Goal: Task Accomplishment & Management: Use online tool/utility

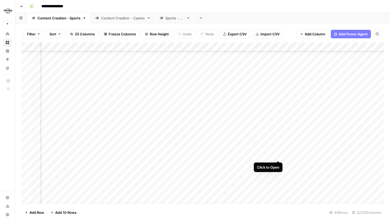
scroll to position [63, 631]
click at [277, 128] on div "Add Column" at bounding box center [202, 122] width 362 height 161
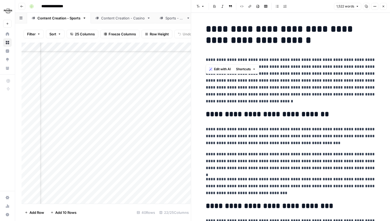
drag, startPoint x: 203, startPoint y: 58, endPoint x: 321, endPoint y: 62, distance: 117.4
click at [321, 62] on p "**********" at bounding box center [291, 80] width 170 height 48
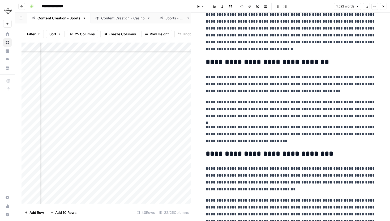
scroll to position [55, 0]
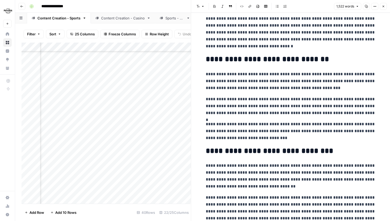
drag, startPoint x: 199, startPoint y: 79, endPoint x: 316, endPoint y: 85, distance: 117.4
drag, startPoint x: 314, startPoint y: 86, endPoint x: 200, endPoint y: 72, distance: 115.4
click at [236, 80] on p "**********" at bounding box center [291, 81] width 170 height 21
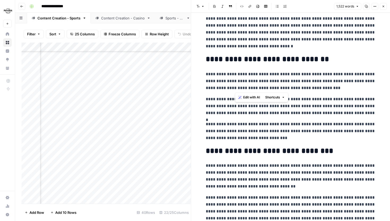
drag, startPoint x: 235, startPoint y: 80, endPoint x: 330, endPoint y: 89, distance: 95.2
click at [330, 89] on p "**********" at bounding box center [291, 81] width 170 height 21
drag, startPoint x: 333, startPoint y: 113, endPoint x: 205, endPoint y: 72, distance: 134.1
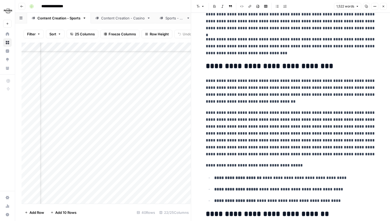
scroll to position [141, 0]
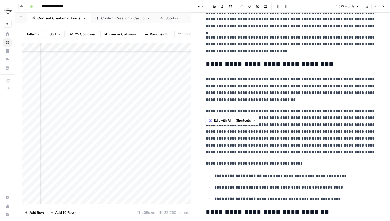
drag, startPoint x: 206, startPoint y: 110, endPoint x: 343, endPoint y: 108, distance: 137.5
click at [343, 108] on p "**********" at bounding box center [291, 131] width 170 height 48
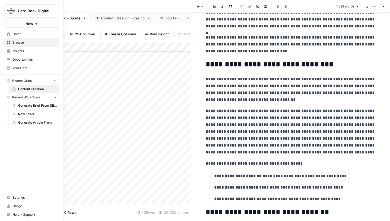
click at [10, 69] on icon at bounding box center [9, 68] width 4 height 4
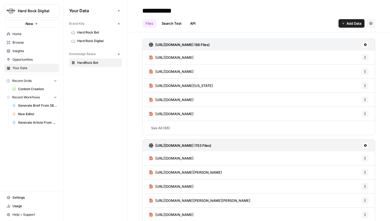
click at [96, 41] on span "Hard Rock Digital" at bounding box center [98, 40] width 42 height 5
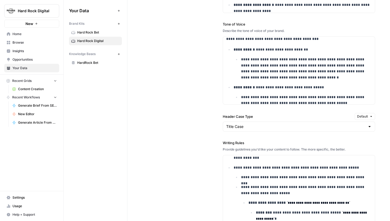
scroll to position [60, 0]
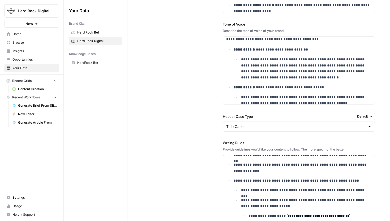
click at [272, 172] on p "**********" at bounding box center [303, 167] width 138 height 12
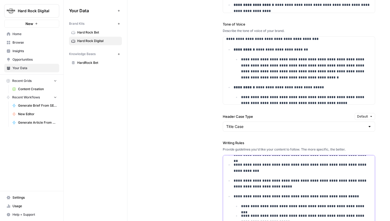
click at [250, 186] on p "**********" at bounding box center [303, 183] width 138 height 12
click at [45, 89] on span "Content Creation" at bounding box center [37, 89] width 39 height 5
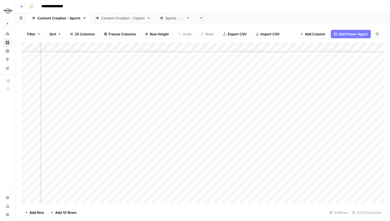
scroll to position [67, 625]
click at [189, 124] on div "Add Column" at bounding box center [202, 122] width 362 height 161
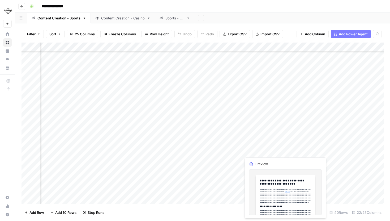
click at [284, 150] on div "Add Column" at bounding box center [202, 122] width 362 height 161
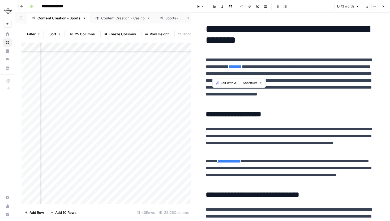
drag, startPoint x: 211, startPoint y: 72, endPoint x: 322, endPoint y: 75, distance: 110.9
click at [323, 75] on p "**********" at bounding box center [291, 80] width 170 height 48
click at [321, 75] on p "**********" at bounding box center [291, 80] width 170 height 48
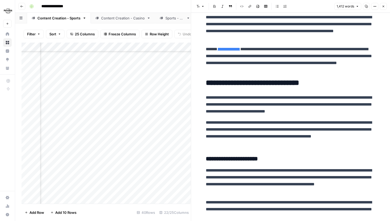
scroll to position [112, 0]
click at [384, 5] on icon "button" at bounding box center [383, 6] width 3 height 3
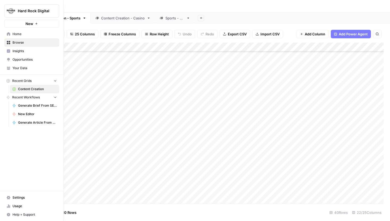
click at [9, 68] on icon at bounding box center [9, 68] width 4 height 4
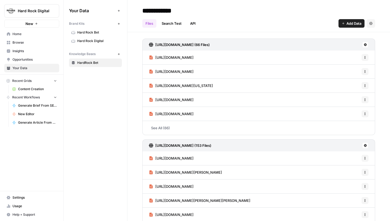
click at [92, 40] on span "Hard Rock Digital" at bounding box center [98, 40] width 42 height 5
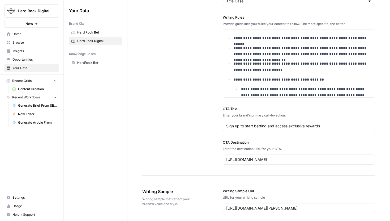
scroll to position [893, 0]
click at [273, 70] on p "**********" at bounding box center [303, 67] width 138 height 12
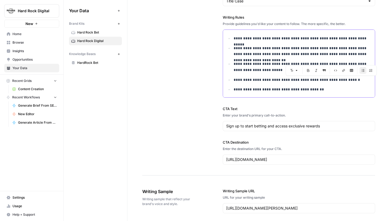
drag, startPoint x: 349, startPoint y: 82, endPoint x: 316, endPoint y: 79, distance: 33.3
click at [316, 79] on p "**********" at bounding box center [303, 80] width 138 height 6
drag, startPoint x: 371, startPoint y: 79, endPoint x: 366, endPoint y: 78, distance: 5.2
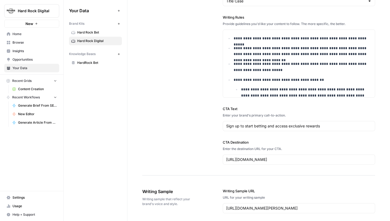
click at [26, 88] on span "Content Creation" at bounding box center [37, 89] width 39 height 5
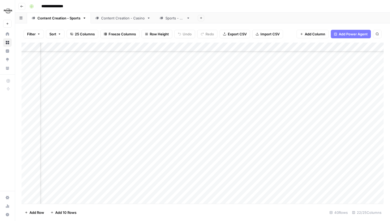
scroll to position [80, 569]
click at [154, 138] on div "Add Column" at bounding box center [202, 122] width 362 height 161
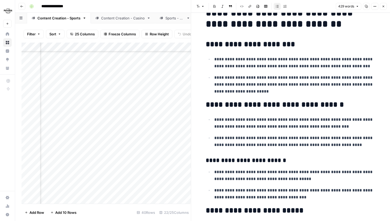
scroll to position [27, 0]
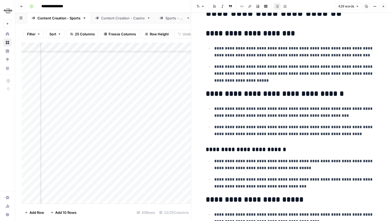
click at [384, 8] on button "Close" at bounding box center [383, 6] width 7 height 7
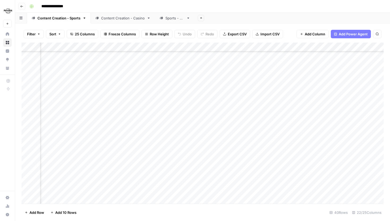
scroll to position [80, 242]
click at [194, 138] on div "Add Column" at bounding box center [202, 122] width 362 height 161
click at [9, 10] on img "Workspace: Hard Rock Digital" at bounding box center [8, 11] width 10 height 10
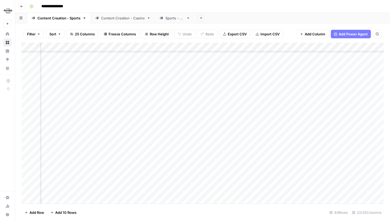
click at [261, 174] on div "Add Column" at bounding box center [202, 122] width 362 height 161
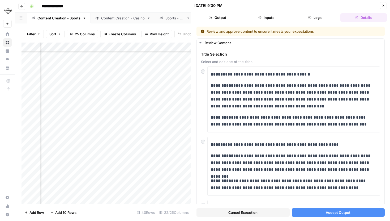
click at [327, 210] on span "Accept Output" at bounding box center [338, 211] width 25 height 5
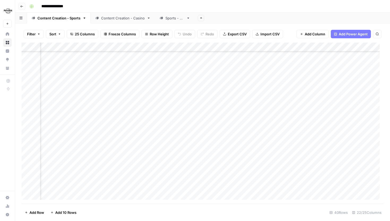
scroll to position [44, 489]
click at [233, 174] on div "Add Column" at bounding box center [202, 122] width 362 height 161
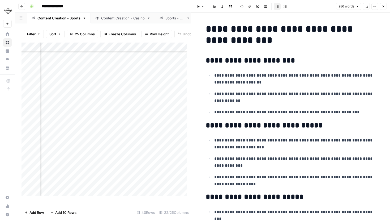
click at [385, 7] on button "Close" at bounding box center [383, 6] width 7 height 7
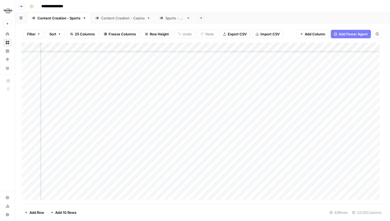
scroll to position [44, 511]
click at [302, 173] on div "Add Column" at bounding box center [202, 122] width 362 height 161
click at [332, 146] on div "Add Column" at bounding box center [202, 122] width 362 height 161
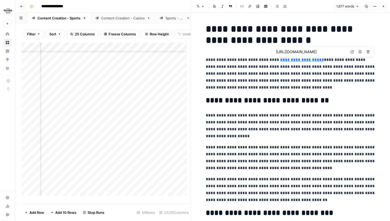
click at [351, 51] on icon at bounding box center [352, 51] width 3 height 3
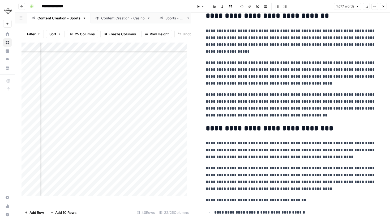
scroll to position [84, 0]
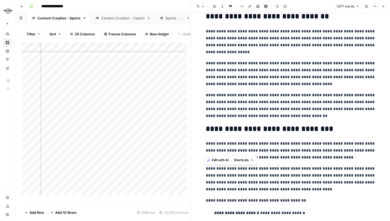
drag, startPoint x: 339, startPoint y: 150, endPoint x: 203, endPoint y: 145, distance: 136.2
click at [382, 5] on icon "button" at bounding box center [383, 6] width 3 height 3
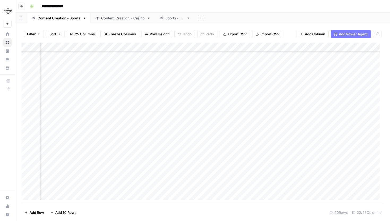
click at [199, 46] on div "Add Column" at bounding box center [202, 122] width 362 height 161
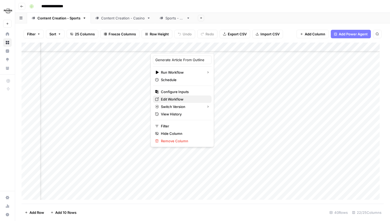
click at [179, 96] on span "Edit Workflow" at bounding box center [184, 98] width 46 height 5
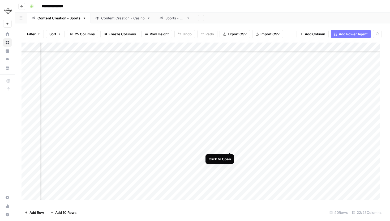
click at [230, 147] on div "Add Column" at bounding box center [202, 122] width 362 height 161
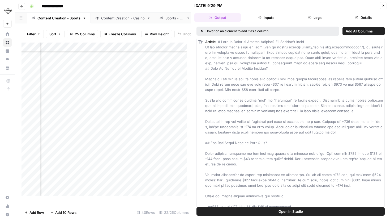
click at [306, 14] on button "Logs" at bounding box center [315, 17] width 46 height 8
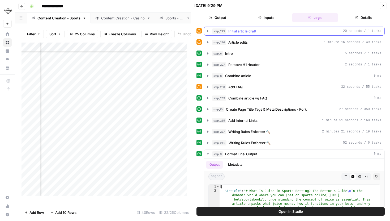
click at [208, 29] on icon "button" at bounding box center [208, 31] width 4 height 4
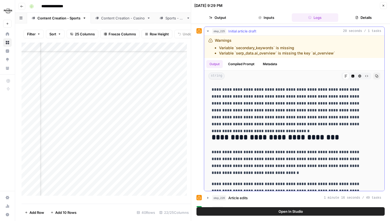
scroll to position [12, 0]
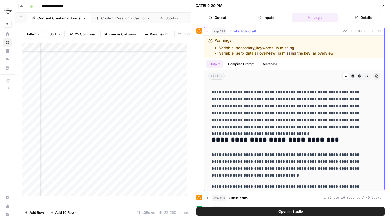
drag, startPoint x: 212, startPoint y: 112, endPoint x: 280, endPoint y: 175, distance: 92.9
click at [281, 174] on p "**********" at bounding box center [289, 165] width 157 height 28
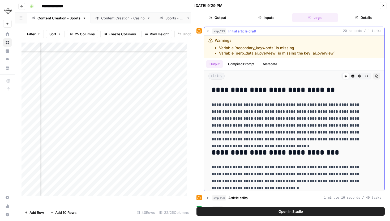
drag, startPoint x: 211, startPoint y: 89, endPoint x: 282, endPoint y: 185, distance: 119.5
copy div "**********"
click at [382, 5] on icon "button" at bounding box center [383, 5] width 3 height 3
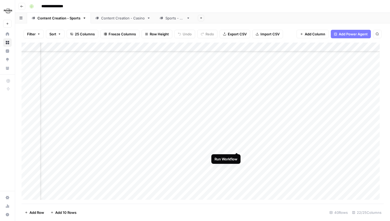
click at [237, 146] on div "Add Column" at bounding box center [202, 122] width 362 height 161
click at [299, 146] on div "Add Column" at bounding box center [202, 122] width 362 height 161
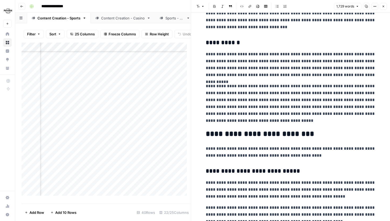
scroll to position [44, 737]
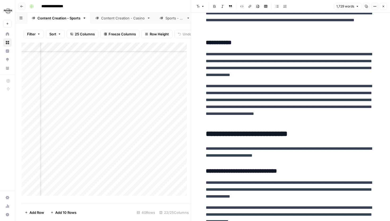
click at [69, 150] on div "Add Column" at bounding box center [105, 120] width 169 height 157
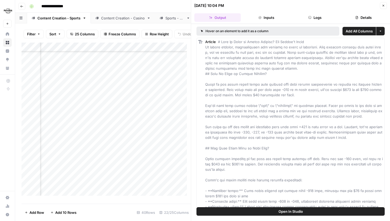
click at [301, 19] on button "Logs" at bounding box center [315, 17] width 46 height 8
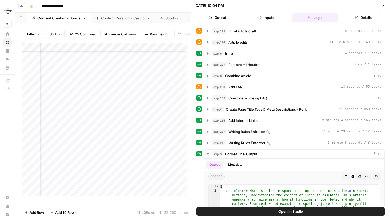
click at [207, 31] on icon "button" at bounding box center [207, 31] width 1 height 2
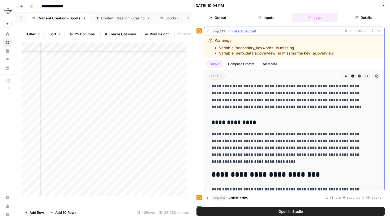
scroll to position [360, 0]
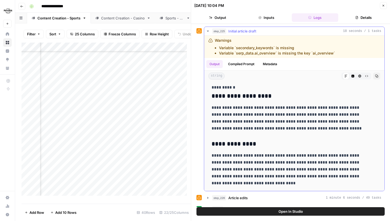
click at [208, 29] on icon "button" at bounding box center [208, 31] width 4 height 4
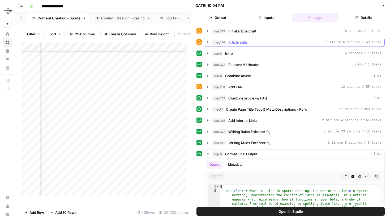
click at [209, 40] on icon "button" at bounding box center [208, 42] width 4 height 4
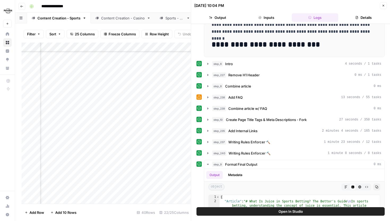
scroll to position [236, 0]
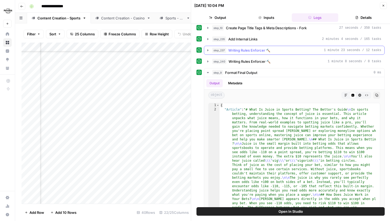
click at [206, 49] on icon "button" at bounding box center [208, 50] width 4 height 4
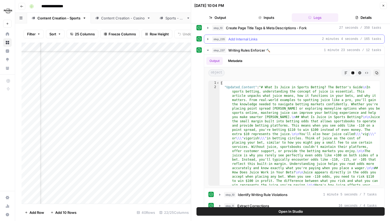
click at [209, 37] on icon "button" at bounding box center [208, 39] width 4 height 4
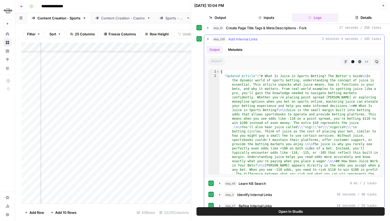
click at [342, 60] on div "Markdown Code Editor HTML Viewer Raw Output" at bounding box center [356, 61] width 30 height 7
click at [345, 62] on icon "button" at bounding box center [345, 61] width 3 height 3
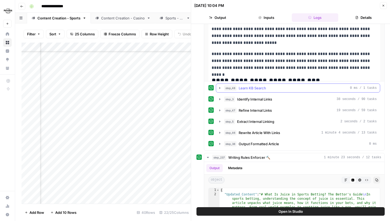
scroll to position [352, 0]
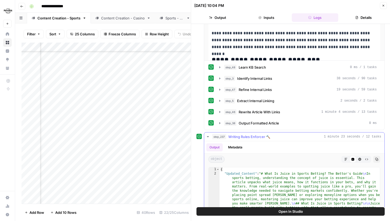
click at [345, 162] on button "Markdown" at bounding box center [345, 158] width 7 height 7
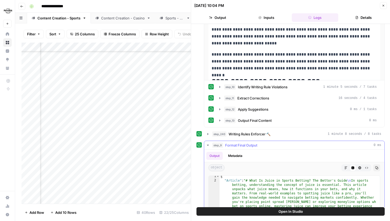
scroll to position [1, 0]
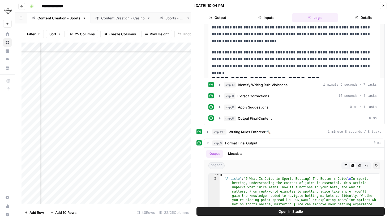
click at [205, 129] on button "step_240 Writing Rules Enforcer 🔨 1 minute 8 seconds / 8 tasks" at bounding box center [294, 131] width 180 height 8
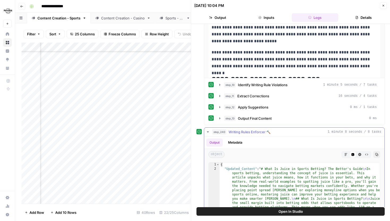
click at [344, 151] on button "Markdown" at bounding box center [345, 154] width 7 height 7
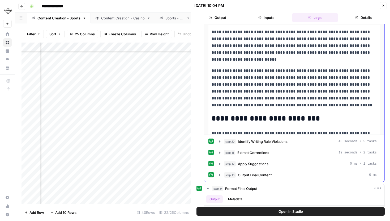
scroll to position [688, 0]
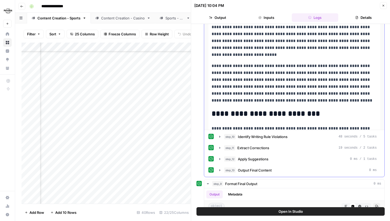
drag, startPoint x: 213, startPoint y: 67, endPoint x: 224, endPoint y: 68, distance: 10.9
click at [223, 68] on p "**********" at bounding box center [293, 82] width 165 height 41
click at [224, 68] on p "**********" at bounding box center [293, 82] width 165 height 41
drag, startPoint x: 211, startPoint y: 66, endPoint x: 257, endPoint y: 66, distance: 45.4
click at [257, 66] on p "**********" at bounding box center [293, 82] width 165 height 41
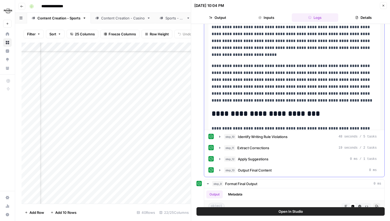
copy p "**********"
click at [220, 135] on icon "button" at bounding box center [220, 136] width 4 height 4
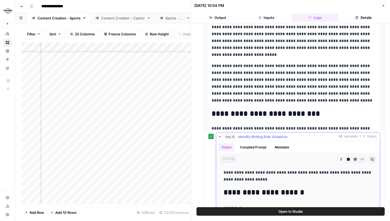
click at [348, 159] on icon "button" at bounding box center [348, 158] width 3 height 3
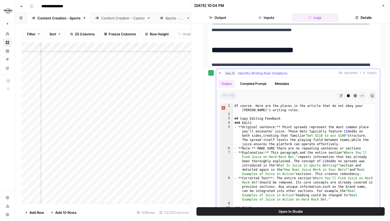
scroll to position [889, 0]
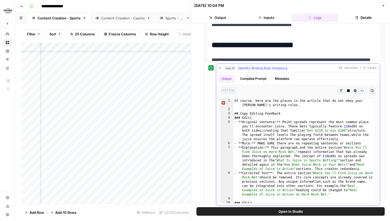
type textarea "**********"
click at [334, 138] on div "Of course. Here are the places in the article that do not obey your brand's wri…" at bounding box center [304, 161] width 142 height 126
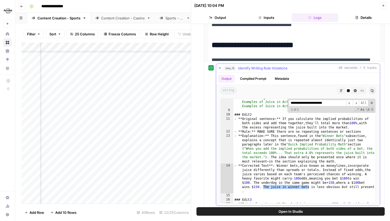
scroll to position [88, 0]
type input "**********"
click at [219, 66] on icon "button" at bounding box center [220, 68] width 4 height 4
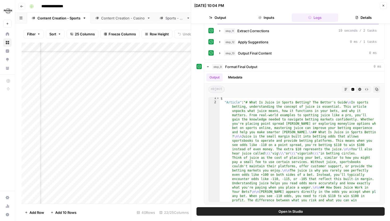
scroll to position [756, 0]
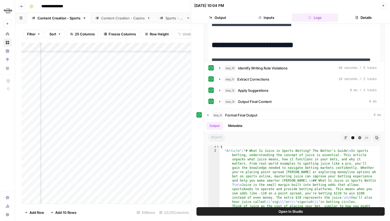
click at [379, 8] on div "09/15/25 at 10:04 PM Close" at bounding box center [290, 5] width 192 height 7
click at [380, 7] on button "Close" at bounding box center [383, 5] width 7 height 7
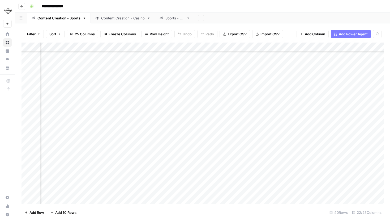
scroll to position [44, 649]
click at [157, 147] on div "Add Column" at bounding box center [202, 122] width 362 height 161
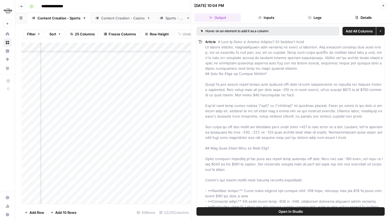
click at [318, 17] on button "Logs" at bounding box center [315, 17] width 46 height 8
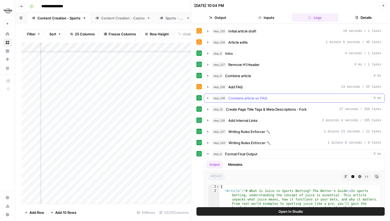
scroll to position [87, 0]
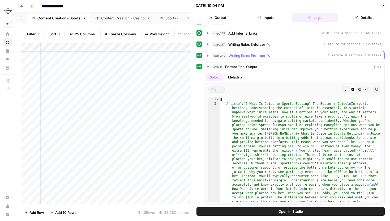
click at [206, 55] on icon "button" at bounding box center [208, 55] width 4 height 4
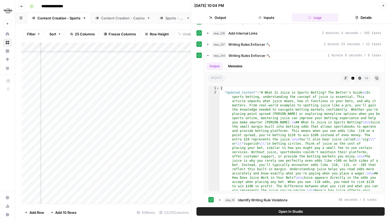
click at [382, 7] on button "Close" at bounding box center [383, 5] width 7 height 7
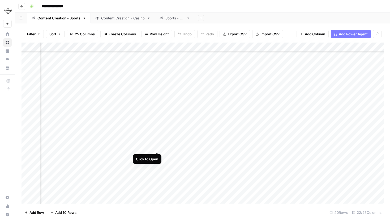
click at [157, 146] on div "Add Column" at bounding box center [202, 122] width 362 height 161
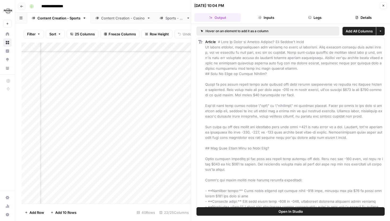
click at [288, 213] on button "Open In Studio" at bounding box center [290, 211] width 188 height 8
click at [163, 147] on div "Add Column" at bounding box center [105, 122] width 169 height 161
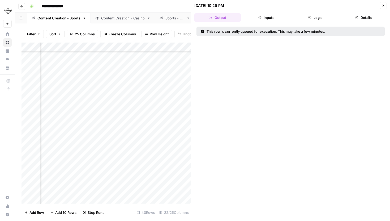
click at [381, 6] on button "Close" at bounding box center [383, 5] width 7 height 7
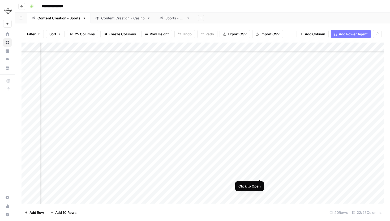
click at [260, 174] on div "Add Column" at bounding box center [202, 122] width 362 height 161
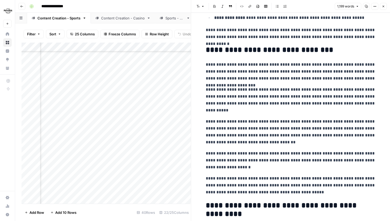
scroll to position [44, 777]
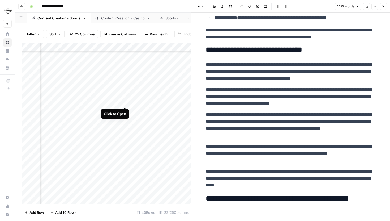
click at [126, 102] on div "Add Column" at bounding box center [105, 122] width 169 height 161
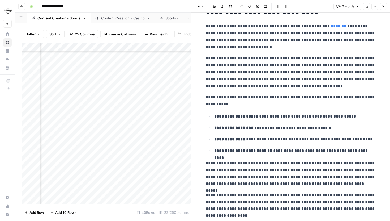
scroll to position [926, 0]
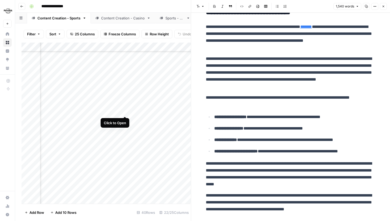
click at [124, 111] on div "Add Column" at bounding box center [105, 122] width 169 height 161
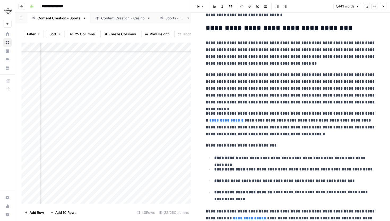
scroll to position [103, 670]
click at [382, 7] on icon "button" at bounding box center [383, 6] width 3 height 3
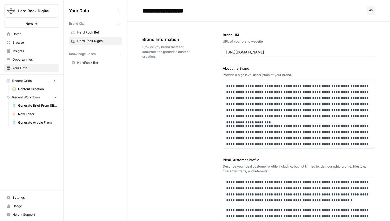
click at [41, 89] on span "Content Creation" at bounding box center [37, 89] width 39 height 5
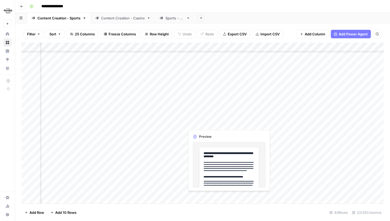
scroll to position [85, 702]
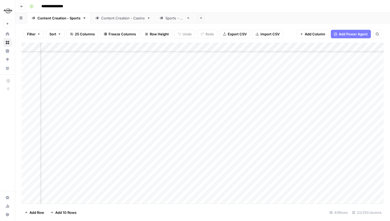
click at [204, 106] on div "Add Column" at bounding box center [202, 122] width 362 height 161
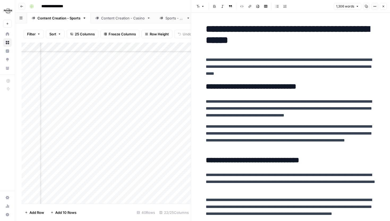
scroll to position [85, 734]
click at [73, 105] on div "Add Column" at bounding box center [105, 122] width 169 height 161
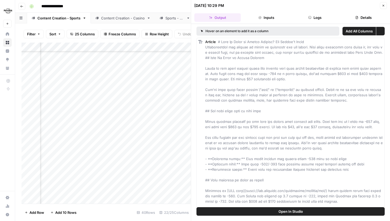
click at [304, 18] on button "Logs" at bounding box center [315, 17] width 46 height 8
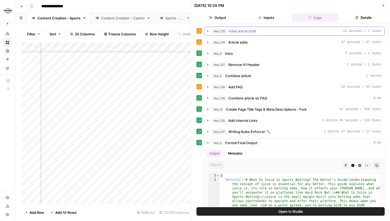
click at [207, 32] on icon "button" at bounding box center [207, 31] width 1 height 2
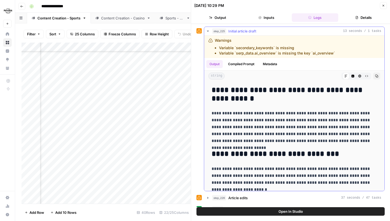
click at [207, 31] on icon "button" at bounding box center [208, 31] width 4 height 4
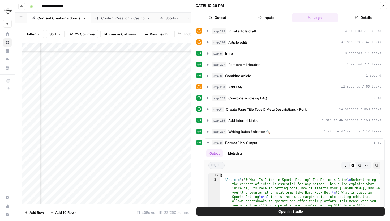
click at [207, 40] on icon "button" at bounding box center [208, 42] width 4 height 4
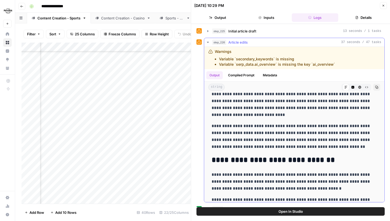
scroll to position [37, 0]
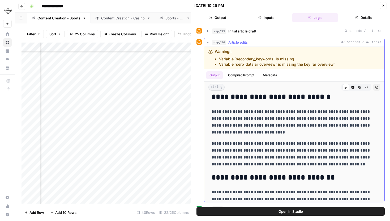
click at [208, 42] on icon "button" at bounding box center [208, 42] width 2 height 1
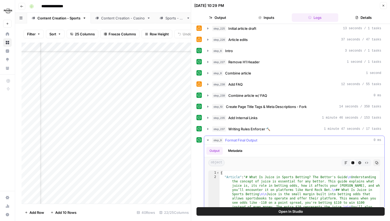
scroll to position [3, 0]
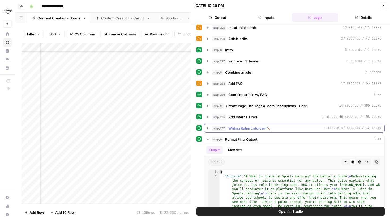
click at [209, 125] on button "step_237 Writing Rules Enforcer 🔨 1 minute 47 seconds / 17 tasks" at bounding box center [294, 128] width 180 height 8
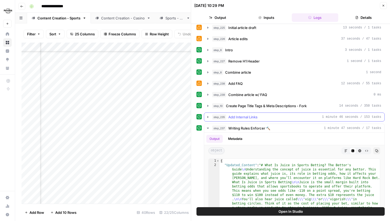
scroll to position [45, 0]
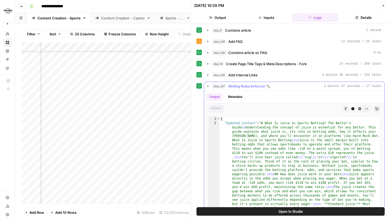
click at [347, 106] on button "Markdown" at bounding box center [345, 108] width 7 height 7
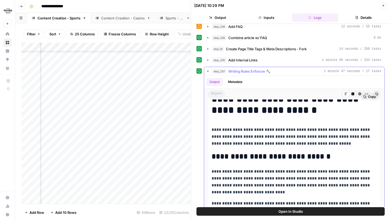
scroll to position [22, 0]
click at [208, 71] on icon "button" at bounding box center [208, 71] width 2 height 1
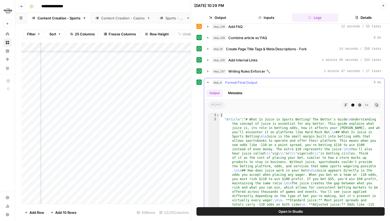
click at [209, 82] on icon "button" at bounding box center [208, 82] width 4 height 4
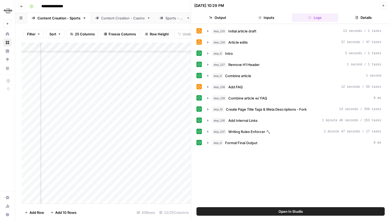
scroll to position [0, 0]
click at [383, 4] on icon "button" at bounding box center [383, 5] width 3 height 3
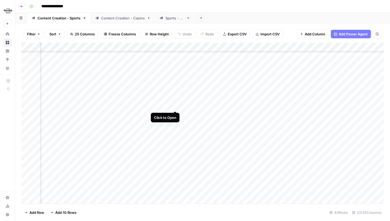
click at [174, 105] on div "Add Column" at bounding box center [202, 122] width 362 height 161
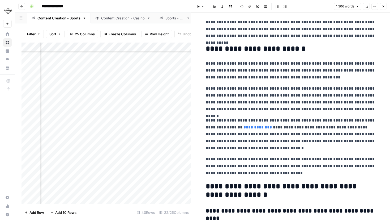
scroll to position [758, 0]
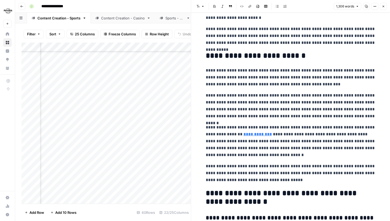
click at [175, 132] on div "Add Column" at bounding box center [105, 122] width 169 height 161
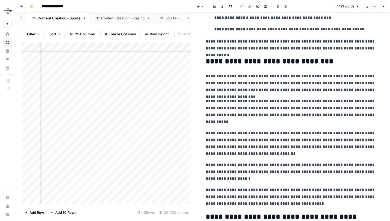
scroll to position [559, 0]
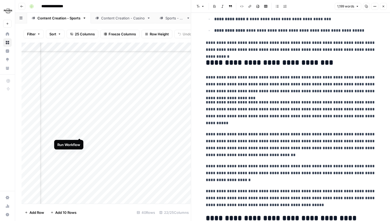
click at [79, 133] on div "Add Column" at bounding box center [105, 122] width 169 height 161
click at [81, 69] on div "Add Column" at bounding box center [105, 122] width 169 height 161
click at [80, 60] on div "Add Column" at bounding box center [105, 122] width 169 height 161
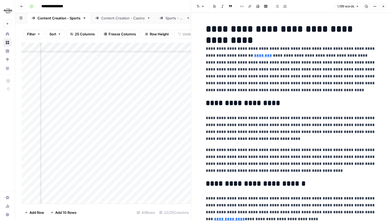
scroll to position [15, 0]
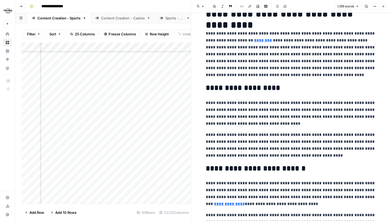
click at [384, 7] on icon "button" at bounding box center [383, 6] width 3 height 3
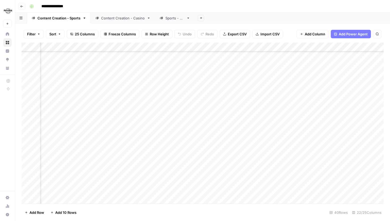
click at [177, 105] on div "Add Column" at bounding box center [202, 122] width 362 height 161
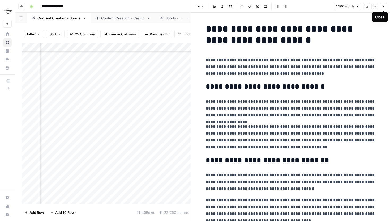
click at [384, 6] on icon "button" at bounding box center [383, 6] width 3 height 3
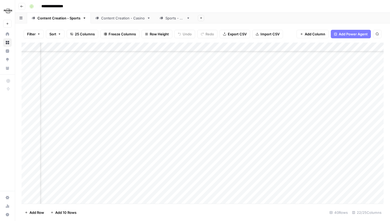
click at [174, 113] on div "Add Column" at bounding box center [202, 122] width 362 height 161
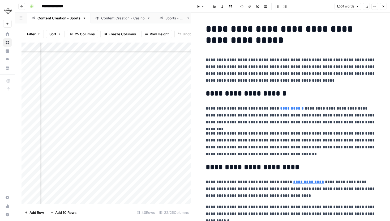
click at [382, 5] on icon "button" at bounding box center [383, 6] width 3 height 3
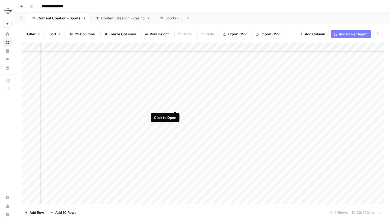
click at [174, 106] on div "Add Column" at bounding box center [202, 122] width 362 height 161
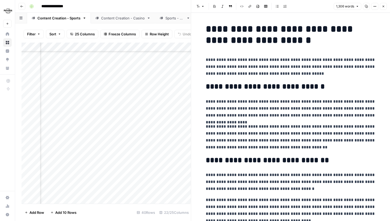
click at [382, 7] on icon "button" at bounding box center [383, 6] width 3 height 3
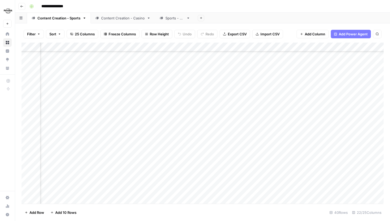
click at [72, 106] on div "Add Column" at bounding box center [202, 122] width 362 height 161
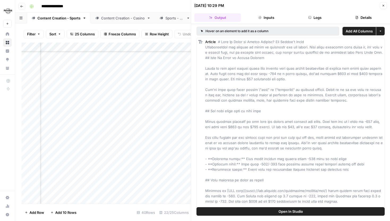
click at [320, 21] on button "Logs" at bounding box center [315, 17] width 46 height 8
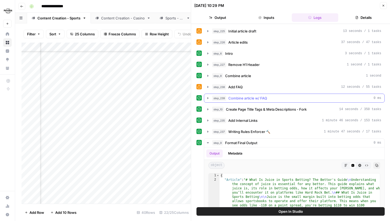
scroll to position [19, 0]
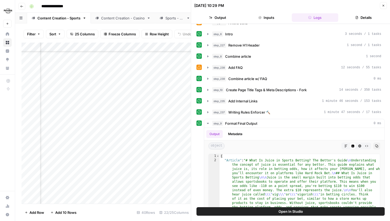
click at [206, 103] on button "step_235 Add Internal Links 1 minute 46 seconds / 153 tasks" at bounding box center [294, 101] width 180 height 8
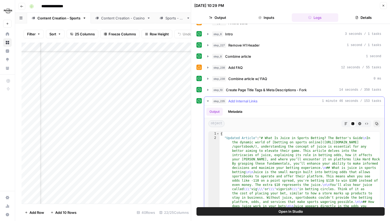
click at [347, 123] on icon "button" at bounding box center [345, 123] width 3 height 3
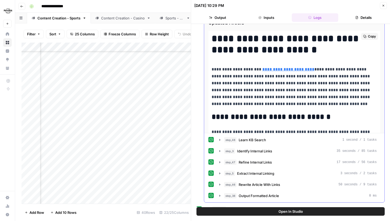
scroll to position [7, 0]
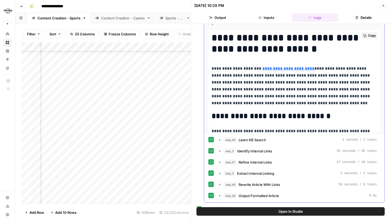
drag, startPoint x: 211, startPoint y: 69, endPoint x: 252, endPoint y: 70, distance: 40.1
click at [252, 70] on p "**********" at bounding box center [293, 85] width 165 height 41
copy p "**********"
click at [9, 68] on icon at bounding box center [7, 68] width 3 height 1
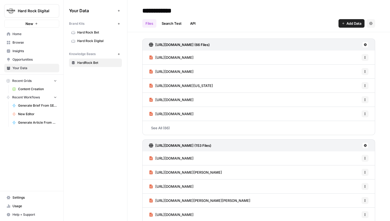
click at [95, 39] on span "Hard Rock Digital" at bounding box center [98, 40] width 42 height 5
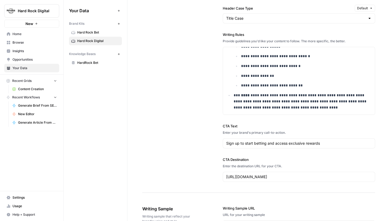
scroll to position [685, 0]
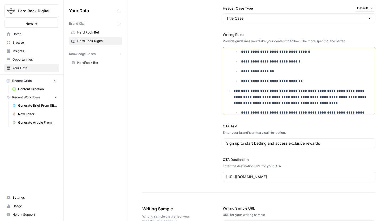
click at [300, 81] on p "**********" at bounding box center [306, 81] width 131 height 6
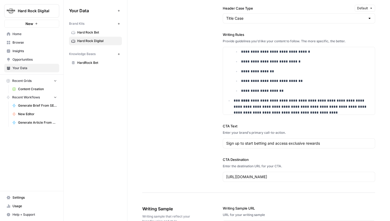
click at [32, 90] on span "Content Creation" at bounding box center [37, 89] width 39 height 5
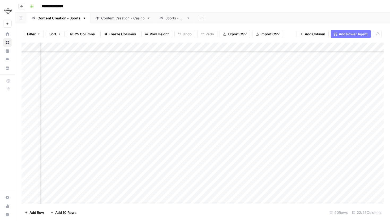
scroll to position [78, 655]
click at [253, 112] on div "Add Column" at bounding box center [202, 122] width 362 height 161
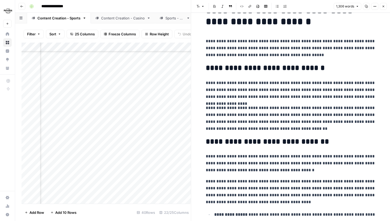
scroll to position [19, 0]
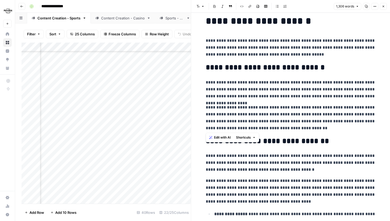
drag, startPoint x: 206, startPoint y: 83, endPoint x: 295, endPoint y: 129, distance: 100.4
click at [295, 129] on p "**********" at bounding box center [291, 118] width 170 height 28
click at [382, 6] on icon "button" at bounding box center [383, 6] width 3 height 3
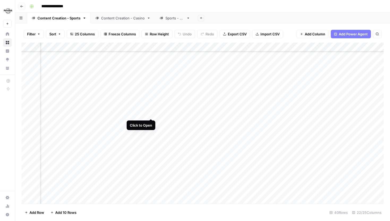
click at [150, 113] on div "Add Column" at bounding box center [202, 122] width 362 height 161
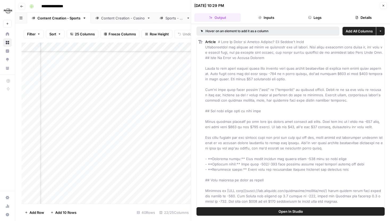
click at [304, 19] on button "Logs" at bounding box center [315, 17] width 46 height 8
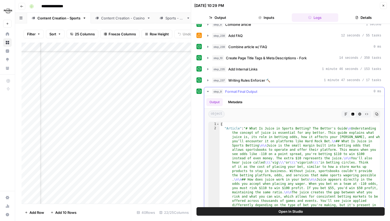
scroll to position [51, 0]
click at [208, 70] on icon "button" at bounding box center [208, 69] width 4 height 4
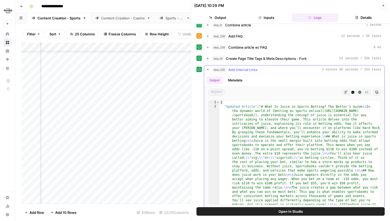
click at [344, 91] on icon "button" at bounding box center [345, 91] width 3 height 3
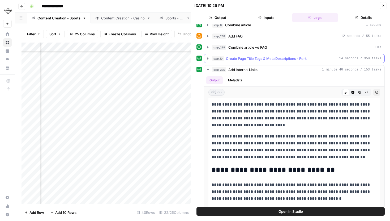
scroll to position [90, 0]
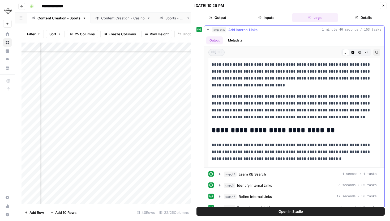
click at [209, 28] on icon "button" at bounding box center [208, 30] width 4 height 4
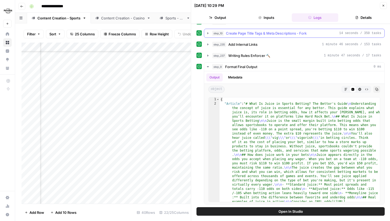
scroll to position [76, 0]
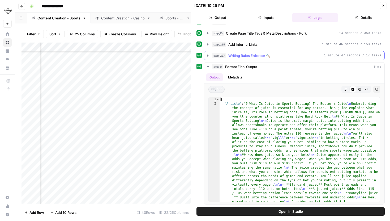
click at [207, 57] on icon "button" at bounding box center [208, 55] width 4 height 4
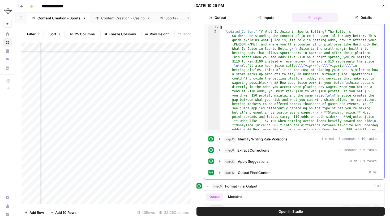
scroll to position [148, 0]
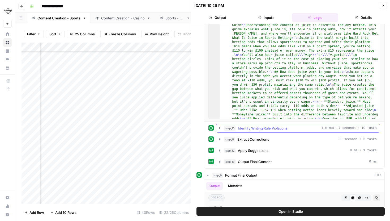
click at [220, 128] on icon "button" at bounding box center [219, 128] width 1 height 2
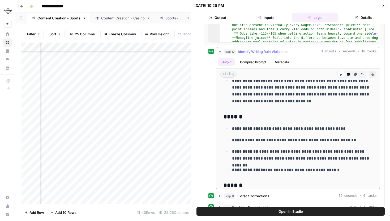
scroll to position [181, 0]
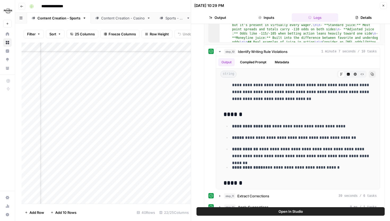
click at [120, 45] on div "Add Column" at bounding box center [105, 122] width 169 height 161
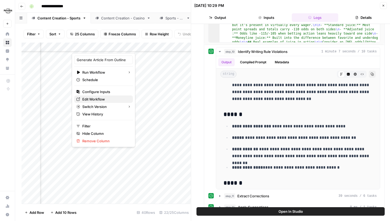
click at [94, 97] on span "Edit Workflow" at bounding box center [105, 98] width 46 height 5
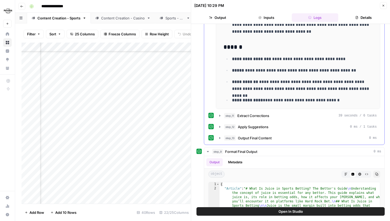
scroll to position [329, 0]
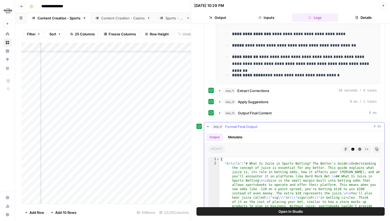
click at [349, 149] on div "Markdown Code Editor HTML Viewer Raw Output" at bounding box center [356, 148] width 30 height 7
click at [346, 147] on icon "button" at bounding box center [345, 148] width 3 height 3
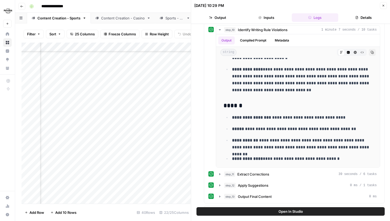
scroll to position [245, 0]
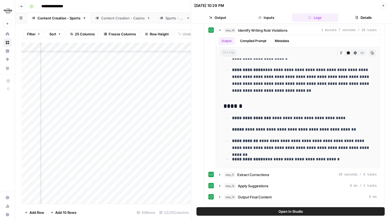
click at [121, 45] on div "Add Column" at bounding box center [105, 122] width 169 height 161
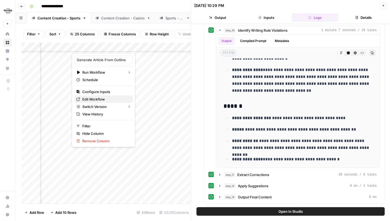
click at [97, 99] on span "Edit Workflow" at bounding box center [105, 98] width 46 height 5
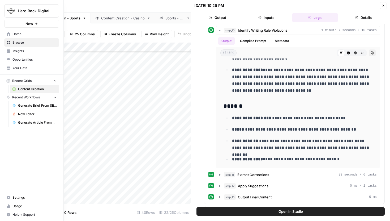
click at [16, 68] on span "Your Data" at bounding box center [34, 68] width 44 height 5
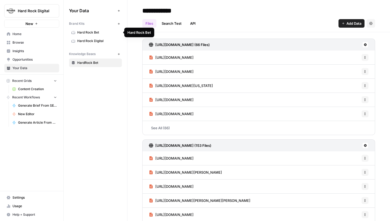
click at [100, 35] on link "Hard Rock Bet" at bounding box center [95, 32] width 53 height 8
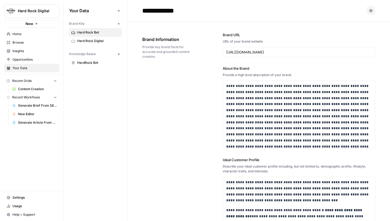
click at [99, 40] on span "Hard Rock Digital" at bounding box center [98, 40] width 42 height 5
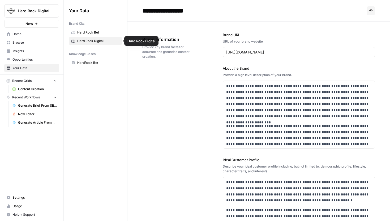
click at [98, 34] on span "Hard Rock Bet" at bounding box center [98, 32] width 42 height 5
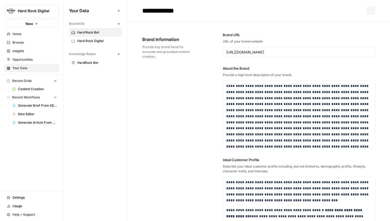
click at [101, 38] on span "Hard Rock Digital" at bounding box center [98, 40] width 42 height 5
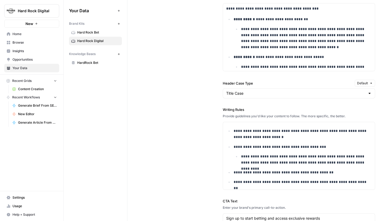
scroll to position [525, 0]
click at [254, 94] on input "Header Case Type" at bounding box center [295, 92] width 139 height 5
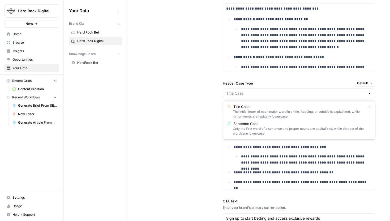
type input "Title Case"
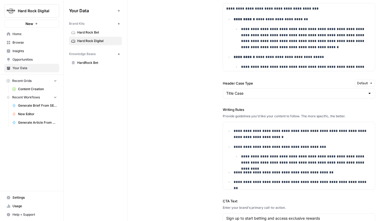
click at [214, 97] on div "**********" at bounding box center [258, 75] width 233 height 386
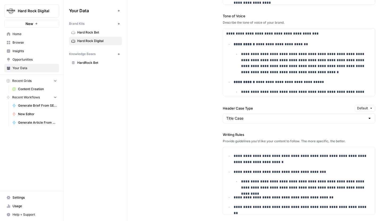
scroll to position [545, 0]
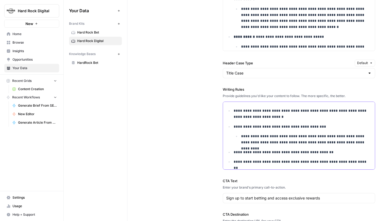
type input "case"
click at [356, 109] on icon "button" at bounding box center [355, 110] width 3 height 3
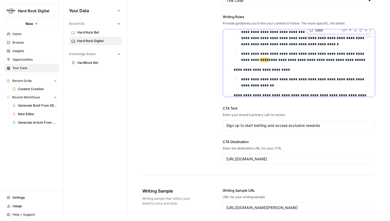
scroll to position [471, 0]
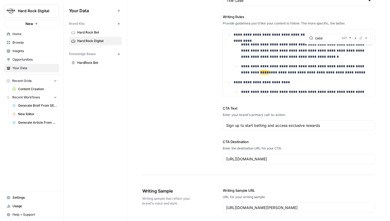
click at [39, 87] on span "Content Creation" at bounding box center [37, 89] width 39 height 5
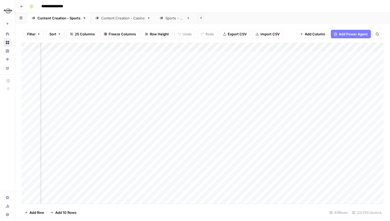
scroll to position [0, 504]
click at [218, 83] on div "Add Column" at bounding box center [202, 122] width 362 height 161
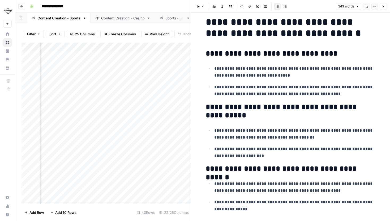
scroll to position [8, 0]
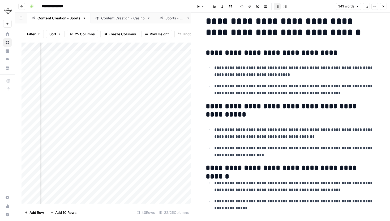
click at [381, 4] on button "Close" at bounding box center [383, 6] width 7 height 7
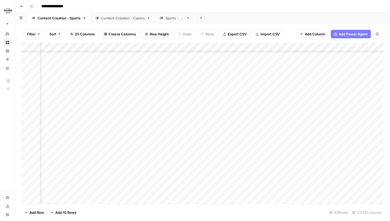
scroll to position [75, 717]
click at [192, 115] on div "Add Column" at bounding box center [202, 122] width 362 height 161
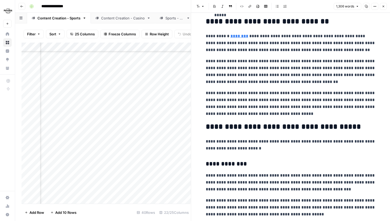
scroll to position [254, 0]
click at [385, 5] on button "Close" at bounding box center [383, 6] width 7 height 7
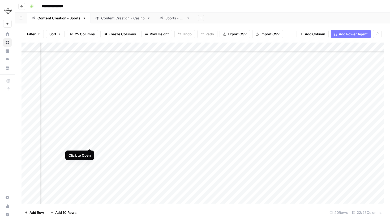
click at [89, 142] on div "Add Column" at bounding box center [202, 122] width 362 height 161
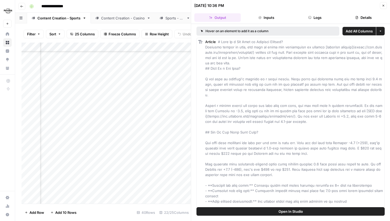
click at [329, 17] on button "Logs" at bounding box center [315, 17] width 46 height 8
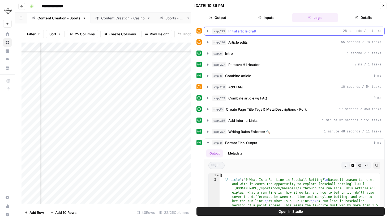
click at [207, 32] on icon "button" at bounding box center [208, 31] width 4 height 4
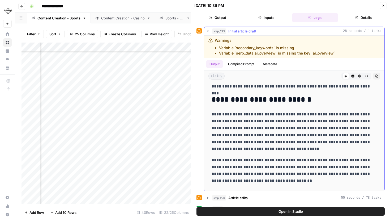
scroll to position [94, 0]
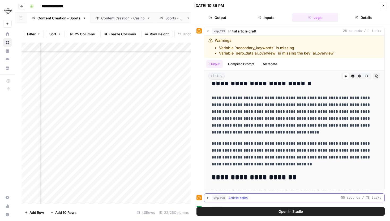
click at [206, 195] on icon "button" at bounding box center [208, 197] width 4 height 4
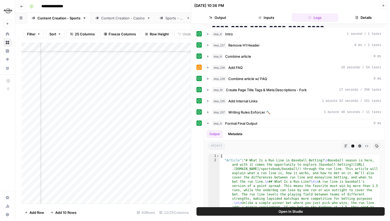
scroll to position [360, 0]
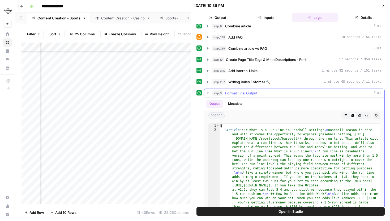
click at [344, 114] on button "Markdown" at bounding box center [345, 115] width 7 height 7
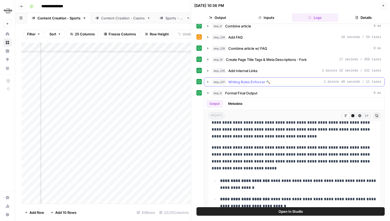
scroll to position [188, 0]
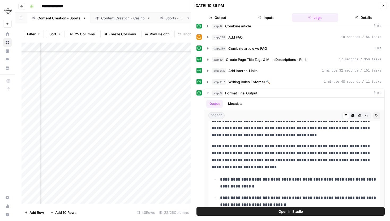
click at [384, 6] on icon "button" at bounding box center [383, 5] width 3 height 3
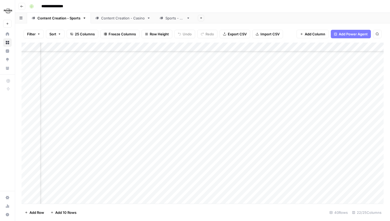
scroll to position [75, 625]
click at [97, 115] on div "Add Column" at bounding box center [202, 122] width 362 height 161
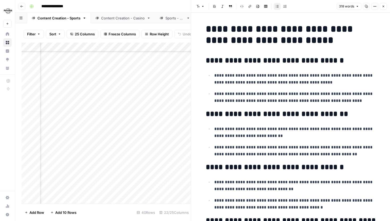
scroll to position [5, 0]
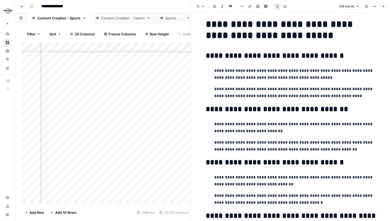
click at [379, 7] on div "318 words Copy Options Close" at bounding box center [361, 6] width 50 height 7
click at [380, 7] on button "Close" at bounding box center [383, 6] width 7 height 7
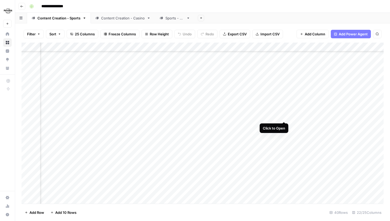
click at [286, 116] on div "Add Column" at bounding box center [202, 122] width 362 height 161
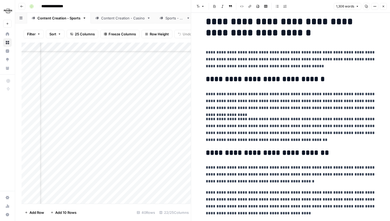
scroll to position [35, 0]
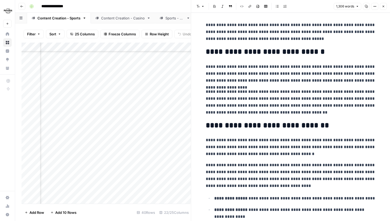
click at [385, 8] on button "Close" at bounding box center [383, 6] width 7 height 7
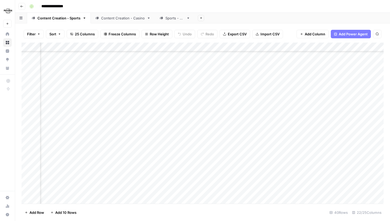
click at [181, 117] on div "Add Column" at bounding box center [202, 122] width 362 height 161
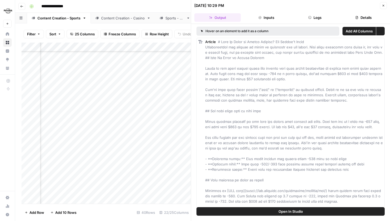
click at [307, 21] on button "Logs" at bounding box center [315, 17] width 46 height 8
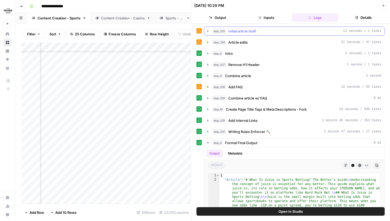
click at [209, 32] on icon "button" at bounding box center [208, 31] width 4 height 4
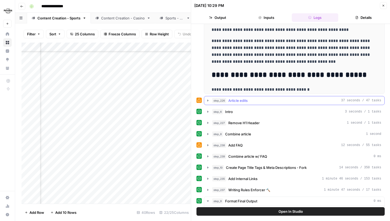
click at [208, 100] on icon "button" at bounding box center [208, 100] width 4 height 4
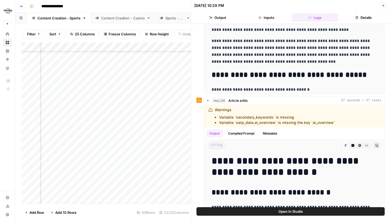
click at [383, 6] on icon "button" at bounding box center [383, 5] width 3 height 3
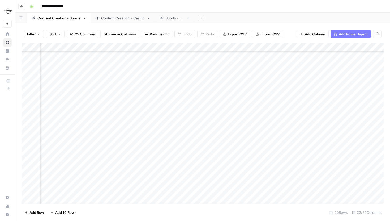
click at [155, 48] on div "Add Column" at bounding box center [202, 122] width 362 height 161
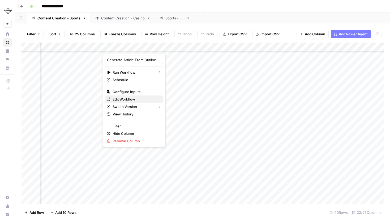
click at [124, 97] on span "Edit Workflow" at bounding box center [136, 98] width 46 height 5
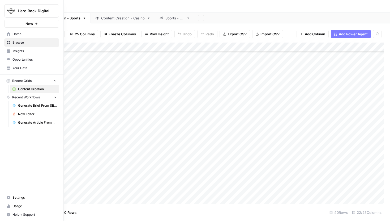
click at [7, 69] on icon at bounding box center [9, 68] width 4 height 4
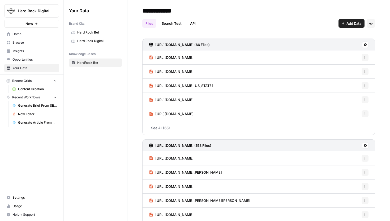
click at [89, 44] on link "Hard Rock Digital" at bounding box center [95, 41] width 53 height 8
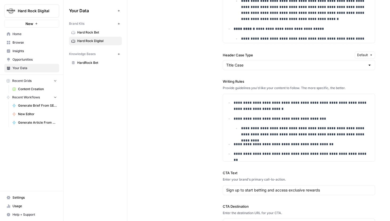
scroll to position [582, 0]
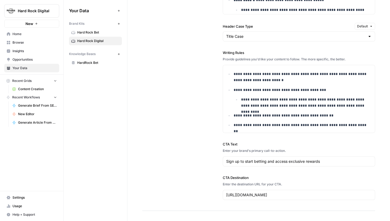
click at [250, 26] on label "Header Case Type" at bounding box center [288, 26] width 130 height 5
click at [250, 34] on input "Title Case" at bounding box center [295, 36] width 139 height 5
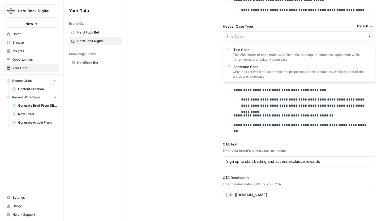
type input "Title Case"
click at [238, 27] on label "Header Case Type" at bounding box center [288, 26] width 130 height 5
click at [238, 34] on input "Title Case" at bounding box center [295, 36] width 139 height 5
type input "Title Case"
click at [201, 37] on div "**********" at bounding box center [258, 18] width 233 height 386
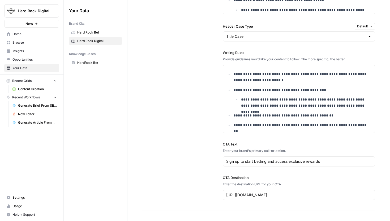
click at [28, 92] on link "Content Creation" at bounding box center [34, 89] width 49 height 8
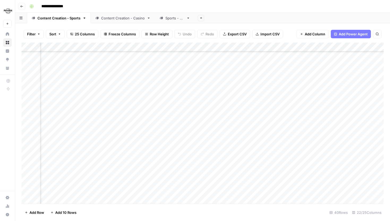
scroll to position [96, 596]
click at [313, 94] on div "Add Column" at bounding box center [202, 122] width 362 height 161
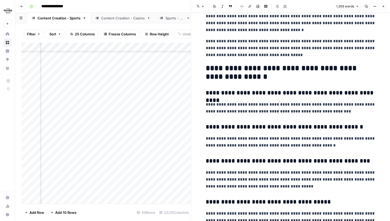
scroll to position [946, 0]
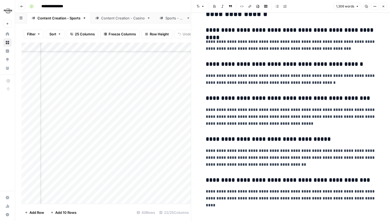
click at [382, 6] on icon "button" at bounding box center [383, 6] width 3 height 3
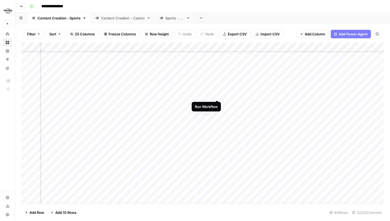
click at [217, 94] on div "Add Column" at bounding box center [202, 122] width 362 height 161
click at [311, 122] on div "Add Column" at bounding box center [202, 122] width 362 height 161
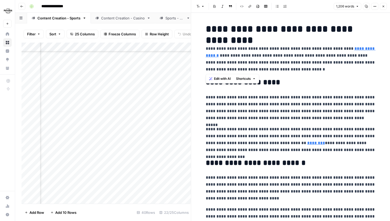
drag, startPoint x: 277, startPoint y: 66, endPoint x: 202, endPoint y: 46, distance: 77.5
drag, startPoint x: 202, startPoint y: 46, endPoint x: 264, endPoint y: 66, distance: 64.7
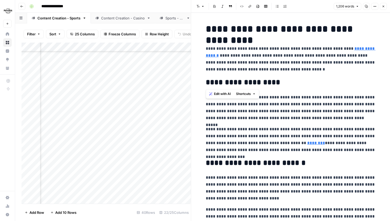
click at [264, 66] on p "**********" at bounding box center [291, 59] width 170 height 28
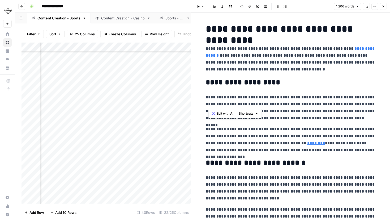
drag, startPoint x: 208, startPoint y: 97, endPoint x: 321, endPoint y: 109, distance: 113.1
click at [321, 108] on p "**********" at bounding box center [291, 108] width 170 height 28
click at [321, 109] on p "**********" at bounding box center [291, 108] width 170 height 28
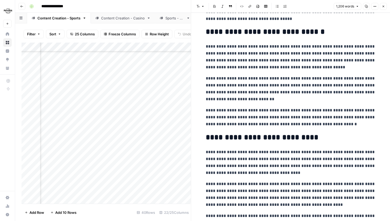
scroll to position [366, 0]
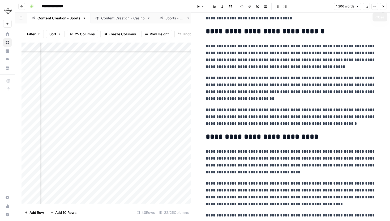
click at [381, 7] on button "Close" at bounding box center [383, 6] width 7 height 7
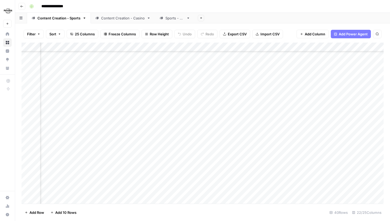
scroll to position [96, 222]
click at [172, 47] on div "Add Column" at bounding box center [202, 122] width 362 height 161
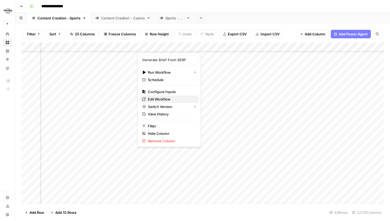
click at [165, 97] on span "Edit Workflow" at bounding box center [171, 98] width 46 height 5
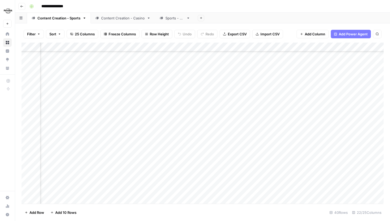
scroll to position [96, 657]
click at [149, 120] on div "Add Column" at bounding box center [202, 122] width 362 height 161
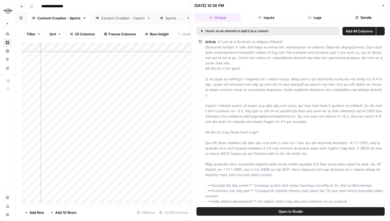
click at [306, 17] on button "Logs" at bounding box center [315, 17] width 46 height 8
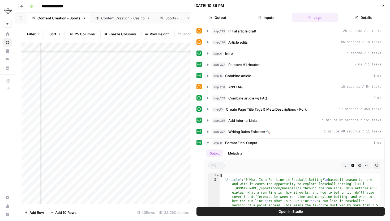
click at [206, 29] on icon "button" at bounding box center [208, 31] width 4 height 4
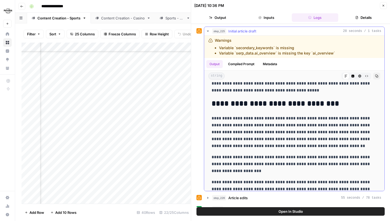
scroll to position [496, 0]
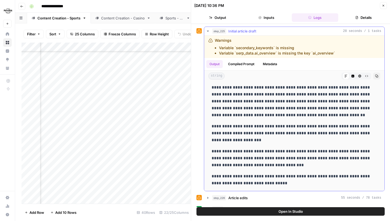
click at [208, 31] on icon "button" at bounding box center [208, 31] width 2 height 1
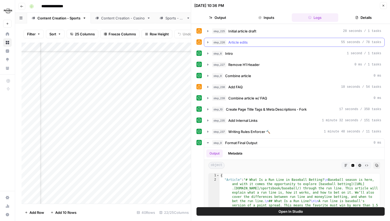
click at [208, 42] on icon "button" at bounding box center [207, 42] width 1 height 2
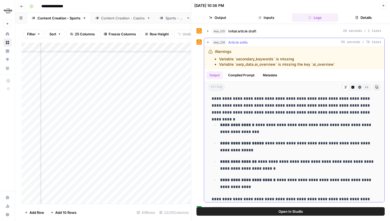
scroll to position [634, 0]
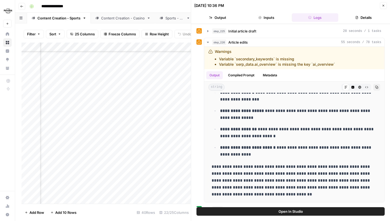
click at [382, 8] on button "Close" at bounding box center [383, 5] width 7 height 7
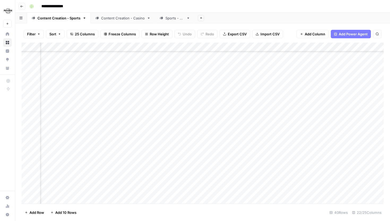
scroll to position [96, 291]
click at [145, 122] on div "Add Column" at bounding box center [202, 122] width 362 height 161
click at [270, 85] on div "Add Column" at bounding box center [202, 122] width 362 height 161
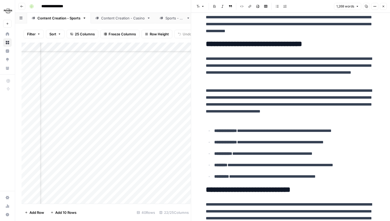
scroll to position [61, 271]
click at [164, 157] on div "Add Column" at bounding box center [105, 122] width 169 height 161
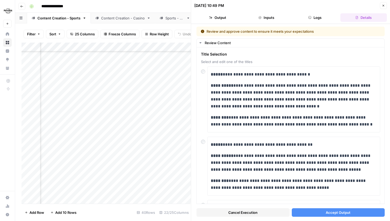
click at [315, 210] on button "Accept Output" at bounding box center [338, 212] width 93 height 8
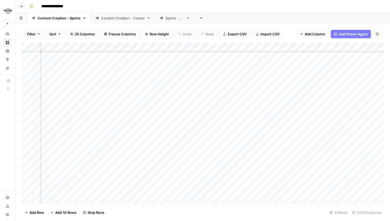
scroll to position [61, 642]
click at [263, 84] on div "Add Column" at bounding box center [202, 122] width 362 height 161
click at [268, 84] on div "Add Column" at bounding box center [202, 122] width 362 height 161
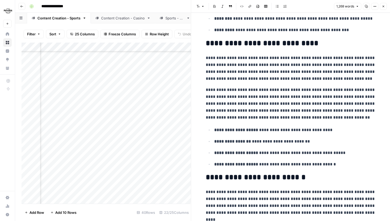
scroll to position [61, 744]
click at [62, 84] on div "Add Column" at bounding box center [105, 122] width 169 height 161
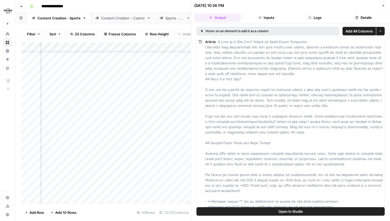
click at [314, 13] on button "Logs" at bounding box center [315, 17] width 46 height 8
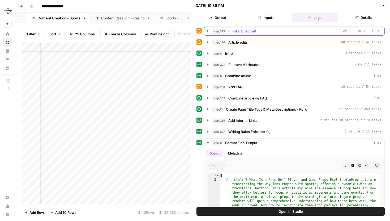
click at [208, 28] on button "step_225 Initial article draft 22 seconds / 1 tasks" at bounding box center [294, 31] width 180 height 8
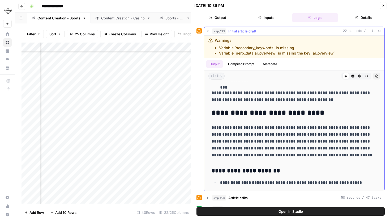
scroll to position [198, 0]
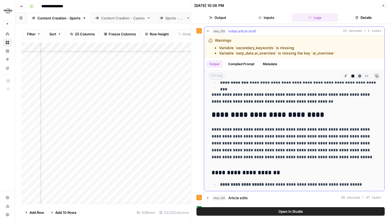
click at [210, 34] on button "step_225 Initial article draft 22 seconds / 1 tasks" at bounding box center [294, 31] width 180 height 8
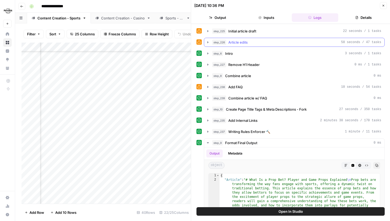
click at [211, 42] on button "step_226 Article edits 58 seconds / 47 tasks" at bounding box center [294, 42] width 180 height 8
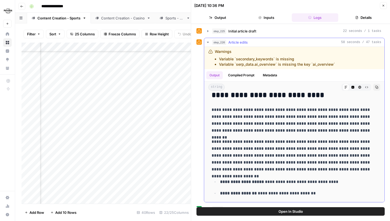
scroll to position [267, 0]
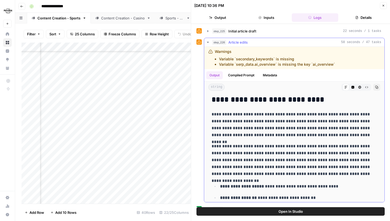
click at [209, 40] on icon "button" at bounding box center [208, 42] width 4 height 4
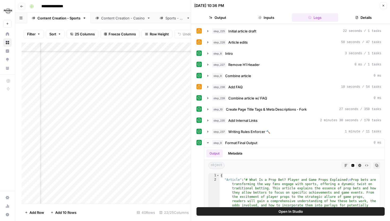
scroll to position [61, 699]
click at [62, 44] on div "Add Column" at bounding box center [105, 122] width 169 height 161
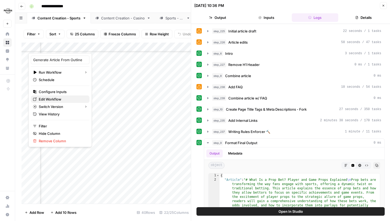
click at [63, 98] on span "Edit Workflow" at bounding box center [62, 98] width 46 height 5
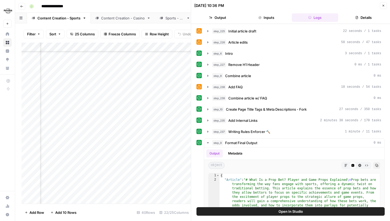
click at [252, 213] on button "Open In Studio" at bounding box center [290, 211] width 188 height 8
click at [384, 6] on icon "button" at bounding box center [383, 5] width 3 height 3
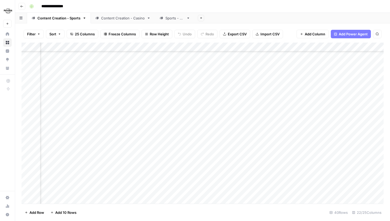
scroll to position [61, 681]
click at [133, 84] on div "Add Column" at bounding box center [202, 122] width 362 height 161
click at [231, 95] on div "Add Column" at bounding box center [202, 122] width 362 height 161
click at [228, 94] on div "Add Column" at bounding box center [202, 122] width 362 height 161
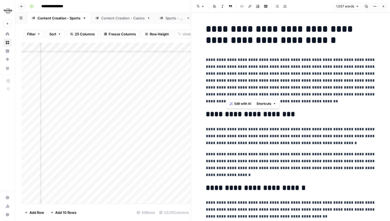
drag, startPoint x: 226, startPoint y: 80, endPoint x: 299, endPoint y: 93, distance: 73.5
click at [299, 93] on p "**********" at bounding box center [291, 80] width 170 height 48
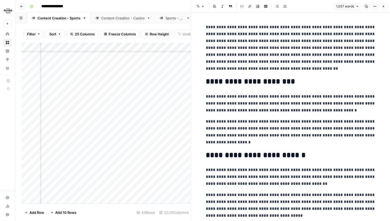
scroll to position [41, 0]
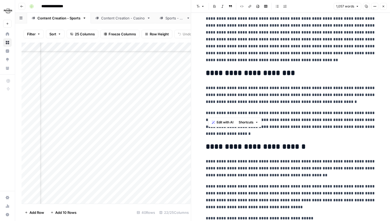
drag, startPoint x: 207, startPoint y: 113, endPoint x: 289, endPoint y: 112, distance: 82.5
click at [290, 112] on p "**********" at bounding box center [291, 123] width 170 height 28
click at [289, 112] on p "**********" at bounding box center [291, 123] width 170 height 28
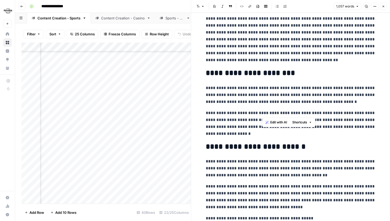
drag, startPoint x: 261, startPoint y: 115, endPoint x: 335, endPoint y: 115, distance: 74.3
click at [335, 115] on p "**********" at bounding box center [291, 123] width 170 height 28
drag, startPoint x: 241, startPoint y: 120, endPoint x: 284, endPoint y: 121, distance: 43.0
click at [284, 121] on p "**********" at bounding box center [291, 123] width 170 height 28
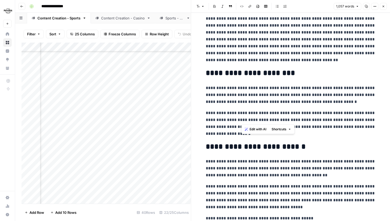
click at [284, 121] on p "**********" at bounding box center [291, 123] width 170 height 28
drag, startPoint x: 203, startPoint y: 126, endPoint x: 280, endPoint y: 126, distance: 77.5
click at [280, 126] on p "**********" at bounding box center [291, 123] width 170 height 28
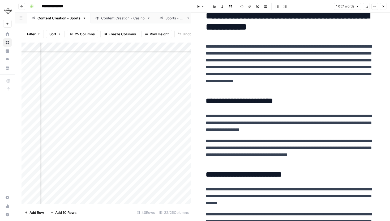
scroll to position [0, 0]
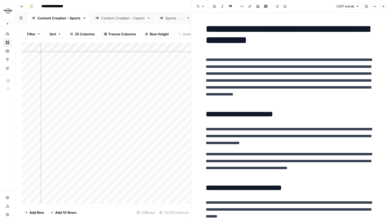
click at [68, 93] on div "Add Column" at bounding box center [105, 122] width 169 height 161
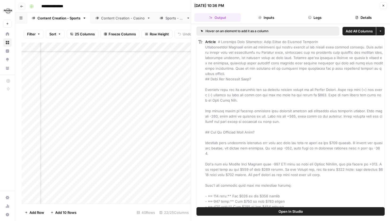
click at [301, 20] on button "Logs" at bounding box center [315, 17] width 46 height 8
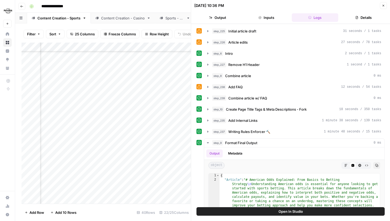
click at [206, 32] on icon "button" at bounding box center [208, 31] width 4 height 4
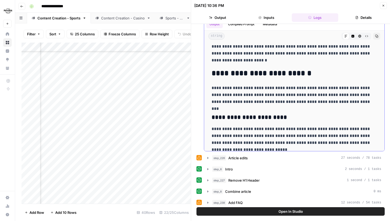
scroll to position [219, 0]
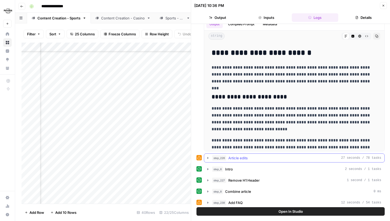
click at [208, 155] on button "step_226 Article edits 27 seconds / 78 tasks" at bounding box center [294, 157] width 180 height 8
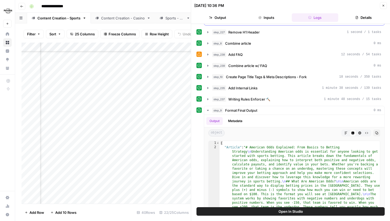
scroll to position [364, 0]
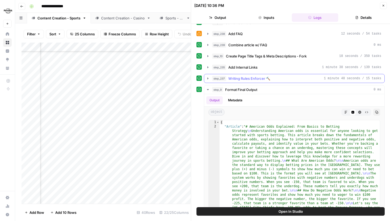
click at [208, 77] on icon "button" at bounding box center [208, 78] width 4 height 4
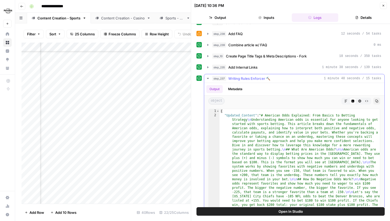
click at [345, 100] on icon "button" at bounding box center [345, 101] width 3 height 3
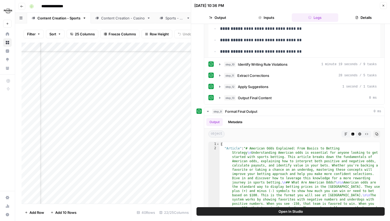
scroll to position [533, 0]
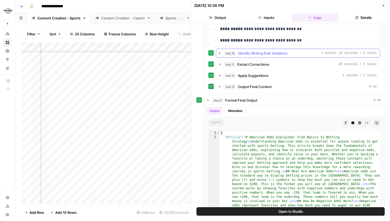
click at [221, 52] on icon "button" at bounding box center [220, 53] width 4 height 4
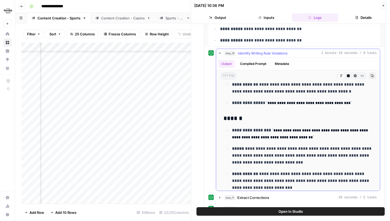
scroll to position [192, 0]
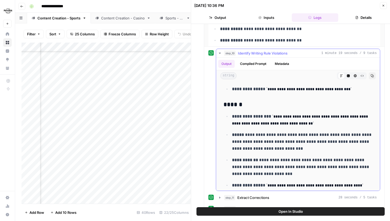
click at [283, 132] on p "**********" at bounding box center [302, 141] width 140 height 21
click at [348, 77] on icon "button" at bounding box center [348, 75] width 3 height 3
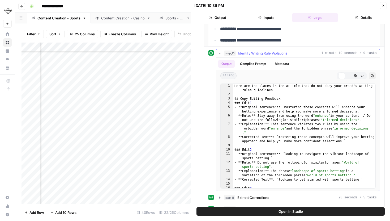
scroll to position [0, 0]
type textarea "**********"
click at [312, 126] on div "Here are the places in the article that do not obey your brand's writing rules …" at bounding box center [304, 144] width 142 height 121
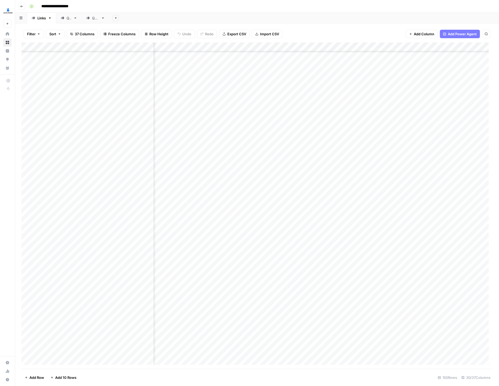
scroll to position [205, 1033]
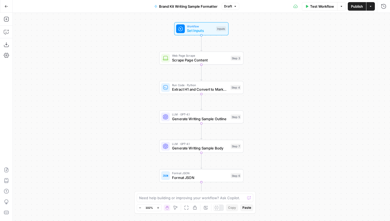
click at [6, 6] on icon "button" at bounding box center [7, 7] width 4 height 4
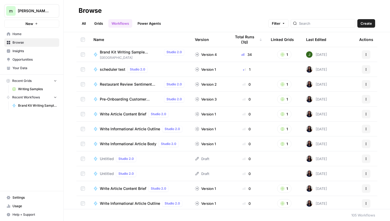
click at [15, 7] on div "m" at bounding box center [11, 11] width 10 height 10
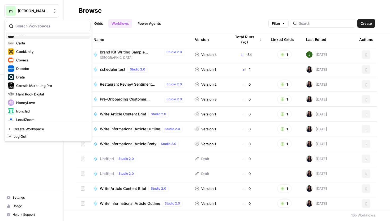
scroll to position [58, 0]
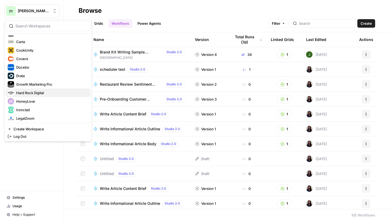
click at [36, 92] on span "Hard Rock Digital" at bounding box center [51, 92] width 70 height 5
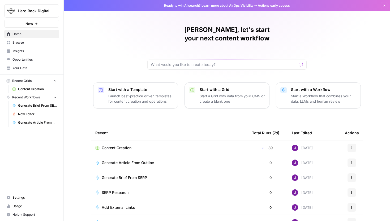
click at [34, 12] on span "Hard Rock Digital" at bounding box center [34, 10] width 32 height 5
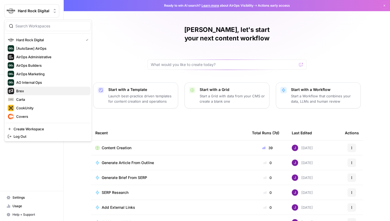
scroll to position [127, 0]
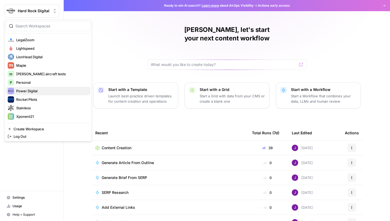
click at [32, 90] on span "Power Digital" at bounding box center [51, 90] width 70 height 5
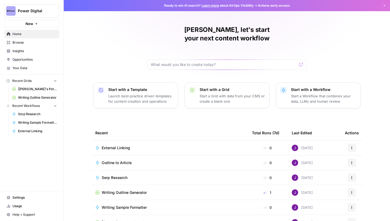
click at [35, 88] on span "[[PERSON_NAME]'s Pet] Content Creation" at bounding box center [37, 89] width 39 height 5
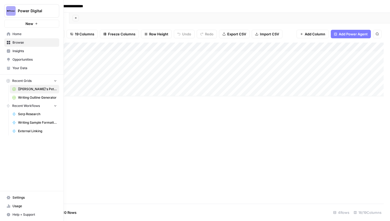
click at [9, 70] on link "Your Data" at bounding box center [31, 68] width 55 height 8
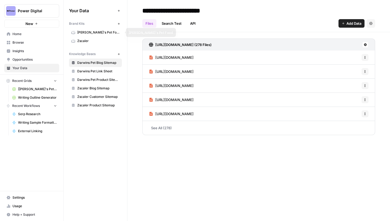
click at [86, 33] on span "[PERSON_NAME]'s Pet Food" at bounding box center [98, 32] width 42 height 5
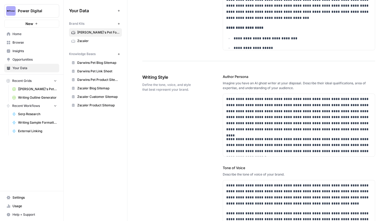
scroll to position [344, 0]
click at [370, 149] on p "**********" at bounding box center [298, 145] width 145 height 18
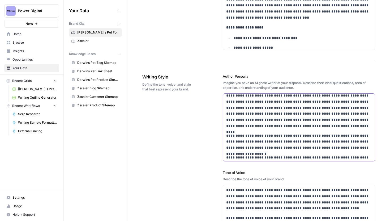
scroll to position [5, 0]
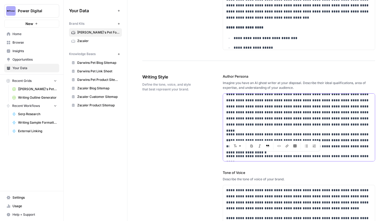
drag, startPoint x: 283, startPoint y: 158, endPoint x: 266, endPoint y: 157, distance: 17.0
click at [266, 157] on p "**********" at bounding box center [298, 156] width 145 height 6
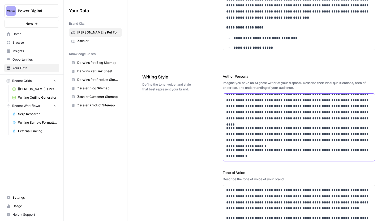
click at [273, 154] on p "**********" at bounding box center [298, 153] width 145 height 12
click at [36, 87] on span "[[PERSON_NAME]'s Pet] Content Creation" at bounding box center [37, 89] width 39 height 5
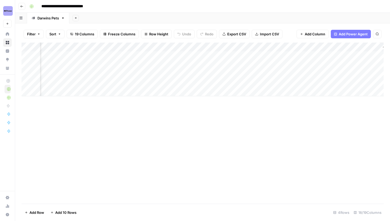
scroll to position [0, 615]
click at [154, 48] on div "Add Column" at bounding box center [202, 69] width 362 height 54
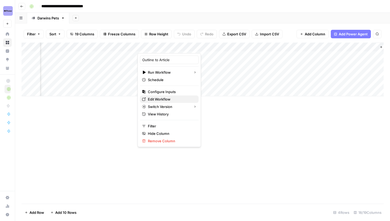
click at [157, 99] on span "Edit Workflow" at bounding box center [171, 98] width 46 height 5
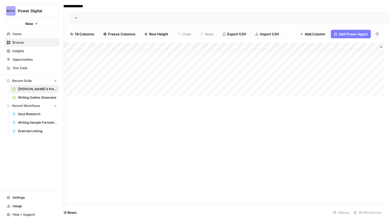
click at [12, 70] on link "Your Data" at bounding box center [31, 68] width 55 height 8
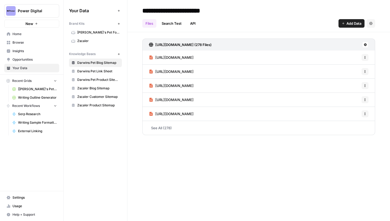
click at [93, 28] on link "[PERSON_NAME]'s Pet Food" at bounding box center [95, 32] width 53 height 8
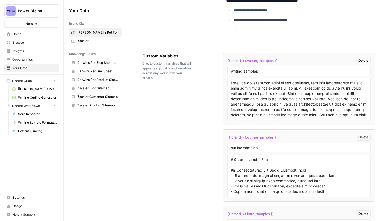
scroll to position [1097, 0]
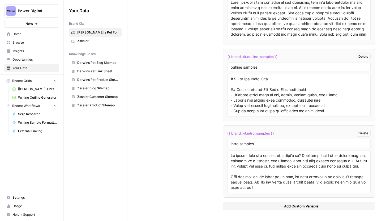
click at [284, 206] on span "Add Custom Variable" at bounding box center [301, 205] width 34 height 5
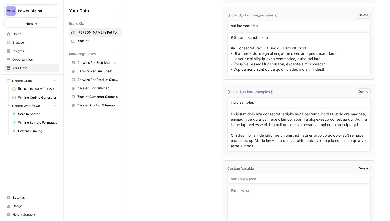
scroll to position [1174, 0]
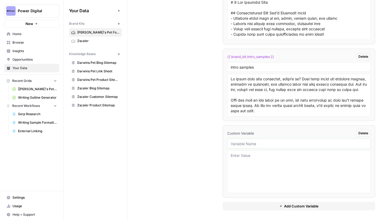
click at [338, 142] on input "text" at bounding box center [299, 143] width 136 height 5
type input "n"
type input "internal links number"
click at [315, 165] on textarea at bounding box center [299, 172] width 136 height 38
type textarea "3-5"
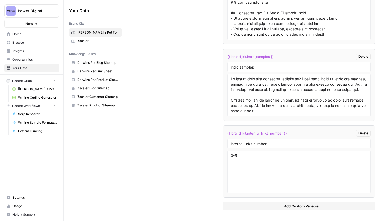
click at [213, 161] on div "Custom Variables Create custom variables that will appear as global brand varia…" at bounding box center [258, 52] width 233 height 335
click at [285, 143] on input "internal links number" at bounding box center [299, 143] width 136 height 5
drag, startPoint x: 290, startPoint y: 132, endPoint x: 224, endPoint y: 132, distance: 66.1
click at [224, 132] on li "{{ brand_kit.internal_links_number }} Delete internal links number 3-5" at bounding box center [299, 161] width 152 height 72
copy span "{{ brand_kit.internal_links_number }}"
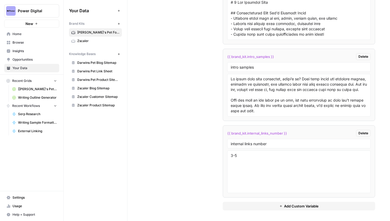
click at [35, 87] on span "[Darwin's Pet] Content Creation" at bounding box center [37, 89] width 39 height 5
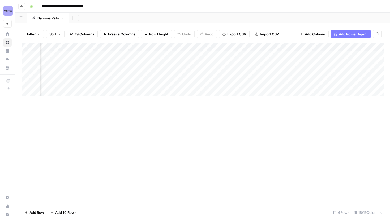
scroll to position [0, 197]
click at [250, 47] on div "Add Column" at bounding box center [202, 69] width 362 height 54
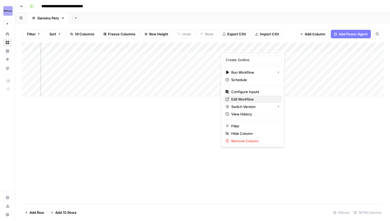
click at [245, 101] on span "Edit Workflow" at bounding box center [254, 98] width 46 height 5
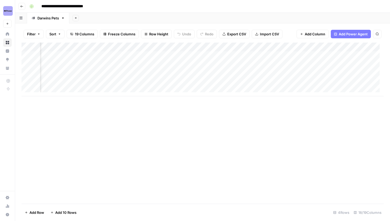
scroll to position [0, 484]
click at [288, 44] on div "Add Column" at bounding box center [202, 69] width 362 height 54
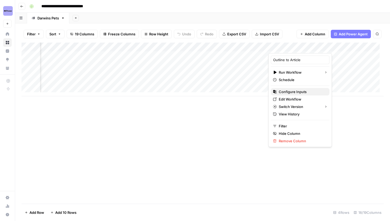
click at [299, 93] on span "Configure Inputs" at bounding box center [302, 91] width 46 height 5
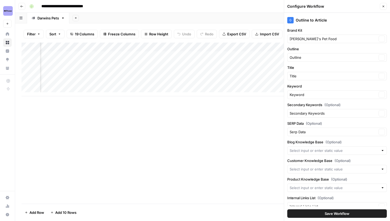
type input "Darwins Pet Blog Sitemap"
type input "Darwins Pet Product Sitemap"
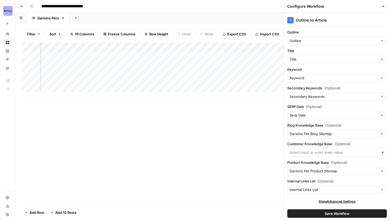
scroll to position [0, 0]
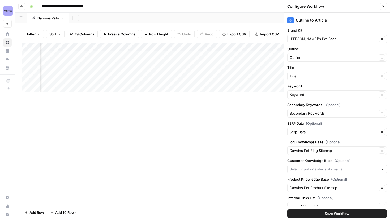
click at [383, 8] on button "Close" at bounding box center [383, 6] width 7 height 7
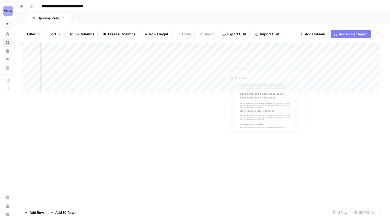
click at [284, 47] on div "Add Column" at bounding box center [202, 69] width 362 height 54
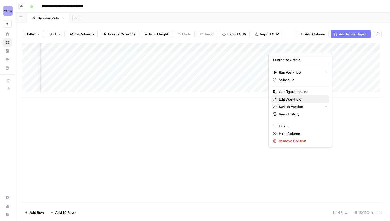
click at [289, 99] on span "Edit Workflow" at bounding box center [302, 98] width 46 height 5
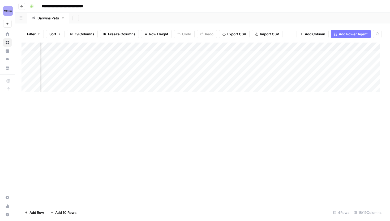
scroll to position [0, 58]
click at [189, 55] on div "Add Column" at bounding box center [202, 69] width 362 height 54
click at [182, 76] on div "Add Column" at bounding box center [202, 69] width 362 height 54
click at [259, 56] on div "Add Column" at bounding box center [202, 69] width 362 height 54
click at [258, 62] on div "Add Column" at bounding box center [202, 69] width 362 height 54
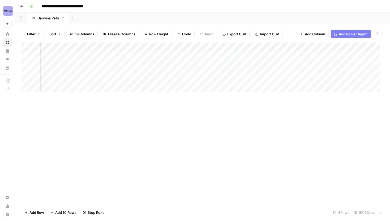
click at [261, 74] on div "Add Column" at bounding box center [202, 69] width 362 height 54
click at [260, 82] on div "Add Column" at bounding box center [202, 69] width 362 height 54
click at [260, 75] on div "Add Column" at bounding box center [202, 69] width 362 height 54
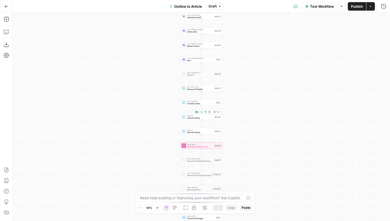
click at [192, 119] on span "Internal Linking" at bounding box center [200, 117] width 26 height 3
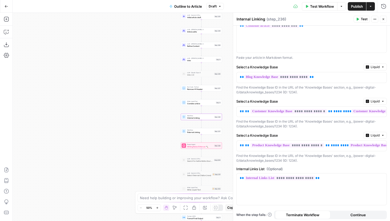
scroll to position [96, 0]
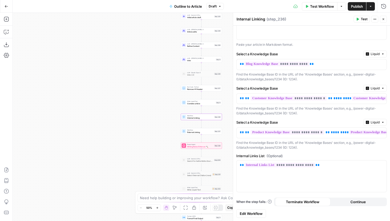
click at [256, 212] on span "Edit Workflow" at bounding box center [251, 212] width 23 height 5
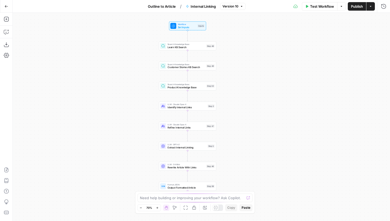
drag, startPoint x: 155, startPoint y: 122, endPoint x: 142, endPoint y: 120, distance: 13.4
click at [139, 121] on div "Workflow Set Inputs Inputs Search Knowledge Base Learn KB Search Step 48 Search…" at bounding box center [201, 117] width 377 height 208
click at [166, 105] on span "Identify Internal Links" at bounding box center [184, 107] width 38 height 4
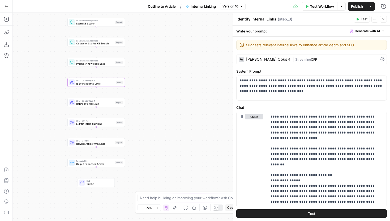
drag, startPoint x: 138, startPoint y: 113, endPoint x: 48, endPoint y: 90, distance: 93.2
click at [48, 90] on div "Workflow Set Inputs Inputs Search Knowledge Base Learn KB Search Step 48 Search…" at bounding box center [201, 117] width 377 height 208
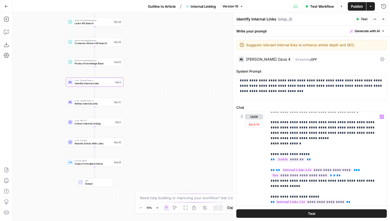
scroll to position [103, 0]
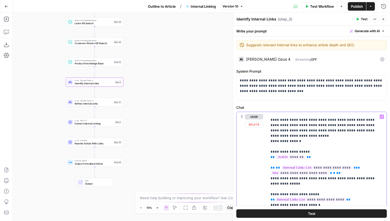
drag, startPoint x: 329, startPoint y: 152, endPoint x: 334, endPoint y: 150, distance: 5.5
drag, startPoint x: 327, startPoint y: 152, endPoint x: 343, endPoint y: 145, distance: 18.0
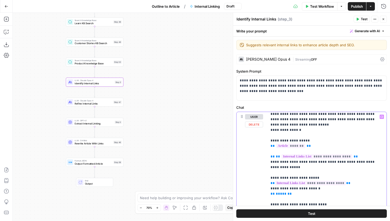
scroll to position [117, 0]
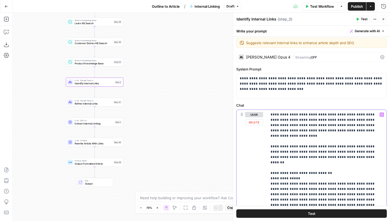
scroll to position [0, 0]
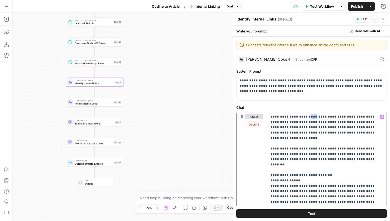
drag, startPoint x: 308, startPoint y: 117, endPoint x: 302, endPoint y: 116, distance: 5.6
click at [333, 117] on span "**********" at bounding box center [345, 116] width 59 height 3
click at [319, 117] on span "**********" at bounding box center [345, 116] width 59 height 3
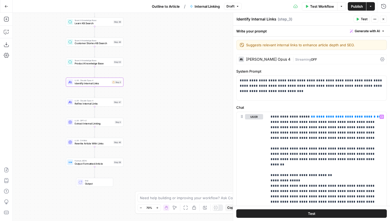
click at [308, 6] on button "Test Workflow" at bounding box center [320, 6] width 36 height 8
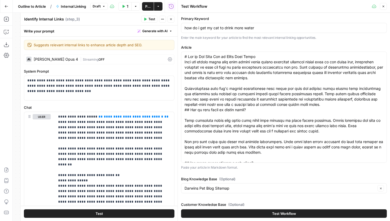
click at [172, 17] on button "Close" at bounding box center [170, 19] width 7 height 7
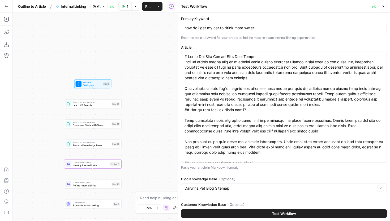
drag, startPoint x: 143, startPoint y: 31, endPoint x: 141, endPoint y: 113, distance: 82.0
click at [141, 113] on div "Workflow Set Inputs Inputs Search Knowledge Base Learn KB Search Step 48 Search…" at bounding box center [95, 117] width 165 height 208
click at [103, 87] on div "Workflow Set Inputs Inputs Test Step" at bounding box center [92, 84] width 34 height 6
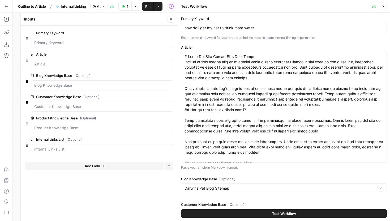
click at [88, 167] on span "Add Field" at bounding box center [92, 165] width 15 height 5
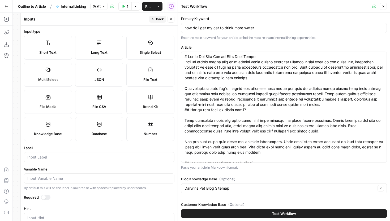
click at [146, 107] on span "Brand Kit" at bounding box center [150, 106] width 15 height 5
click at [59, 154] on input "Label" at bounding box center [99, 156] width 144 height 5
type input "b"
type input "Brand Kit"
click at [156, 20] on span "Back" at bounding box center [160, 19] width 8 height 5
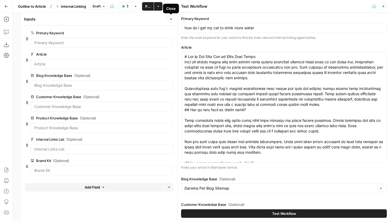
click at [173, 17] on button "Close" at bounding box center [170, 19] width 7 height 7
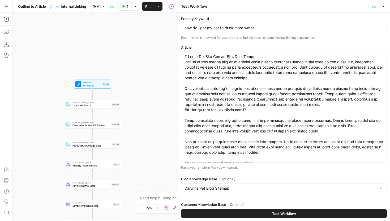
click at [89, 84] on span "Set Inputs" at bounding box center [92, 85] width 18 height 4
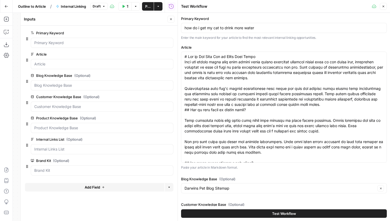
click at [159, 160] on button "edit field" at bounding box center [155, 160] width 20 height 6
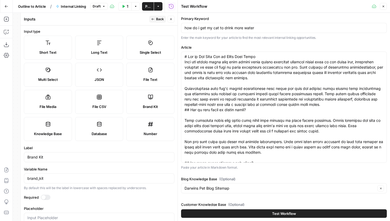
scroll to position [12, 0]
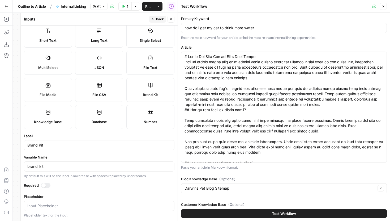
click at [171, 21] on button "Close" at bounding box center [170, 19] width 7 height 7
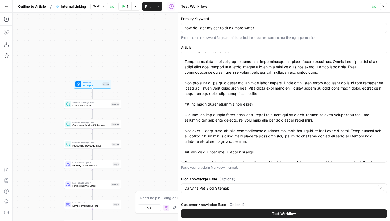
scroll to position [0, 0]
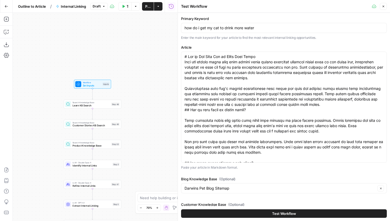
click at [384, 6] on icon "button" at bounding box center [383, 6] width 3 height 3
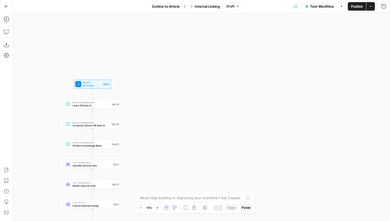
click at [324, 11] on div "Test Workflow Options Publish Actions Run History" at bounding box center [315, 6] width 149 height 12
click at [322, 7] on span "Test Workflow" at bounding box center [322, 6] width 24 height 5
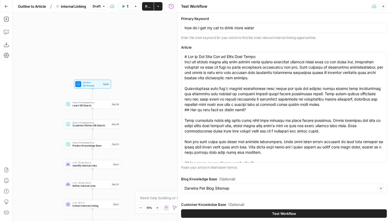
scroll to position [103, 0]
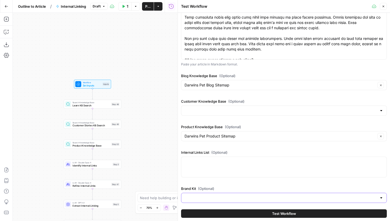
click at [219, 196] on input "Brand Kit (Optional)" at bounding box center [280, 197] width 192 height 5
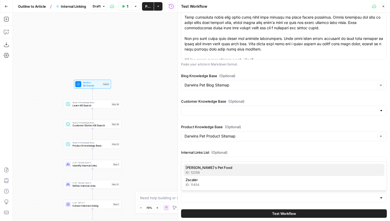
click at [210, 172] on div "ID: 12358" at bounding box center [283, 172] width 197 height 5
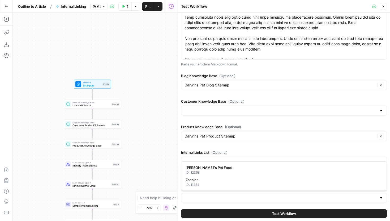
type input "[PERSON_NAME]'s Pet Food"
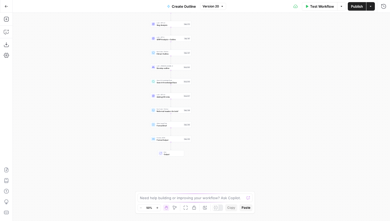
drag, startPoint x: 255, startPoint y: 146, endPoint x: 224, endPoint y: 75, distance: 77.0
click at [224, 75] on div "Workflow Set Inputs Inputs Run Code · JavaScript Structure Competitor Keywords …" at bounding box center [201, 117] width 377 height 208
click at [179, 97] on span "Adding KB Links" at bounding box center [169, 97] width 26 height 3
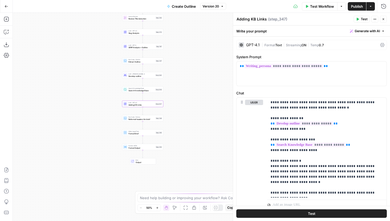
drag, startPoint x: 126, startPoint y: 122, endPoint x: 96, endPoint y: 131, distance: 31.2
click at [96, 131] on div "Workflow Set Inputs Inputs Run Code · JavaScript Structure Competitor Keywords …" at bounding box center [201, 117] width 377 height 208
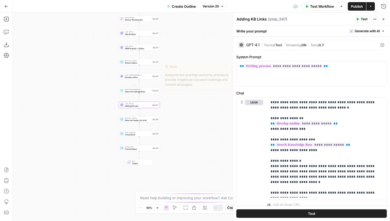
drag, startPoint x: 173, startPoint y: 67, endPoint x: 168, endPoint y: 110, distance: 44.0
click at [168, 110] on div "Workflow Set Inputs Inputs Run Code · JavaScript Structure Competitor Keywords …" at bounding box center [201, 117] width 377 height 208
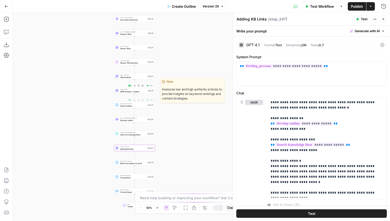
click at [141, 91] on span "SERP Analysis + Outline" at bounding box center [133, 91] width 26 height 3
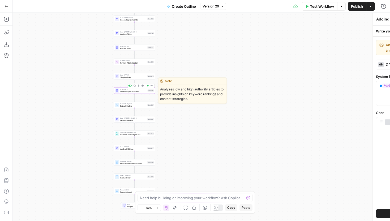
type textarea "SERP Analysis + Outline"
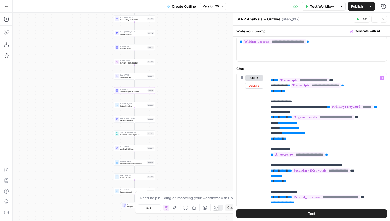
scroll to position [72, 0]
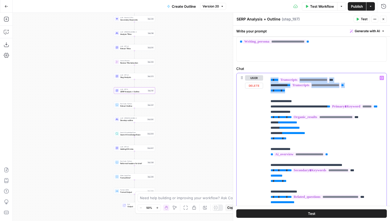
drag, startPoint x: 297, startPoint y: 117, endPoint x: 268, endPoint y: 106, distance: 30.8
click at [268, 106] on div "**********" at bounding box center [326, 181] width 119 height 216
drag, startPoint x: 300, startPoint y: 117, endPoint x: 267, endPoint y: 107, distance: 34.3
click at [267, 107] on div "**********" at bounding box center [326, 181] width 119 height 216
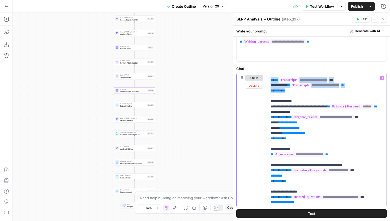
copy p "**********"
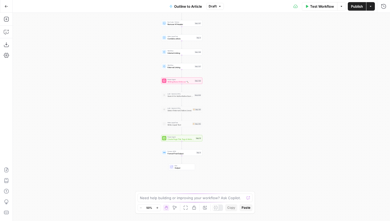
drag, startPoint x: 143, startPoint y: 157, endPoint x: 121, endPoint y: 89, distance: 70.6
click at [121, 89] on div "Workflow Set Inputs Inputs LLM · Gemini 2.5 Pro Initial article draft Step 225 …" at bounding box center [201, 117] width 377 height 208
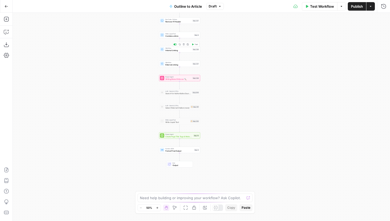
click at [171, 49] on span "Internal Linking" at bounding box center [178, 50] width 26 height 3
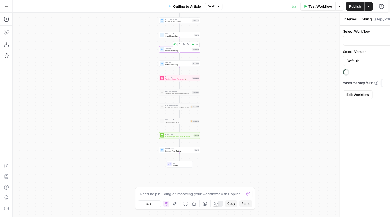
type input "Internal Linking"
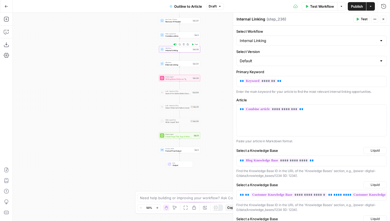
drag, startPoint x: 141, startPoint y: 58, endPoint x: 74, endPoint y: 58, distance: 67.7
click at [74, 58] on div "Workflow Set Inputs Inputs LLM · Gemini 2.5 Pro Initial article draft Step 225 …" at bounding box center [201, 117] width 377 height 208
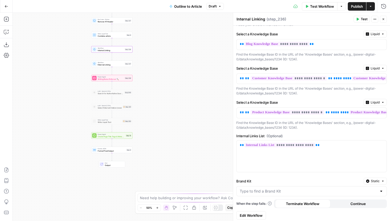
scroll to position [118, 0]
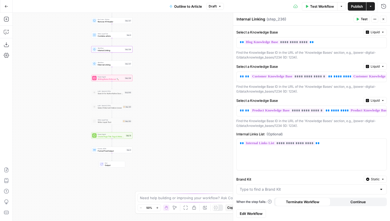
click at [266, 192] on div at bounding box center [311, 189] width 150 height 10
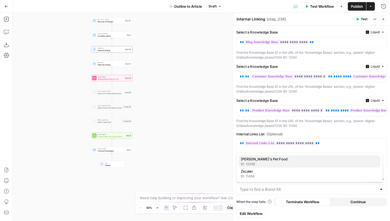
click at [265, 162] on div "ID: 12358" at bounding box center [309, 163] width 137 height 5
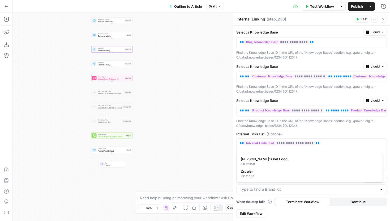
type input "[PERSON_NAME]'s Pet Food"
click at [323, 189] on input "Brand Kit" at bounding box center [308, 188] width 137 height 5
type input "[PERSON_NAME]'s Pet Food"
click at [265, 176] on div "Brand Kit Static" at bounding box center [311, 178] width 150 height 7
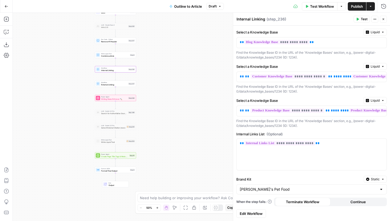
click at [320, 5] on span "Test Workflow" at bounding box center [322, 6] width 24 height 5
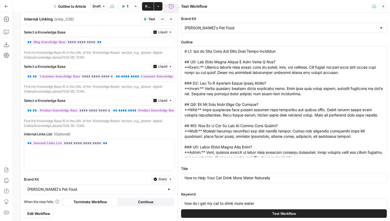
click at [172, 19] on button "Close" at bounding box center [170, 19] width 7 height 7
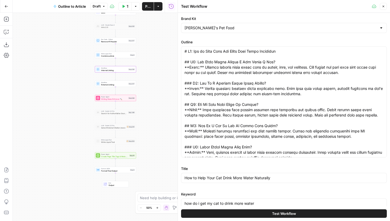
click at [383, 6] on icon "button" at bounding box center [383, 7] width 2 height 2
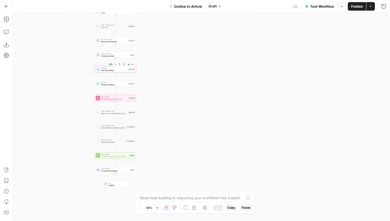
click at [125, 70] on span "Internal Linking" at bounding box center [114, 70] width 26 height 3
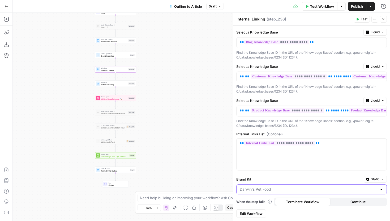
click at [286, 190] on input "Brand Kit" at bounding box center [308, 188] width 137 height 5
type input "[PERSON_NAME]'s Pet Food"
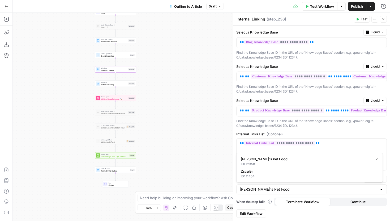
click at [355, 195] on form "**********" at bounding box center [311, 63] width 157 height 313
click at [371, 177] on span "Static" at bounding box center [375, 178] width 9 height 5
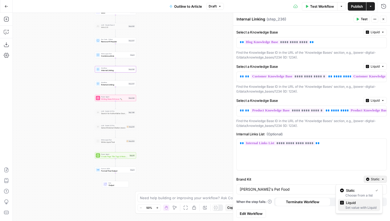
click at [357, 205] on div "Set value with Liquid" at bounding box center [359, 207] width 38 height 5
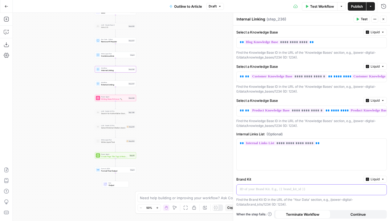
click at [304, 191] on p at bounding box center [307, 188] width 135 height 5
click at [380, 190] on icon "button" at bounding box center [381, 189] width 3 height 3
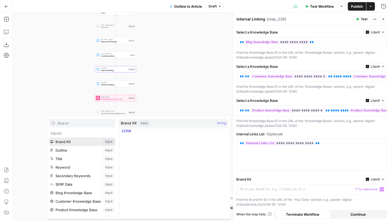
click at [76, 141] on button "Select variable Brand Kit" at bounding box center [82, 141] width 66 height 8
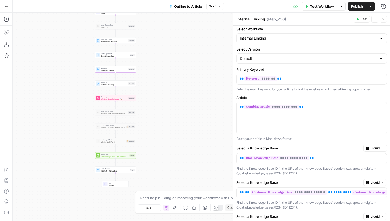
scroll to position [0, 0]
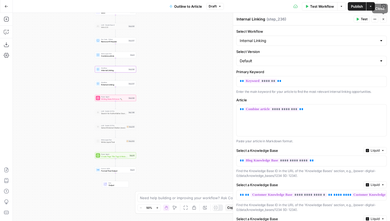
click at [385, 18] on button "Close" at bounding box center [383, 19] width 7 height 7
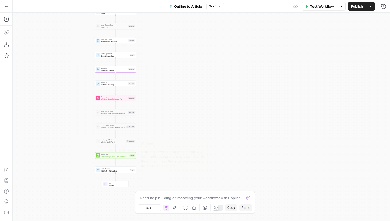
click at [119, 157] on span "Create Page Title Tags & Meta Descriptions" at bounding box center [114, 156] width 27 height 3
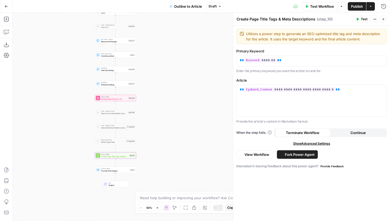
click at [358, 7] on span "Publish" at bounding box center [357, 6] width 12 height 5
click at [104, 171] on span "Format Final Output" at bounding box center [115, 170] width 28 height 3
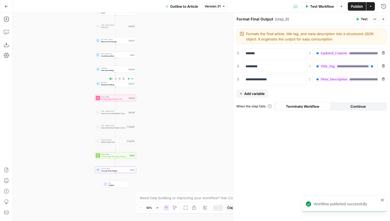
click at [116, 84] on span "External Linking" at bounding box center [114, 84] width 26 height 3
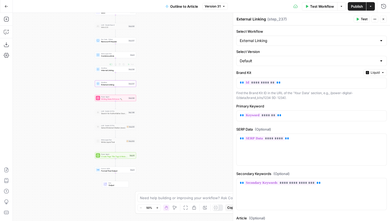
click at [122, 70] on span "Internal Linking" at bounding box center [114, 70] width 26 height 3
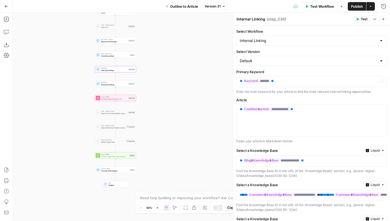
click at [126, 57] on div "Write Liquid Text Combine article Step 8" at bounding box center [115, 55] width 41 height 6
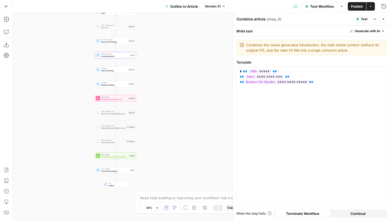
drag, startPoint x: 176, startPoint y: 70, endPoint x: 177, endPoint y: 133, distance: 62.9
click at [177, 133] on div "Workflow Set Inputs Inputs LLM · Gemini 2.5 Pro Initial article draft Step 225 …" at bounding box center [201, 117] width 377 height 208
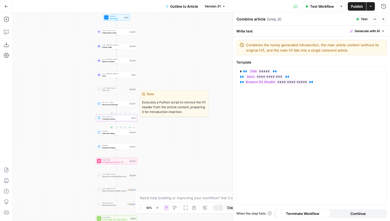
click at [126, 103] on span "Remove H1 Header" at bounding box center [115, 104] width 26 height 3
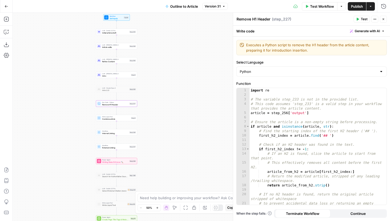
click at [127, 76] on span "Intro" at bounding box center [116, 75] width 28 height 3
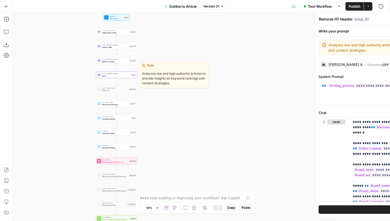
type textarea "Intro"
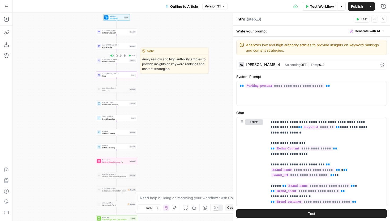
click at [128, 61] on span "Refine Content" at bounding box center [115, 61] width 26 height 3
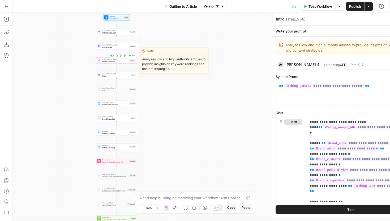
type textarea "Refine Content"
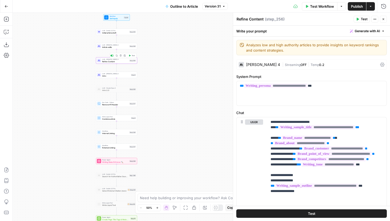
drag, startPoint x: 127, startPoint y: 48, endPoint x: 170, endPoint y: 31, distance: 46.4
click at [127, 48] on div "LLM · [PERSON_NAME] 4 Article edits Step 226" at bounding box center [116, 46] width 41 height 6
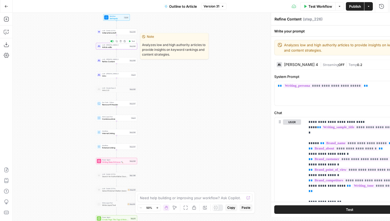
type textarea "Article edits"
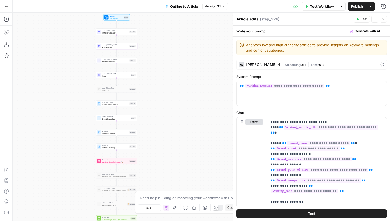
click at [356, 5] on span "Publish" at bounding box center [357, 6] width 12 height 5
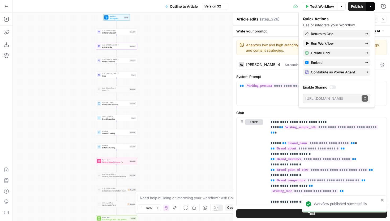
click at [210, 6] on span "Version 32" at bounding box center [212, 6] width 16 height 5
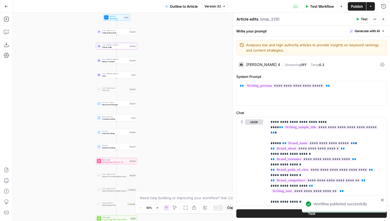
click at [212, 6] on span "Version 32" at bounding box center [212, 6] width 16 height 5
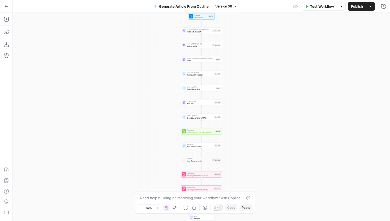
click at [198, 32] on span "Initial article draft" at bounding box center [199, 31] width 24 height 3
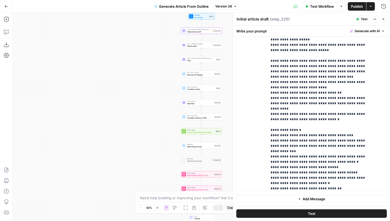
scroll to position [264, 0]
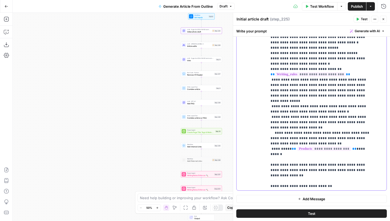
scroll to position [318, 0]
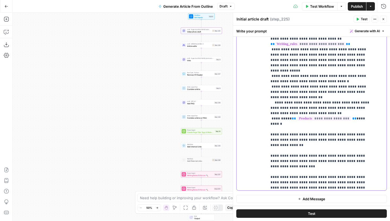
scroll to position [370, 0]
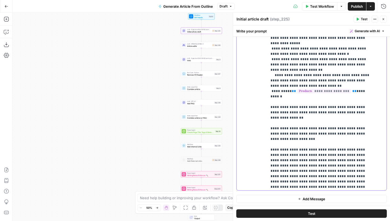
click at [356, 6] on span "Publish" at bounding box center [357, 6] width 12 height 5
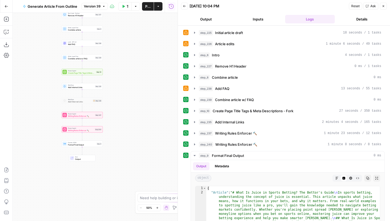
drag, startPoint x: 157, startPoint y: 134, endPoint x: 144, endPoint y: 75, distance: 60.3
click at [144, 75] on div "Workflow Set Inputs Inputs LLM · ft:gpt-4o-2024-08-06:hard-rock-digital:nick-vo…" at bounding box center [95, 117] width 165 height 208
click at [77, 124] on div at bounding box center [77, 125] width 3 height 2
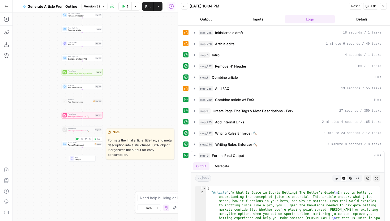
click at [85, 146] on span "Format Final Output" at bounding box center [80, 144] width 25 height 3
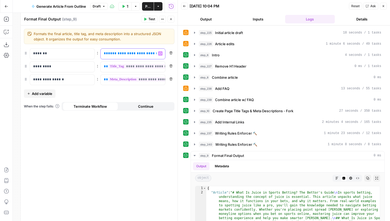
click at [121, 53] on span "**********" at bounding box center [137, 52] width 59 height 3
click at [170, 20] on icon "button" at bounding box center [170, 19] width 3 height 3
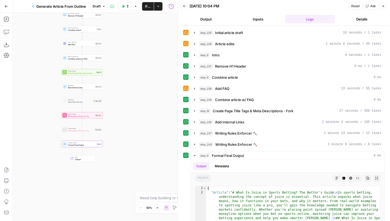
drag, startPoint x: 136, startPoint y: 101, endPoint x: 136, endPoint y: 158, distance: 57.8
click at [136, 158] on div "Workflow Set Inputs Inputs LLM · ft:gpt-4o-2024-08-06:hard-rock-digital:nick-vo…" at bounding box center [95, 117] width 165 height 208
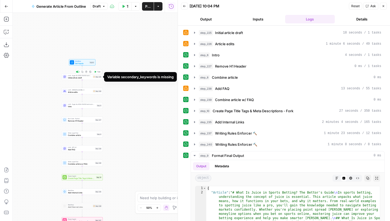
click at [93, 77] on div "Step 225" at bounding box center [97, 76] width 9 height 3
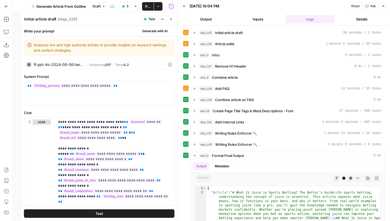
click at [383, 6] on icon "button" at bounding box center [383, 6] width 3 height 3
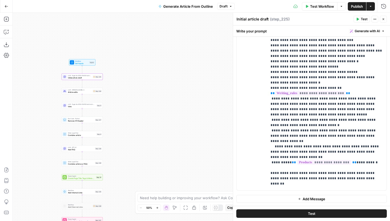
scroll to position [345, 0]
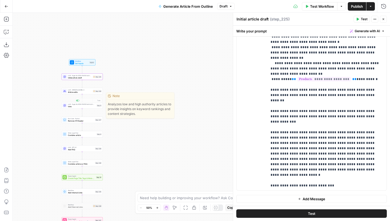
click at [84, 92] on span "Article edits" at bounding box center [80, 91] width 24 height 3
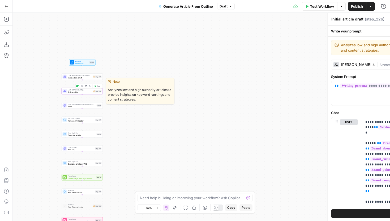
type textarea "Article edits"
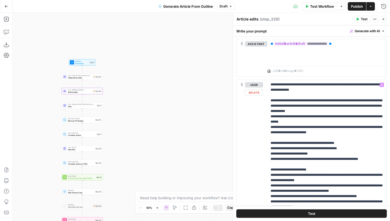
scroll to position [863, 0]
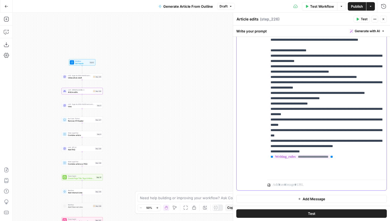
click at [350, 173] on p "**********" at bounding box center [326, 55] width 113 height 239
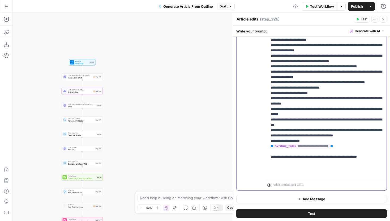
scroll to position [41, 0]
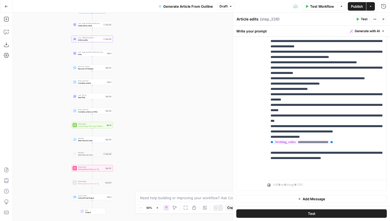
drag, startPoint x: 133, startPoint y: 144, endPoint x: 144, endPoint y: 91, distance: 53.2
click at [144, 91] on div "Workflow Set Inputs Inputs LLM · ft:gpt-4o-2024-08-06:hard-rock-digital:nick-vo…" at bounding box center [201, 117] width 377 height 208
click at [364, 176] on p "**********" at bounding box center [326, 49] width 113 height 255
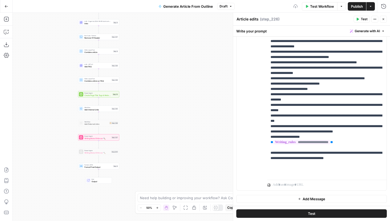
drag, startPoint x: 188, startPoint y: 156, endPoint x: 194, endPoint y: 126, distance: 31.2
click at [194, 126] on div "Workflow Set Inputs Inputs LLM · ft:gpt-4o-2024-08-06:hard-rock-digital:nick-vo…" at bounding box center [201, 117] width 377 height 208
click at [355, 6] on span "Publish" at bounding box center [357, 6] width 12 height 5
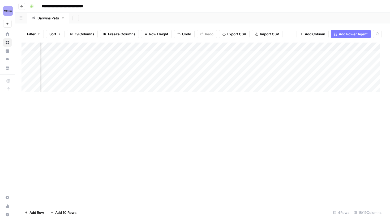
scroll to position [0, 52]
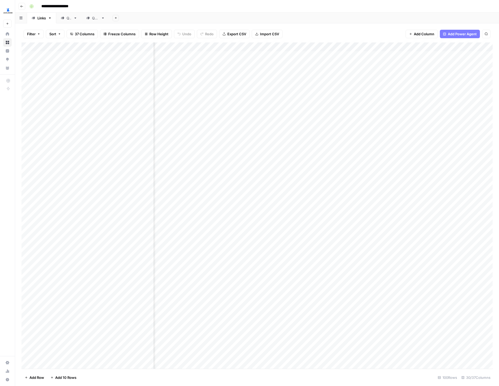
scroll to position [0, 1020]
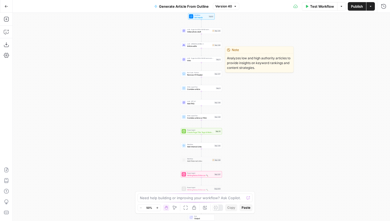
click at [200, 60] on span "Intro" at bounding box center [201, 60] width 28 height 3
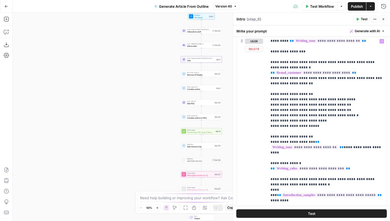
scroll to position [88, 0]
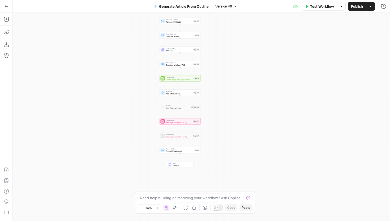
drag, startPoint x: 160, startPoint y: 160, endPoint x: 139, endPoint y: 107, distance: 56.9
click at [139, 107] on div "Workflow Set Inputs Inputs LLM · ft:gpt-4o-2024-08-06:hard-rock-digital:nick-vo…" at bounding box center [201, 117] width 377 height 208
click at [165, 123] on div "Power Agent Writing Rules Enforcer 🔨 Step 237 Copy step Delete step Add Note Te…" at bounding box center [179, 121] width 41 height 6
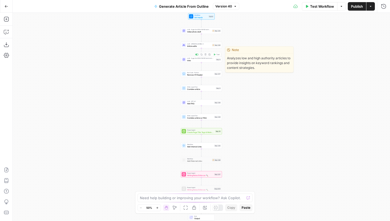
click at [196, 47] on div "LLM · [PERSON_NAME] 4 Article edits Step 226 Copy step Delete step Edit Note Te…" at bounding box center [201, 45] width 41 height 6
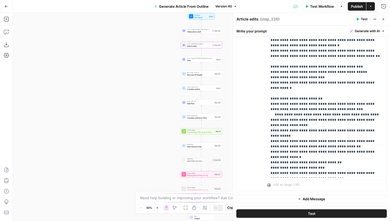
scroll to position [43, 0]
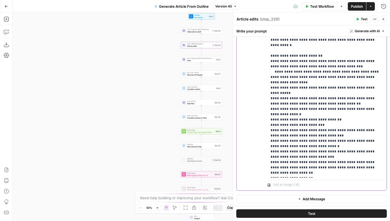
click at [359, 156] on p "**********" at bounding box center [326, 47] width 113 height 255
click at [319, 135] on p "**********" at bounding box center [326, 47] width 113 height 255
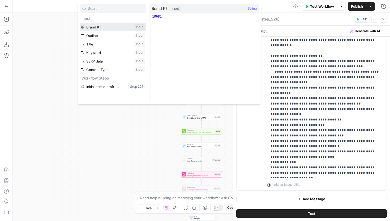
click at [109, 27] on button "Select variable Brand Kit" at bounding box center [113, 27] width 66 height 8
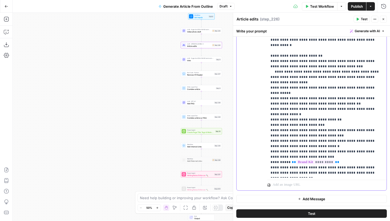
click at [332, 140] on p "**********" at bounding box center [326, 50] width 113 height 260
drag, startPoint x: 320, startPoint y: 140, endPoint x: 288, endPoint y: 140, distance: 31.8
click at [288, 140] on p "**********" at bounding box center [326, 50] width 113 height 260
click at [307, 142] on p "**********" at bounding box center [326, 50] width 113 height 260
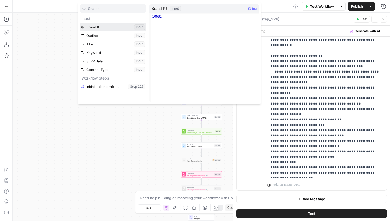
click at [106, 25] on button "Select variable Brand Kit" at bounding box center [113, 27] width 66 height 8
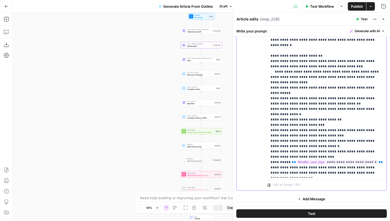
click at [355, 153] on p "**********" at bounding box center [326, 50] width 113 height 260
click at [353, 157] on p "**********" at bounding box center [326, 50] width 113 height 260
click at [382, 143] on p "**********" at bounding box center [326, 50] width 113 height 260
click at [381, 141] on p "**********" at bounding box center [326, 50] width 113 height 260
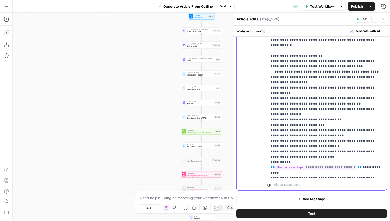
scroll to position [53, 0]
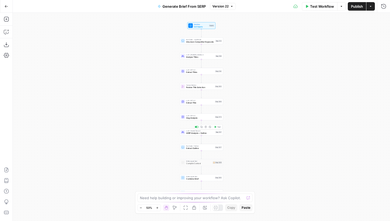
click at [191, 132] on span "SERP Analysis + Outline" at bounding box center [200, 132] width 28 height 3
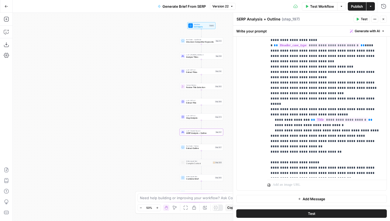
scroll to position [1379, 0]
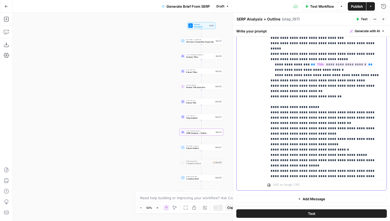
scroll to position [1438, 0]
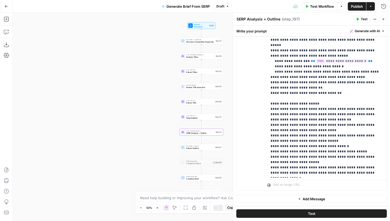
click at [357, 8] on span "Publish" at bounding box center [357, 6] width 12 height 5
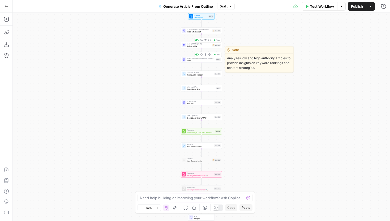
click at [194, 46] on span "Article edits" at bounding box center [199, 46] width 24 height 3
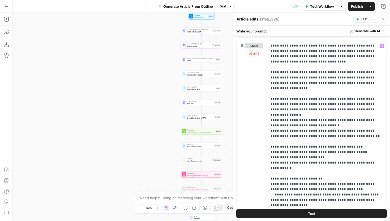
scroll to position [781, 0]
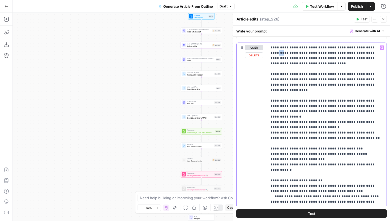
drag, startPoint x: 371, startPoint y: 48, endPoint x: 364, endPoint y: 48, distance: 7.2
click at [364, 48] on p "**********" at bounding box center [326, 177] width 113 height 265
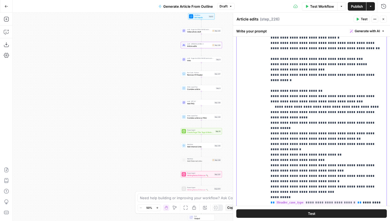
scroll to position [818, 0]
click at [329, 79] on p "**********" at bounding box center [326, 87] width 113 height 265
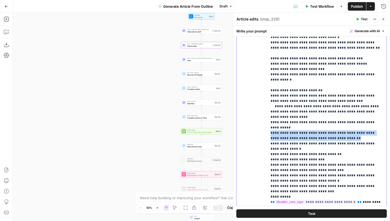
drag, startPoint x: 343, startPoint y: 118, endPoint x: 263, endPoint y: 111, distance: 79.6
click at [263, 111] on div "**********" at bounding box center [311, 120] width 150 height 229
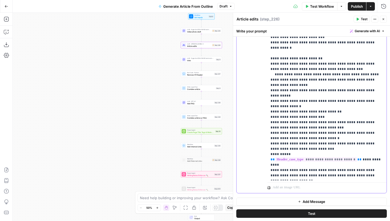
scroll to position [863, 0]
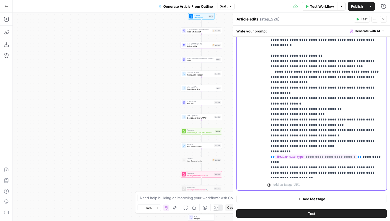
drag, startPoint x: 382, startPoint y: 167, endPoint x: 376, endPoint y: 168, distance: 6.1
click at [376, 168] on p "**********" at bounding box center [326, 47] width 113 height 255
click at [376, 173] on p "**********" at bounding box center [326, 47] width 113 height 255
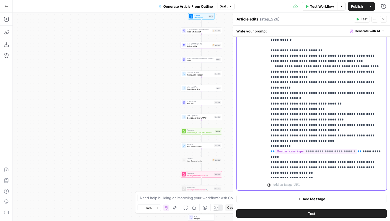
click at [371, 166] on p "**********" at bounding box center [326, 45] width 113 height 260
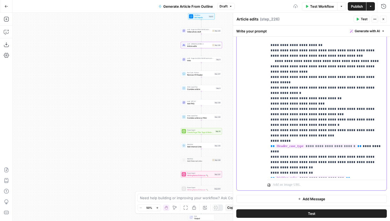
click at [331, 174] on p "**********" at bounding box center [326, 42] width 113 height 265
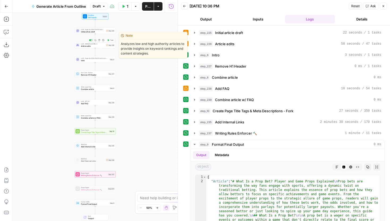
click at [109, 41] on button "Test" at bounding box center [110, 39] width 8 height 3
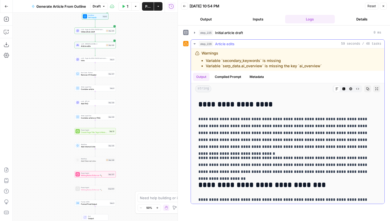
scroll to position [34, 0]
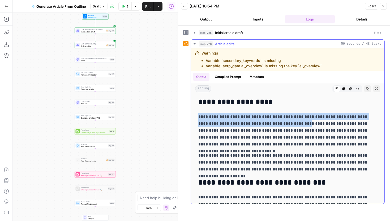
drag, startPoint x: 197, startPoint y: 116, endPoint x: 284, endPoint y: 122, distance: 87.0
click at [284, 122] on p "**********" at bounding box center [287, 130] width 179 height 34
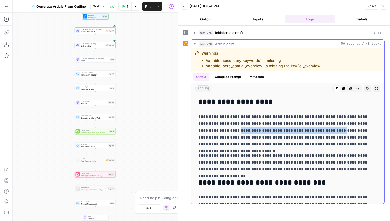
drag, startPoint x: 206, startPoint y: 129, endPoint x: 308, endPoint y: 130, distance: 102.2
click at [308, 129] on p "**********" at bounding box center [287, 130] width 179 height 34
click at [308, 130] on p "**********" at bounding box center [287, 130] width 179 height 34
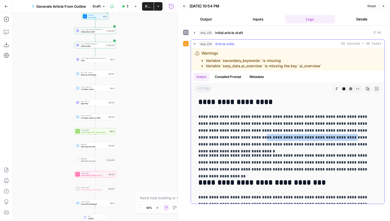
drag, startPoint x: 213, startPoint y: 137, endPoint x: 300, endPoint y: 137, distance: 87.0
click at [301, 137] on p "**********" at bounding box center [287, 130] width 179 height 34
click at [300, 137] on p "**********" at bounding box center [287, 130] width 179 height 34
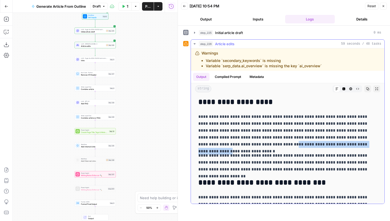
drag, startPoint x: 235, startPoint y: 141, endPoint x: 325, endPoint y: 142, distance: 90.2
click at [324, 142] on p "**********" at bounding box center [287, 130] width 179 height 34
click at [325, 142] on p "**********" at bounding box center [287, 130] width 179 height 34
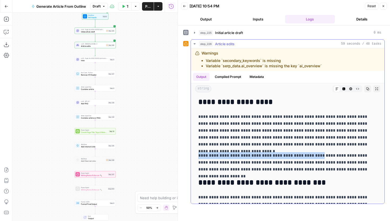
drag, startPoint x: 197, startPoint y: 154, endPoint x: 314, endPoint y: 153, distance: 116.5
click at [314, 153] on p "**********" at bounding box center [287, 162] width 179 height 21
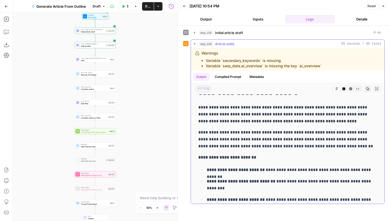
scroll to position [430, 0]
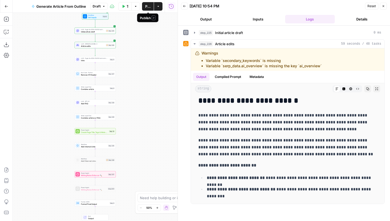
click at [147, 6] on span "Publish" at bounding box center [147, 6] width 5 height 5
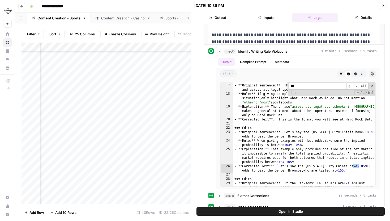
scroll to position [61, 745]
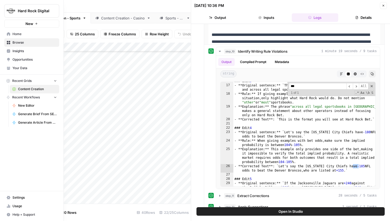
type input "***"
click at [19, 67] on span "Your Data" at bounding box center [34, 68] width 44 height 5
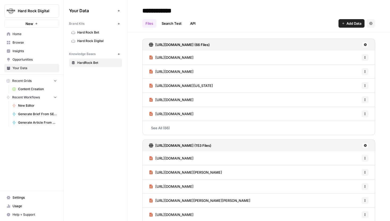
click at [92, 42] on span "Hard Rock Digital" at bounding box center [98, 40] width 42 height 5
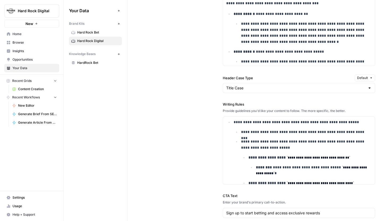
scroll to position [96, 0]
click at [284, 146] on p "**********" at bounding box center [306, 144] width 131 height 12
click at [302, 141] on p "**********" at bounding box center [306, 144] width 131 height 12
click at [304, 141] on p "**********" at bounding box center [306, 144] width 131 height 12
drag, startPoint x: 304, startPoint y: 141, endPoint x: 289, endPoint y: 142, distance: 14.9
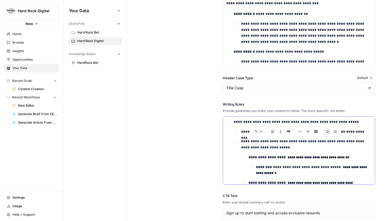
click at [289, 142] on p "**********" at bounding box center [306, 144] width 131 height 12
click at [291, 146] on p "**********" at bounding box center [306, 144] width 131 height 12
click at [322, 153] on li "**********" at bounding box center [306, 174] width 132 height 73
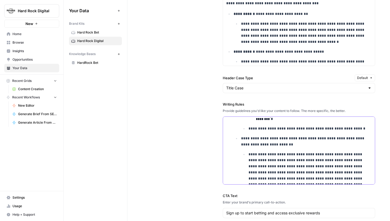
scroll to position [176, 0]
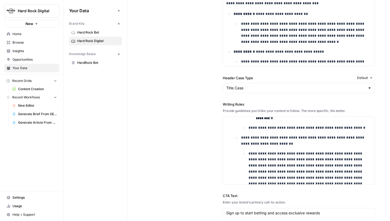
click at [31, 87] on span "Content Creation" at bounding box center [37, 89] width 39 height 5
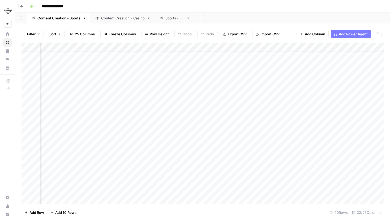
scroll to position [11, 647]
click at [167, 143] on div "Add Column" at bounding box center [202, 122] width 362 height 161
click at [261, 93] on div "Add Column" at bounding box center [202, 122] width 362 height 161
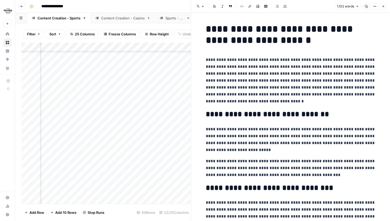
click at [384, 2] on header "Font style Bold Italic Block quote Code block Link Image Insert Table Bulleted …" at bounding box center [290, 6] width 199 height 13
click at [384, 6] on span "Close" at bounding box center [384, 6] width 0 height 0
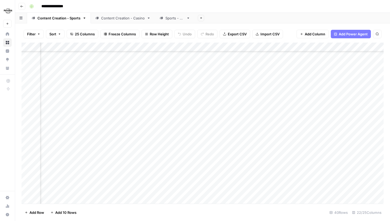
click at [215, 93] on div "Add Column" at bounding box center [202, 122] width 362 height 161
click at [263, 92] on div "Add Column" at bounding box center [202, 122] width 362 height 161
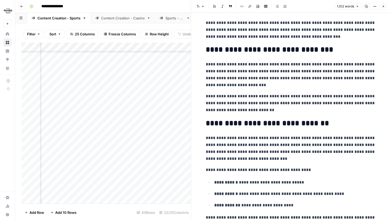
scroll to position [140, 0]
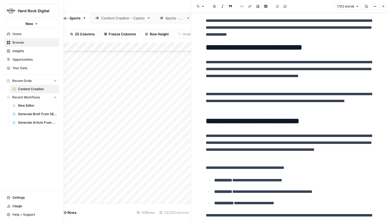
click at [8, 69] on icon at bounding box center [8, 68] width 3 height 1
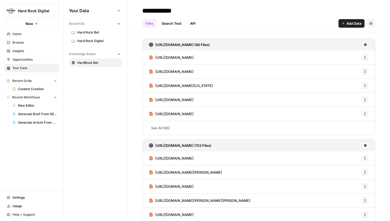
click at [94, 38] on span "Hard Rock Digital" at bounding box center [98, 40] width 42 height 5
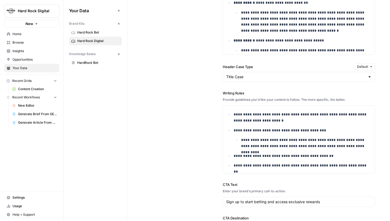
scroll to position [541, 0]
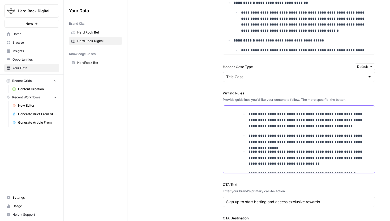
click at [267, 145] on p "**********" at bounding box center [309, 138] width 123 height 12
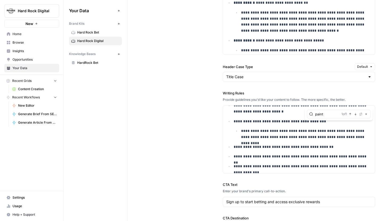
type input "paint"
click at [352, 114] on div "1 of 1 Previous match Next Match Replace Close" at bounding box center [354, 113] width 27 height 5
click at [355, 114] on icon "button" at bounding box center [355, 114] width 3 height 3
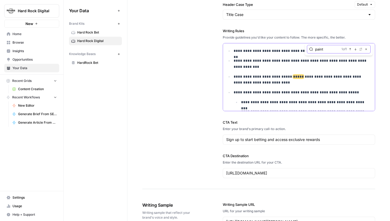
scroll to position [49, 0]
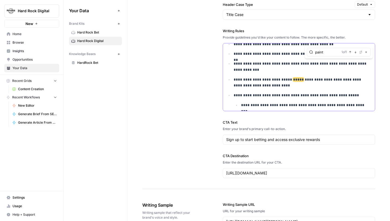
click at [274, 83] on p "**********" at bounding box center [303, 82] width 138 height 12
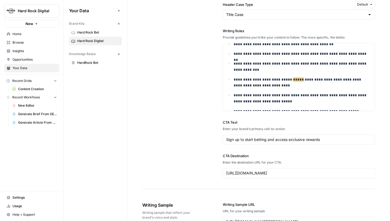
click at [42, 90] on span "Content Creation" at bounding box center [37, 89] width 39 height 5
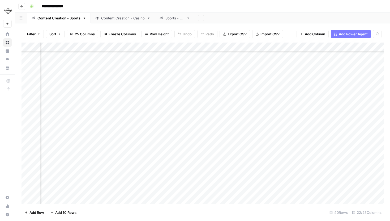
scroll to position [63, 653]
click at [161, 126] on div "Add Column" at bounding box center [202, 122] width 362 height 161
click at [257, 154] on div "Add Column" at bounding box center [202, 122] width 362 height 161
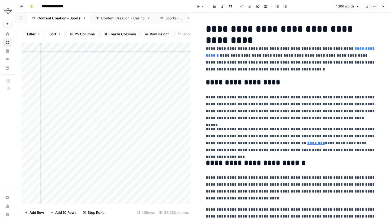
click at [386, 7] on button "Close" at bounding box center [383, 6] width 7 height 7
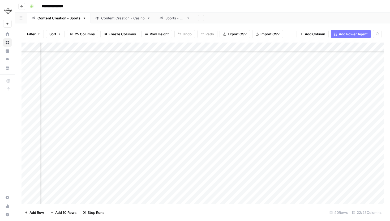
drag, startPoint x: 23, startPoint y: 155, endPoint x: 23, endPoint y: 81, distance: 73.8
click at [23, 81] on div "Add Column" at bounding box center [202, 122] width 362 height 161
drag, startPoint x: 23, startPoint y: 73, endPoint x: 21, endPoint y: 97, distance: 24.5
click at [21, 97] on div "Filter Sort 25 Columns Freeze Columns Row Height Undo Redo Export CSV Import CS…" at bounding box center [202, 121] width 375 height 197
drag, startPoint x: 22, startPoint y: 136, endPoint x: 22, endPoint y: 100, distance: 36.1
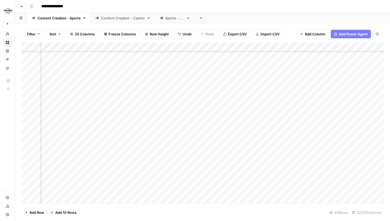
click at [22, 100] on div "Add Column" at bounding box center [202, 122] width 362 height 161
click at [167, 74] on div "Add Column" at bounding box center [202, 122] width 362 height 161
click at [159, 73] on div "Add Column" at bounding box center [202, 122] width 362 height 161
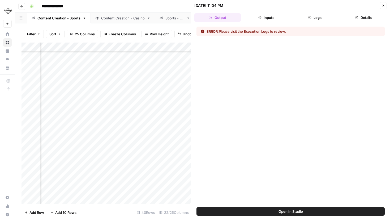
scroll to position [63, 638]
click at [302, 20] on button "Logs" at bounding box center [315, 17] width 46 height 8
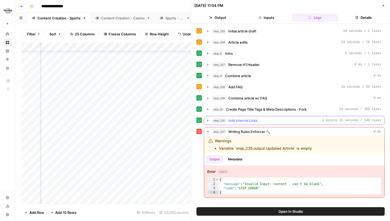
click at [207, 123] on button "step_235 Add Internal Links 1 minute 31 seconds / 140 tasks" at bounding box center [294, 120] width 180 height 8
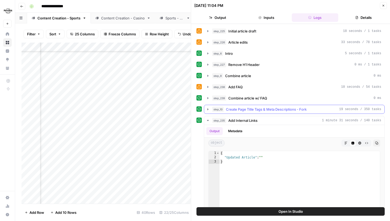
click at [207, 107] on icon "button" at bounding box center [208, 109] width 4 height 4
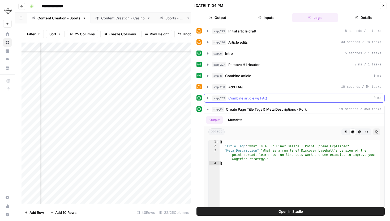
click at [206, 99] on icon "button" at bounding box center [208, 98] width 4 height 4
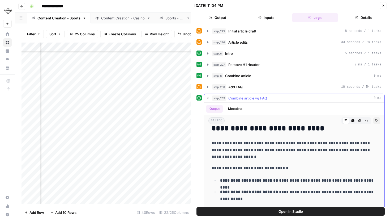
scroll to position [12, 0]
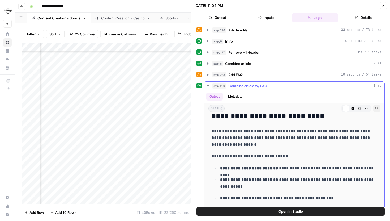
click at [207, 86] on icon "button" at bounding box center [208, 86] width 4 height 4
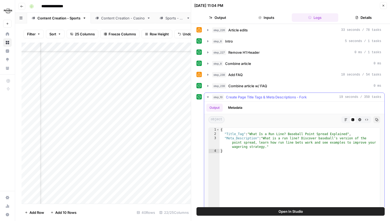
click at [207, 95] on icon "button" at bounding box center [208, 97] width 4 height 4
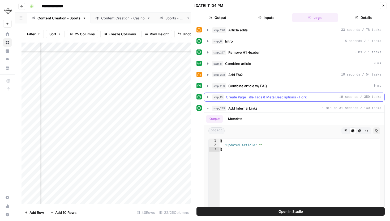
click at [208, 97] on icon "button" at bounding box center [207, 97] width 1 height 2
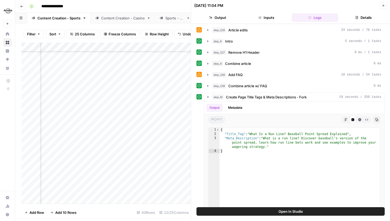
scroll to position [63, 679]
click at [209, 98] on icon "button" at bounding box center [208, 97] width 4 height 4
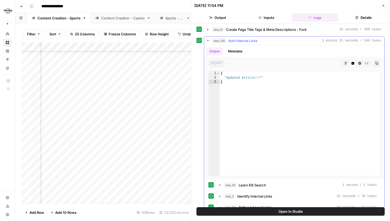
scroll to position [110, 0]
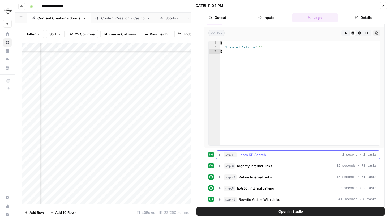
click at [220, 155] on icon "button" at bounding box center [220, 154] width 4 height 4
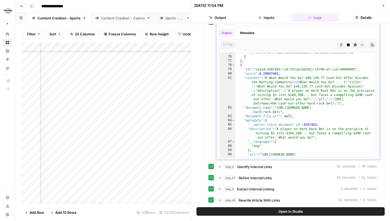
scroll to position [257, 0]
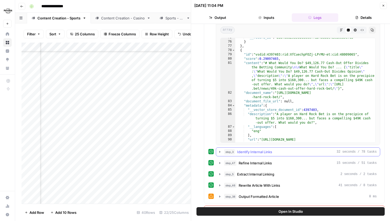
click at [220, 149] on icon "button" at bounding box center [220, 151] width 4 height 4
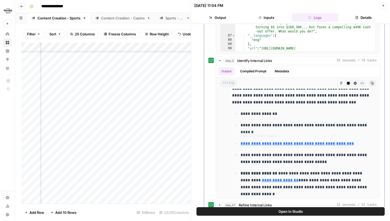
scroll to position [412, 0]
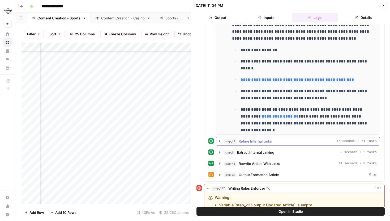
click at [219, 140] on icon "button" at bounding box center [220, 141] width 4 height 4
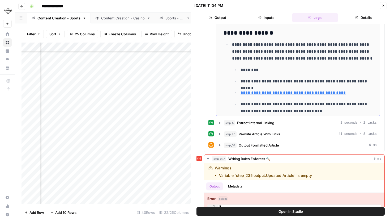
scroll to position [342, 0]
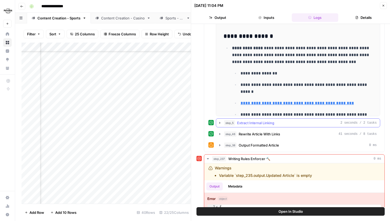
click at [220, 123] on icon "button" at bounding box center [220, 122] width 4 height 4
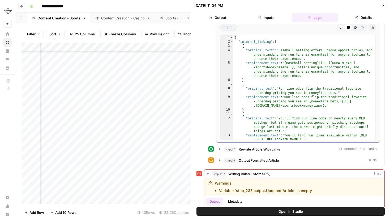
scroll to position [727, 0]
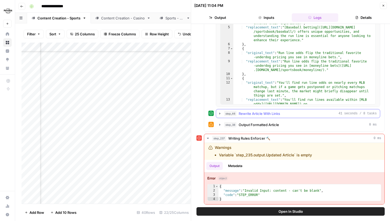
click at [219, 113] on icon "button" at bounding box center [219, 113] width 1 height 2
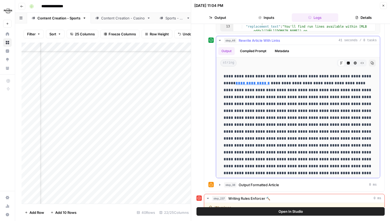
scroll to position [38, 0]
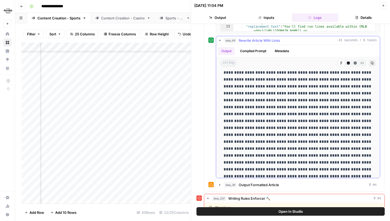
click at [348, 62] on icon "button" at bounding box center [348, 63] width 3 height 3
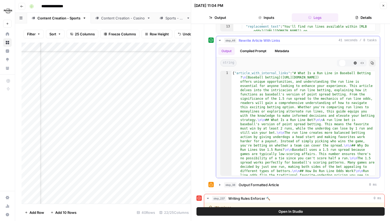
scroll to position [0, 0]
click at [343, 62] on icon "button" at bounding box center [341, 62] width 3 height 3
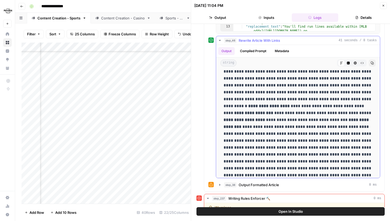
scroll to position [1141, 0]
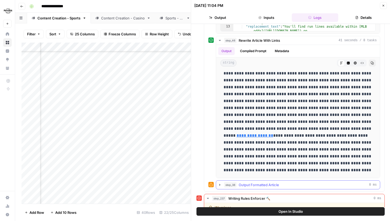
click at [221, 184] on icon "button" at bounding box center [220, 184] width 4 height 4
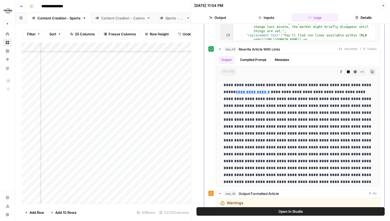
scroll to position [792, 0]
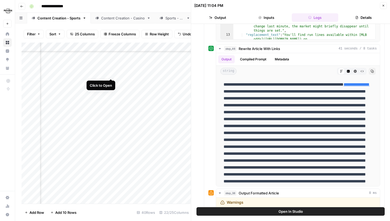
click at [111, 73] on div "Add Column" at bounding box center [105, 122] width 169 height 161
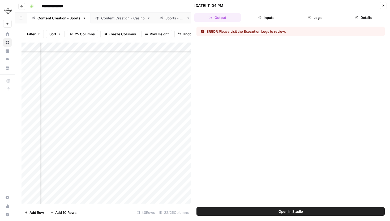
click at [267, 215] on div "Open In Studio" at bounding box center [290, 214] width 199 height 14
click at [267, 212] on button "Open In Studio" at bounding box center [290, 211] width 188 height 8
click at [307, 18] on button "Logs" at bounding box center [315, 17] width 46 height 8
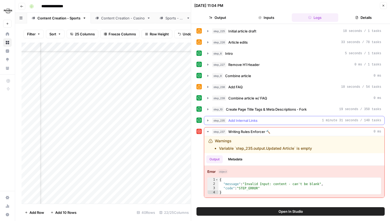
click at [210, 120] on button "step_235 Add Internal Links 1 minute 31 seconds / 140 tasks" at bounding box center [294, 120] width 180 height 8
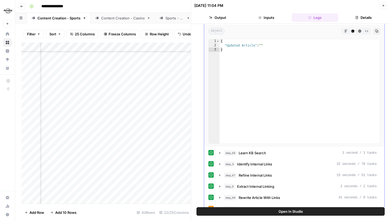
scroll to position [162, 0]
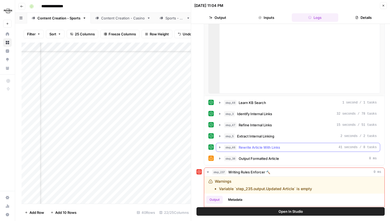
click at [221, 146] on icon "button" at bounding box center [220, 147] width 4 height 4
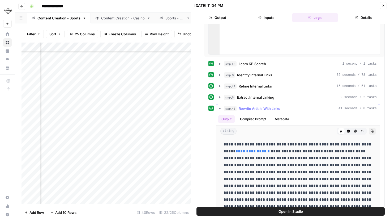
scroll to position [201, 0]
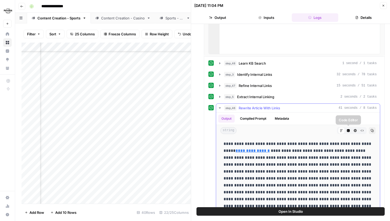
click at [347, 131] on icon "button" at bounding box center [348, 130] width 3 height 3
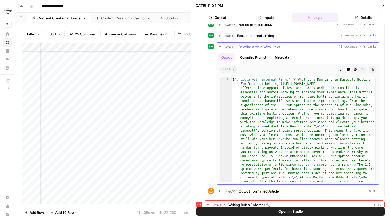
scroll to position [263, 0]
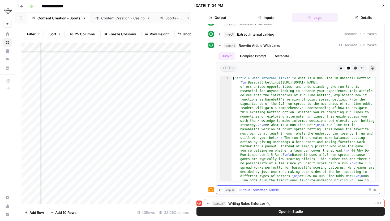
click at [220, 186] on button "step_38 Output Formatted Article 0 ms" at bounding box center [298, 189] width 164 height 8
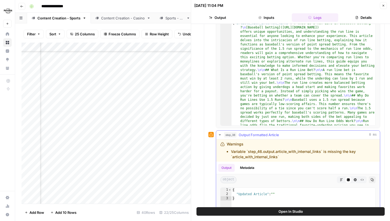
scroll to position [321, 0]
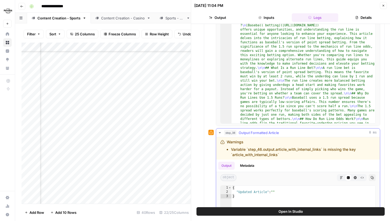
click at [245, 166] on button "Metadata" at bounding box center [247, 165] width 21 height 8
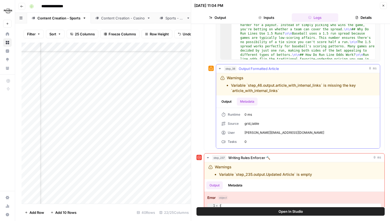
click at [232, 102] on button "Output" at bounding box center [226, 101] width 16 height 8
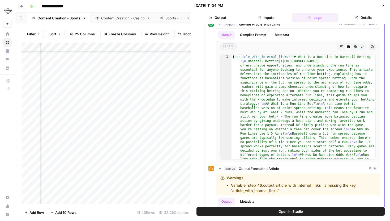
scroll to position [278, 0]
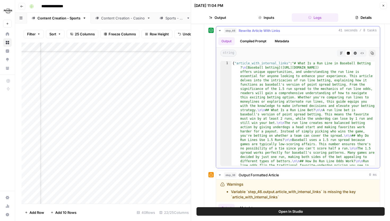
click at [352, 54] on button "HTML Viewer" at bounding box center [355, 53] width 7 height 7
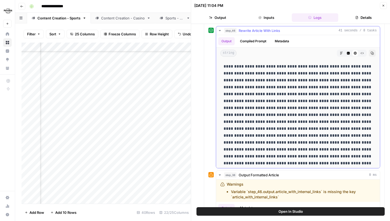
click at [347, 53] on icon "button" at bounding box center [348, 53] width 3 height 3
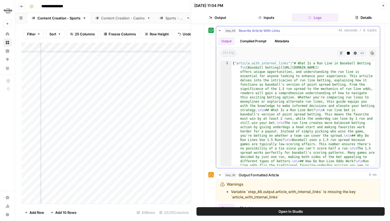
type textarea "**********"
drag, startPoint x: 236, startPoint y: 64, endPoint x: 288, endPoint y: 64, distance: 51.2
click at [117, 74] on div "Add Column" at bounding box center [105, 122] width 169 height 161
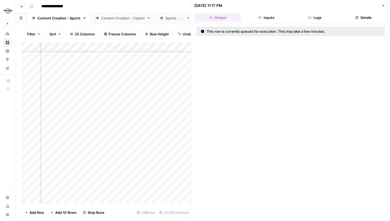
click at [386, 7] on button "Close" at bounding box center [383, 5] width 7 height 7
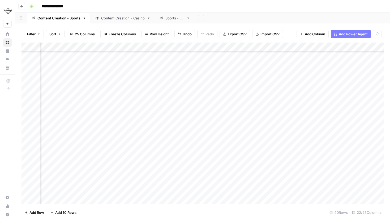
click at [167, 100] on div "Add Column" at bounding box center [202, 122] width 362 height 161
click at [212, 99] on div "Add Column" at bounding box center [202, 122] width 362 height 161
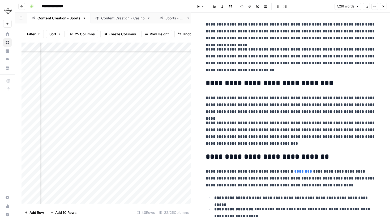
scroll to position [108, 0]
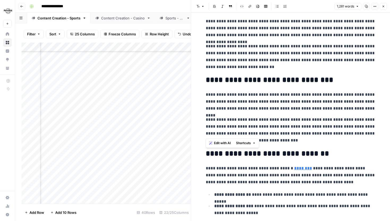
drag, startPoint x: 206, startPoint y: 133, endPoint x: 263, endPoint y: 134, distance: 57.3
click at [263, 134] on p "**********" at bounding box center [291, 130] width 170 height 28
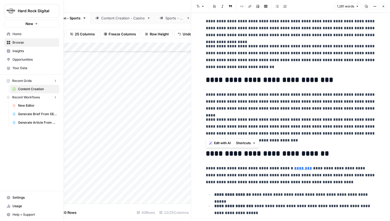
click at [9, 67] on icon at bounding box center [9, 68] width 4 height 4
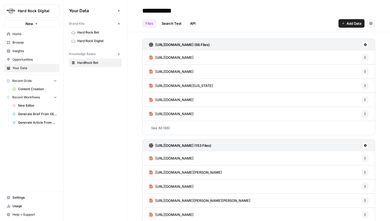
click at [106, 38] on link "Hard Rock Digital" at bounding box center [95, 41] width 53 height 8
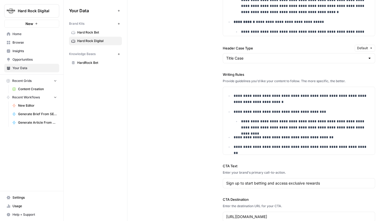
scroll to position [568, 0]
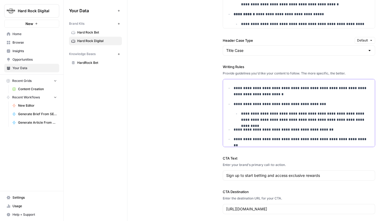
click at [291, 102] on p "**********" at bounding box center [303, 104] width 138 height 6
type input "juice"
click at [355, 86] on button "Next Match" at bounding box center [355, 87] width 4 height 4
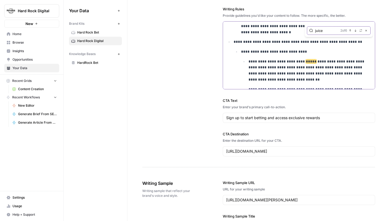
scroll to position [318, 0]
click at [356, 31] on button "Next Match" at bounding box center [355, 30] width 4 height 4
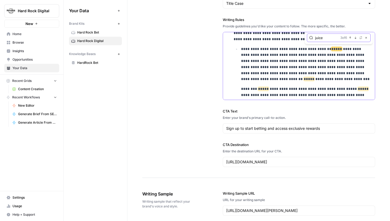
scroll to position [757, 0]
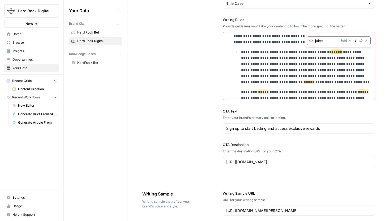
click at [355, 40] on icon "button" at bounding box center [355, 40] width 3 height 3
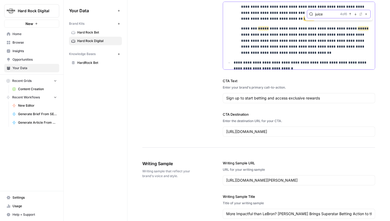
scroll to position [647, 0]
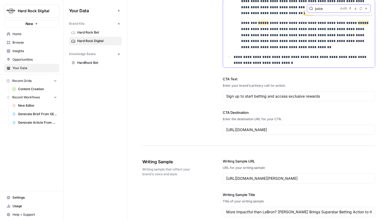
click at [355, 10] on button "Next Match" at bounding box center [355, 8] width 4 height 4
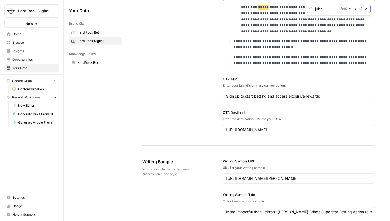
click at [355, 9] on icon "button" at bounding box center [356, 8] width 2 height 2
click at [355, 8] on icon "button" at bounding box center [355, 8] width 3 height 3
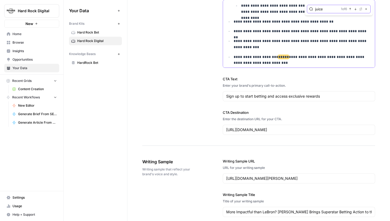
scroll to position [37, 0]
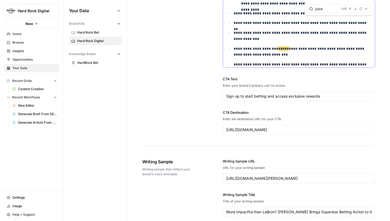
click at [283, 55] on p "**********" at bounding box center [303, 52] width 138 height 12
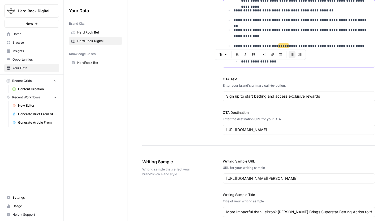
drag, startPoint x: 286, startPoint y: 64, endPoint x: 252, endPoint y: 65, distance: 33.5
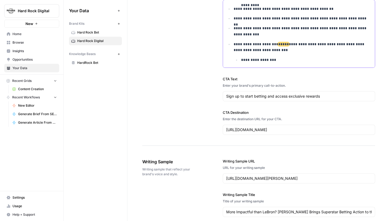
click at [282, 55] on li "**********" at bounding box center [301, 52] width 139 height 22
drag, startPoint x: 280, startPoint y: 59, endPoint x: 252, endPoint y: 59, distance: 28.4
click at [252, 59] on p "**********" at bounding box center [306, 60] width 131 height 6
click at [346, 59] on p "**********" at bounding box center [306, 60] width 131 height 6
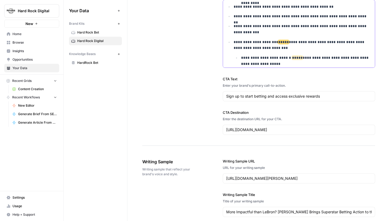
scroll to position [47, 0]
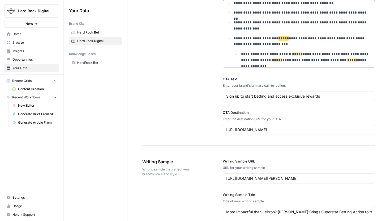
click at [362, 59] on p "**********" at bounding box center [306, 57] width 131 height 12
click at [40, 87] on span "Content Creation" at bounding box center [37, 89] width 39 height 5
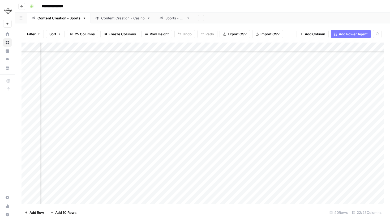
scroll to position [65, 671]
click at [236, 99] on div "Add Column" at bounding box center [202, 122] width 362 height 161
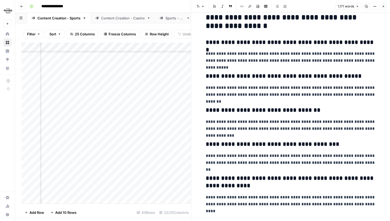
scroll to position [791, 0]
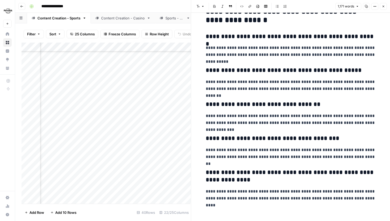
click at [383, 6] on icon "button" at bounding box center [383, 7] width 2 height 2
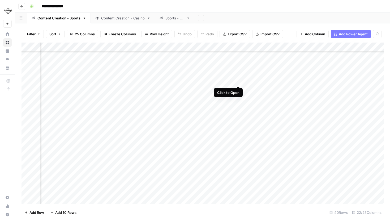
click at [238, 80] on div "Add Column" at bounding box center [202, 122] width 362 height 161
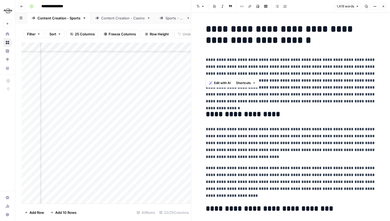
drag, startPoint x: 203, startPoint y: 60, endPoint x: 293, endPoint y: 76, distance: 91.1
click at [293, 76] on p "**********" at bounding box center [291, 80] width 170 height 48
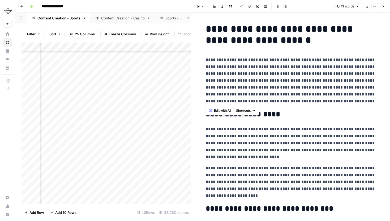
drag, startPoint x: 205, startPoint y: 60, endPoint x: 334, endPoint y: 101, distance: 134.7
click at [334, 101] on p "**********" at bounding box center [291, 80] width 170 height 48
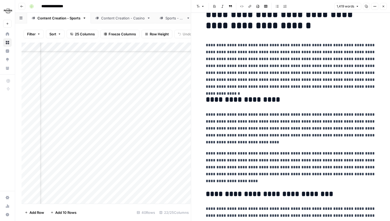
scroll to position [16, 0]
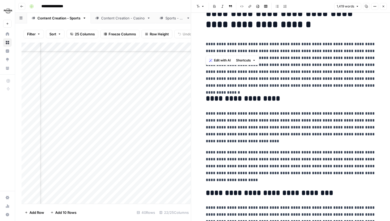
drag, startPoint x: 205, startPoint y: 44, endPoint x: 266, endPoint y: 54, distance: 62.0
click at [266, 54] on p "**********" at bounding box center [291, 65] width 170 height 48
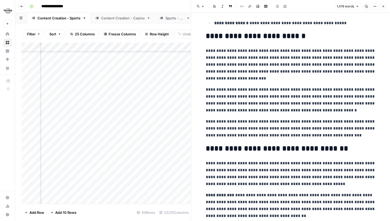
scroll to position [489, 0]
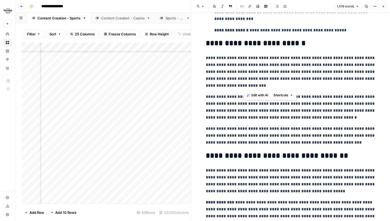
drag, startPoint x: 254, startPoint y: 77, endPoint x: 257, endPoint y: 83, distance: 5.9
click at [257, 83] on p "**********" at bounding box center [291, 71] width 170 height 34
drag, startPoint x: 247, startPoint y: 85, endPoint x: 254, endPoint y: 79, distance: 8.3
click at [254, 79] on p "**********" at bounding box center [291, 71] width 170 height 34
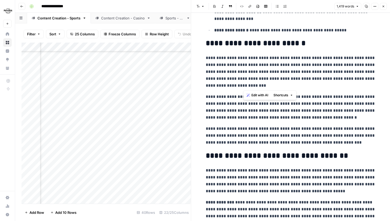
click at [254, 79] on p "**********" at bounding box center [291, 71] width 170 height 34
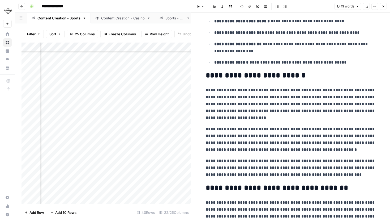
scroll to position [470, 0]
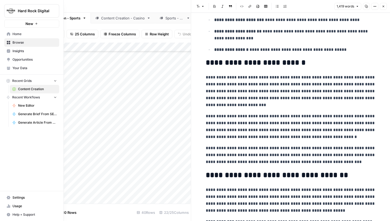
click at [8, 67] on icon at bounding box center [9, 68] width 4 height 4
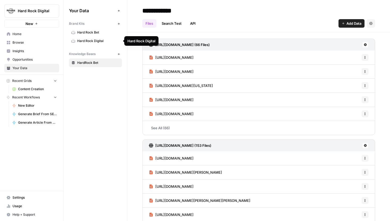
click at [96, 41] on span "Hard Rock Digital" at bounding box center [98, 40] width 42 height 5
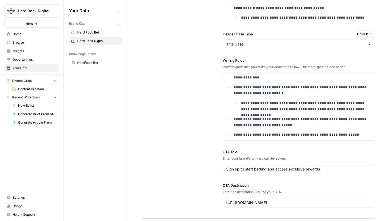
scroll to position [71, 0]
click at [234, 119] on p "**********" at bounding box center [303, 122] width 138 height 12
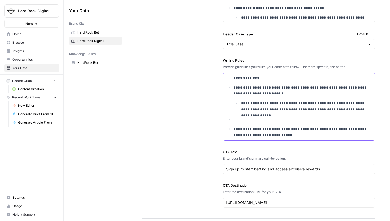
click at [240, 120] on p at bounding box center [303, 119] width 138 height 6
click at [33, 89] on span "Content Creation" at bounding box center [37, 89] width 39 height 5
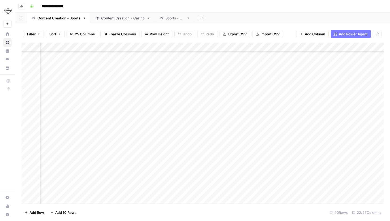
scroll to position [31, 668]
click at [240, 115] on div "Add Column" at bounding box center [202, 122] width 362 height 161
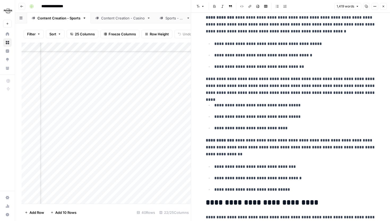
scroll to position [742, 0]
click at [382, 8] on icon "button" at bounding box center [383, 6] width 3 height 3
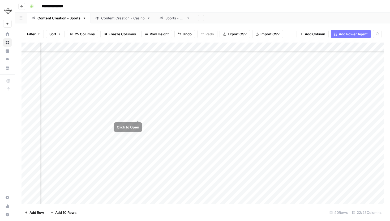
scroll to position [31, 611]
click at [111, 114] on div "Add Column" at bounding box center [202, 122] width 362 height 161
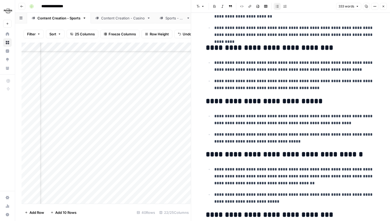
scroll to position [205, 0]
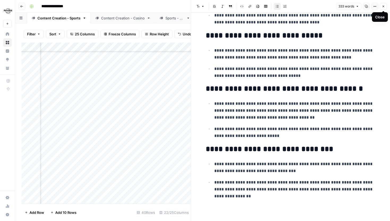
click at [384, 8] on button "Close" at bounding box center [383, 6] width 7 height 7
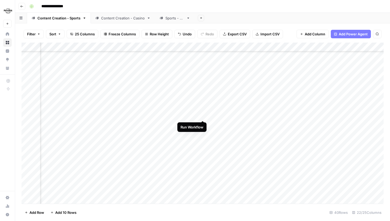
click at [201, 115] on div "Add Column" at bounding box center [202, 122] width 362 height 161
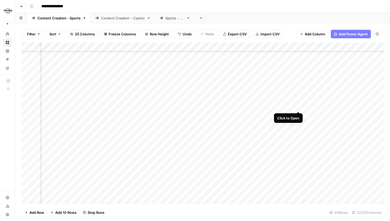
click at [297, 106] on div "Add Column" at bounding box center [202, 122] width 362 height 161
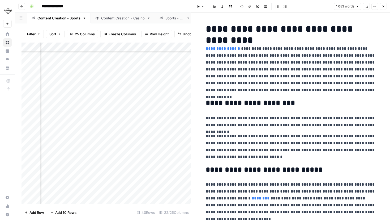
scroll to position [6, 0]
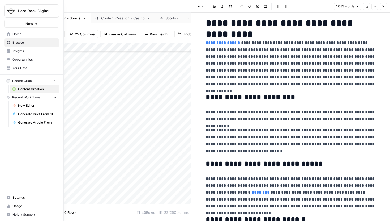
click at [7, 67] on icon at bounding box center [8, 67] width 3 height 2
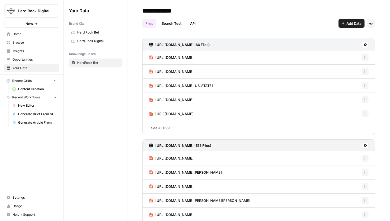
click at [86, 42] on span "Hard Rock Digital" at bounding box center [98, 40] width 42 height 5
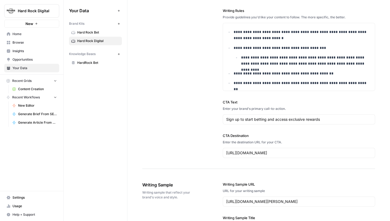
scroll to position [615, 0]
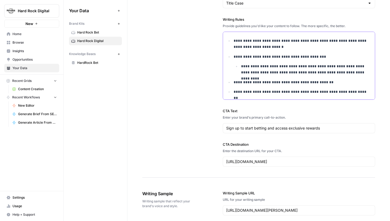
click at [314, 80] on p "**********" at bounding box center [303, 82] width 138 height 6
type input "always"
click at [355, 41] on icon "button" at bounding box center [355, 40] width 3 height 3
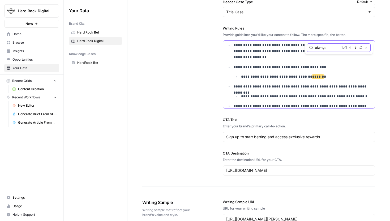
scroll to position [885, 0]
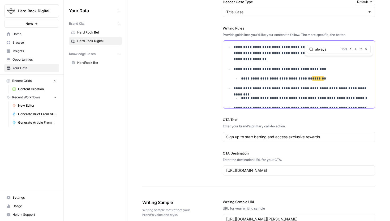
click at [323, 76] on p "**********" at bounding box center [306, 78] width 131 height 6
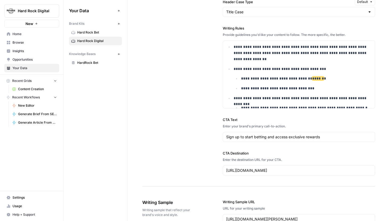
click at [30, 88] on span "Content Creation" at bounding box center [37, 89] width 39 height 5
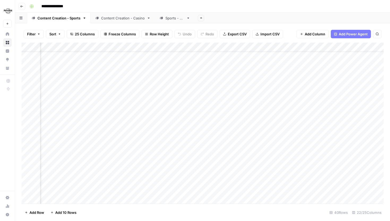
scroll to position [25, 603]
click at [304, 113] on div "Add Column" at bounding box center [202, 122] width 362 height 161
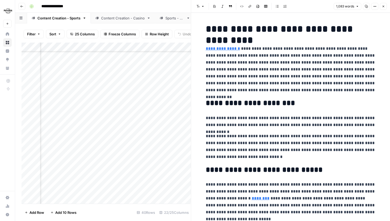
click at [293, 137] on p "**********" at bounding box center [291, 146] width 170 height 28
click at [314, 135] on p "**********" at bounding box center [291, 146] width 170 height 28
click at [329, 144] on p "**********" at bounding box center [291, 146] width 170 height 28
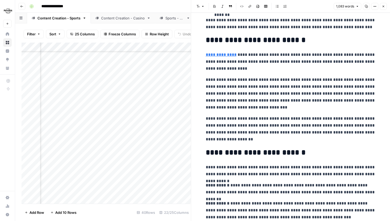
scroll to position [25, 693]
click at [383, 7] on icon "button" at bounding box center [383, 6] width 3 height 3
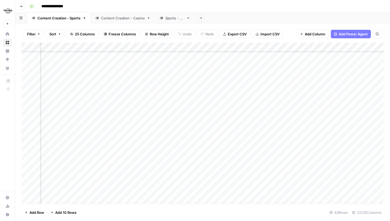
click at [113, 121] on div "Add Column" at bounding box center [202, 122] width 362 height 161
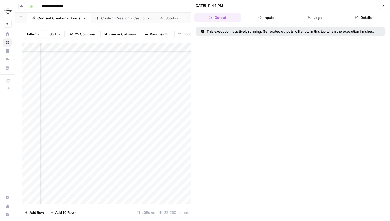
click at [312, 18] on button "Logs" at bounding box center [315, 17] width 46 height 8
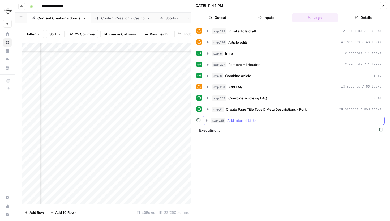
click at [205, 119] on icon "button" at bounding box center [207, 120] width 4 height 4
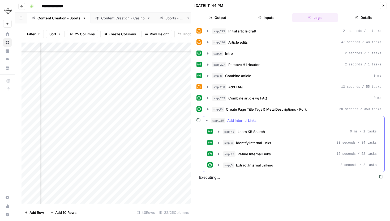
click at [205, 119] on icon "button" at bounding box center [207, 120] width 4 height 4
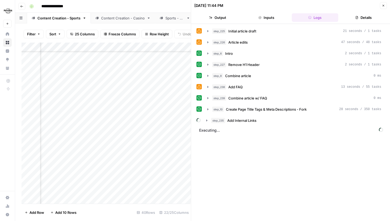
click at [385, 7] on button "Close" at bounding box center [383, 5] width 7 height 7
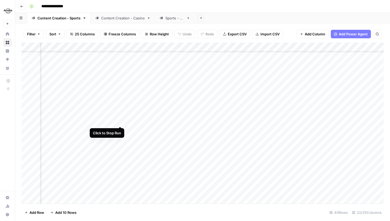
click at [121, 122] on div "Add Column" at bounding box center [202, 122] width 362 height 161
click at [121, 121] on div "Add Column" at bounding box center [202, 122] width 362 height 161
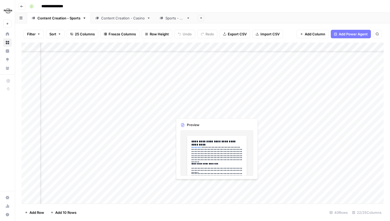
click at [209, 112] on div "Add Column" at bounding box center [202, 122] width 362 height 161
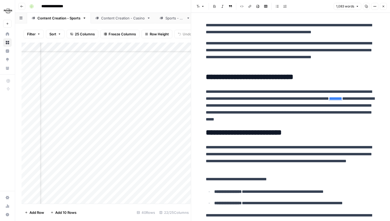
scroll to position [92, 0]
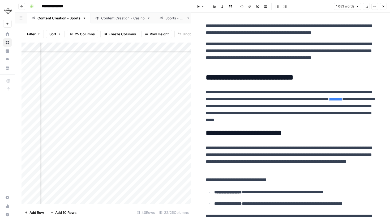
click at [114, 111] on div "Add Column" at bounding box center [105, 122] width 169 height 161
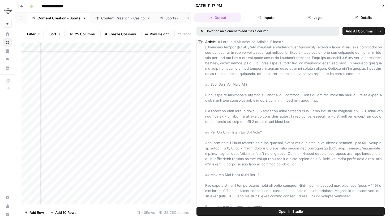
click at [305, 18] on button "Logs" at bounding box center [315, 17] width 46 height 8
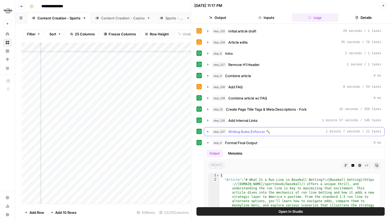
click at [209, 139] on button "step_9 Format Final Output 0 ms" at bounding box center [294, 142] width 180 height 8
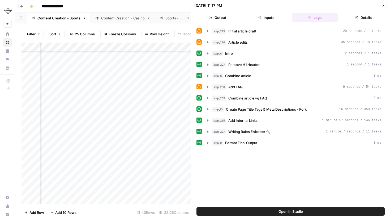
click at [380, 5] on button "Close" at bounding box center [383, 5] width 7 height 7
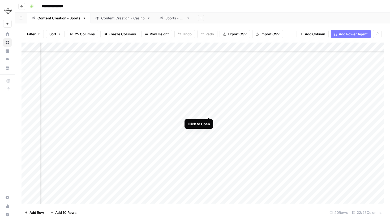
click at [209, 111] on div "Add Column" at bounding box center [202, 122] width 362 height 161
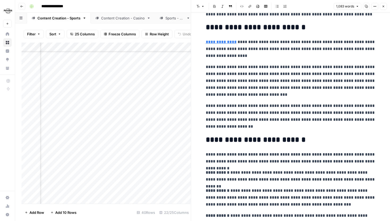
scroll to position [301, 0]
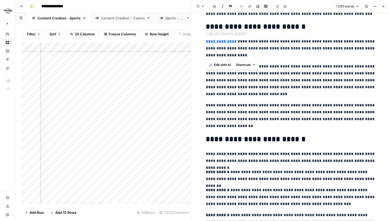
drag, startPoint x: 204, startPoint y: 41, endPoint x: 247, endPoint y: 54, distance: 45.1
click at [247, 54] on div "**********" at bounding box center [290, 142] width 176 height 843
click at [247, 54] on p "**********" at bounding box center [291, 48] width 170 height 21
drag, startPoint x: 247, startPoint y: 54, endPoint x: 250, endPoint y: 48, distance: 6.8
click at [250, 48] on p "**********" at bounding box center [291, 48] width 170 height 21
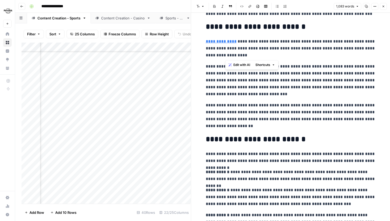
click at [251, 53] on p "**********" at bounding box center [291, 48] width 170 height 21
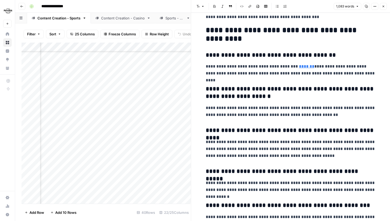
scroll to position [635, 0]
click at [382, 6] on icon "button" at bounding box center [383, 7] width 2 height 2
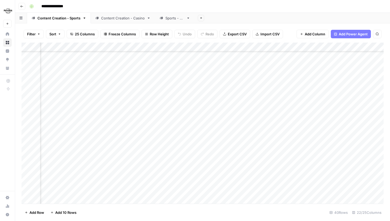
scroll to position [25, 729]
click at [179, 121] on div "Add Column" at bounding box center [202, 122] width 362 height 161
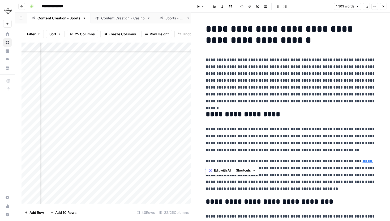
drag, startPoint x: 205, startPoint y: 129, endPoint x: 336, endPoint y: 157, distance: 133.5
drag, startPoint x: 206, startPoint y: 129, endPoint x: 314, endPoint y: 149, distance: 109.7
click at [314, 149] on p "**********" at bounding box center [291, 140] width 170 height 28
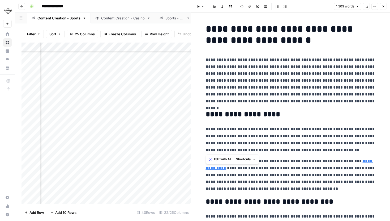
click at [314, 149] on p "**********" at bounding box center [291, 140] width 170 height 28
click at [283, 112] on h2 "**********" at bounding box center [291, 114] width 170 height 8
click at [206, 114] on h2 "**********" at bounding box center [291, 114] width 170 height 8
click at [215, 114] on h2 "**********" at bounding box center [291, 114] width 170 height 8
drag, startPoint x: 206, startPoint y: 129, endPoint x: 290, endPoint y: 130, distance: 84.1
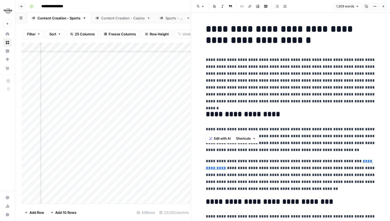
click at [291, 130] on p "**********" at bounding box center [291, 140] width 170 height 28
click at [290, 130] on p "**********" at bounding box center [291, 140] width 170 height 28
drag, startPoint x: 205, startPoint y: 129, endPoint x: 314, endPoint y: 149, distance: 111.6
click at [314, 149] on p "**********" at bounding box center [291, 140] width 170 height 28
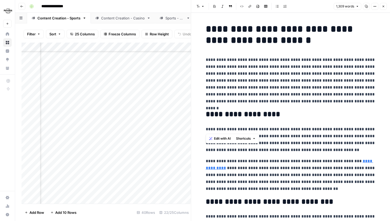
drag, startPoint x: 205, startPoint y: 129, endPoint x: 282, endPoint y: 130, distance: 77.0
click at [282, 130] on p "**********" at bounding box center [291, 140] width 170 height 28
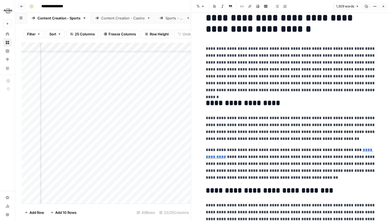
scroll to position [11, 0]
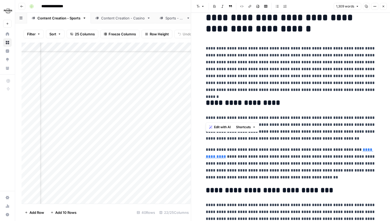
drag, startPoint x: 205, startPoint y: 118, endPoint x: 266, endPoint y: 119, distance: 60.2
click at [266, 119] on p "**********" at bounding box center [291, 128] width 170 height 28
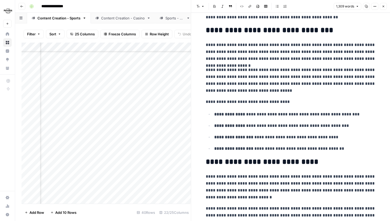
scroll to position [172, 0]
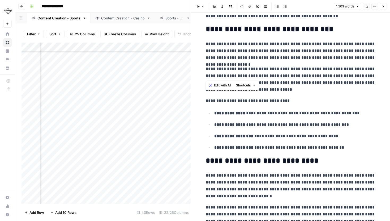
drag, startPoint x: 205, startPoint y: 75, endPoint x: 241, endPoint y: 76, distance: 35.3
click at [241, 76] on p "**********" at bounding box center [291, 79] width 170 height 28
drag, startPoint x: 206, startPoint y: 75, endPoint x: 236, endPoint y: 75, distance: 30.8
click at [236, 75] on p "**********" at bounding box center [291, 79] width 170 height 28
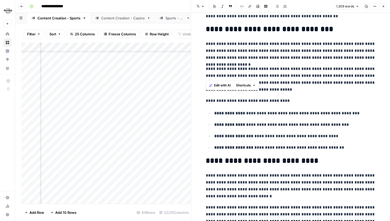
click at [236, 75] on p "**********" at bounding box center [291, 79] width 170 height 28
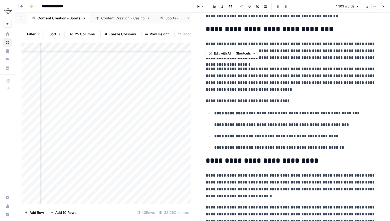
drag, startPoint x: 206, startPoint y: 44, endPoint x: 330, endPoint y: 46, distance: 124.5
click at [330, 46] on p "**********" at bounding box center [291, 50] width 170 height 21
drag, startPoint x: 206, startPoint y: 44, endPoint x: 331, endPoint y: 44, distance: 124.7
click at [331, 44] on p "**********" at bounding box center [291, 50] width 170 height 21
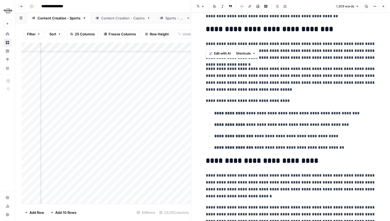
click at [331, 44] on p "**********" at bounding box center [291, 50] width 170 height 21
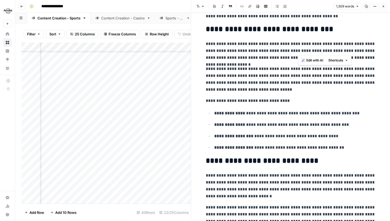
drag, startPoint x: 332, startPoint y: 44, endPoint x: 299, endPoint y: 49, distance: 33.5
click at [299, 49] on p "**********" at bounding box center [291, 50] width 170 height 21
drag, startPoint x: 333, startPoint y: 44, endPoint x: 235, endPoint y: 50, distance: 97.9
click at [235, 50] on p "**********" at bounding box center [291, 50] width 170 height 21
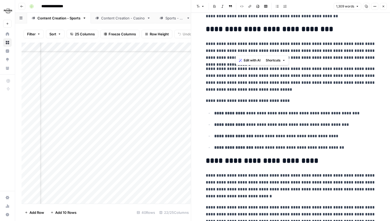
click at [235, 50] on p "**********" at bounding box center [291, 50] width 170 height 21
drag, startPoint x: 332, startPoint y: 42, endPoint x: 322, endPoint y: 47, distance: 11.4
click at [324, 47] on p "**********" at bounding box center [291, 50] width 170 height 21
click at [296, 47] on p "**********" at bounding box center [291, 50] width 170 height 21
drag, startPoint x: 234, startPoint y: 69, endPoint x: 258, endPoint y: 69, distance: 23.9
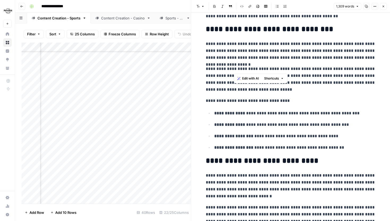
click at [258, 69] on p "**********" at bounding box center [291, 79] width 170 height 28
drag, startPoint x: 205, startPoint y: 69, endPoint x: 245, endPoint y: 70, distance: 40.6
click at [245, 70] on p "**********" at bounding box center [291, 79] width 170 height 28
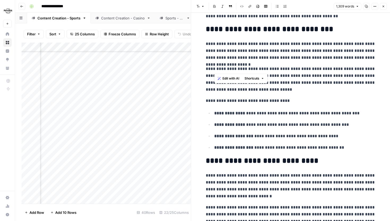
drag, startPoint x: 214, startPoint y: 68, endPoint x: 223, endPoint y: 67, distance: 9.1
click at [223, 67] on p "**********" at bounding box center [291, 79] width 170 height 28
drag, startPoint x: 206, startPoint y: 69, endPoint x: 227, endPoint y: 69, distance: 21.2
click at [227, 69] on p "**********" at bounding box center [291, 79] width 170 height 28
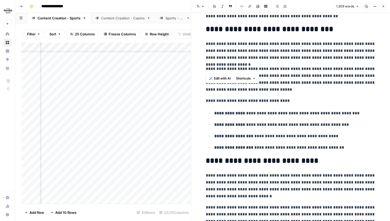
click at [227, 69] on p "**********" at bounding box center [291, 79] width 170 height 28
drag, startPoint x: 206, startPoint y: 68, endPoint x: 254, endPoint y: 72, distance: 48.7
click at [255, 72] on p "**********" at bounding box center [291, 79] width 170 height 28
click at [254, 72] on p "**********" at bounding box center [291, 79] width 170 height 28
drag, startPoint x: 206, startPoint y: 67, endPoint x: 238, endPoint y: 71, distance: 32.8
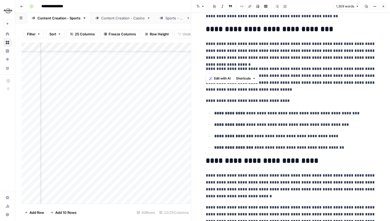
click at [238, 71] on p "**********" at bounding box center [291, 79] width 170 height 28
click at [230, 69] on p "**********" at bounding box center [291, 79] width 170 height 28
drag, startPoint x: 205, startPoint y: 43, endPoint x: 279, endPoint y: 49, distance: 74.3
click at [279, 49] on p "**********" at bounding box center [291, 50] width 170 height 21
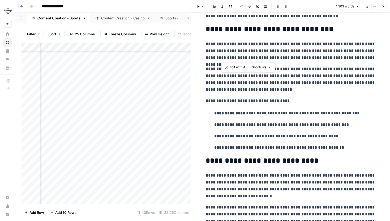
drag, startPoint x: 222, startPoint y: 57, endPoint x: 338, endPoint y: 59, distance: 116.8
click at [338, 59] on p "**********" at bounding box center [291, 50] width 170 height 21
drag, startPoint x: 222, startPoint y: 58, endPoint x: 346, endPoint y: 58, distance: 124.2
click at [346, 58] on p "**********" at bounding box center [291, 50] width 170 height 21
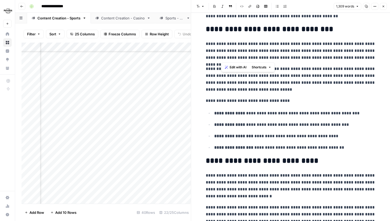
click at [346, 58] on p "**********" at bounding box center [291, 50] width 170 height 21
drag, startPoint x: 222, startPoint y: 57, endPoint x: 381, endPoint y: 59, distance: 159.7
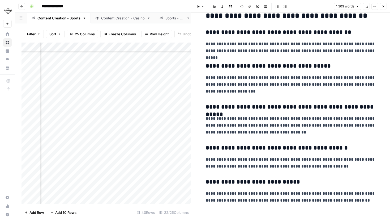
scroll to position [864, 0]
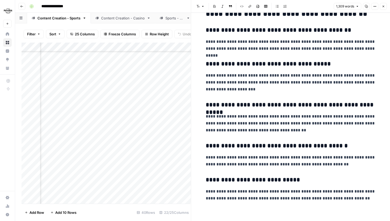
click at [384, 8] on icon "button" at bounding box center [383, 6] width 3 height 3
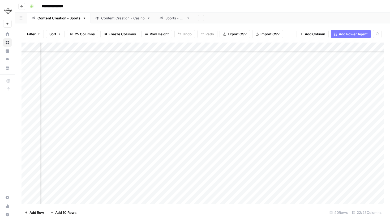
scroll to position [25, 640]
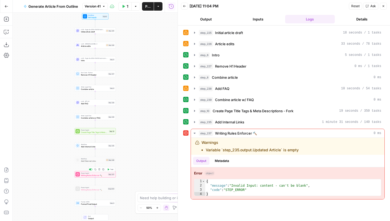
click at [107, 175] on div "Power Agent Writing Rules Enforcer 🔨 Step 237 Copy step Delete step Add Note Te…" at bounding box center [95, 174] width 39 height 5
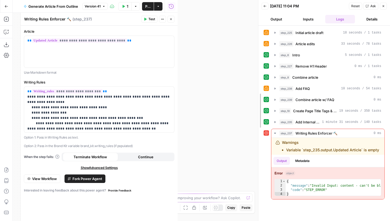
drag, startPoint x: 177, startPoint y: 41, endPoint x: 259, endPoint y: 45, distance: 81.8
click at [259, 45] on div at bounding box center [258, 110] width 5 height 221
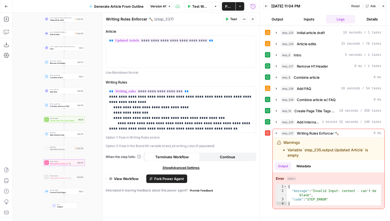
drag, startPoint x: 62, startPoint y: 125, endPoint x: 30, endPoint y: 113, distance: 34.0
click at [30, 113] on div "Workflow Set Inputs Inputs LLM · ft:gpt-4o-2024-08-06:hard-rock-digital:nick-vo…" at bounding box center [136, 117] width 247 height 208
drag, startPoint x: 224, startPoint y: 40, endPoint x: 110, endPoint y: 40, distance: 113.6
click at [110, 40] on p "**********" at bounding box center [181, 40] width 144 height 5
click at [70, 178] on span "Writing Rules Enforcer 🔨" at bounding box center [62, 177] width 26 height 3
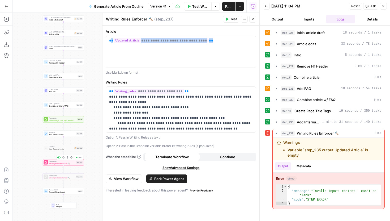
click at [72, 163] on span "Writing Rules Enforcer 🔨" at bounding box center [62, 163] width 26 height 3
click at [72, 134] on span "Add Internal Links" at bounding box center [62, 134] width 26 height 3
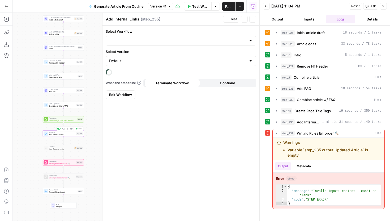
type input "Add Internal Links"
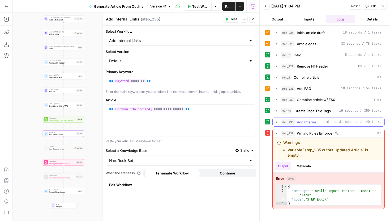
click at [277, 121] on icon "button" at bounding box center [276, 122] width 4 height 4
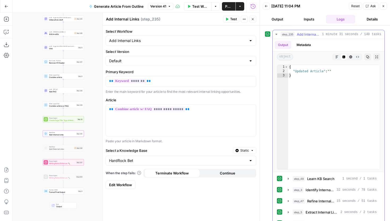
scroll to position [88, 0]
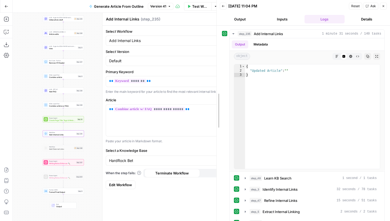
drag, startPoint x: 248, startPoint y: 167, endPoint x: 216, endPoint y: 167, distance: 32.6
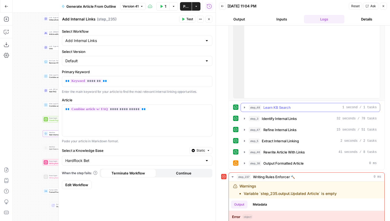
scroll to position [159, 0]
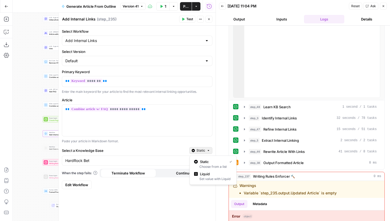
click at [208, 151] on icon "button" at bounding box center [208, 150] width 3 height 3
click at [207, 173] on span "Liquid" at bounding box center [215, 173] width 30 height 5
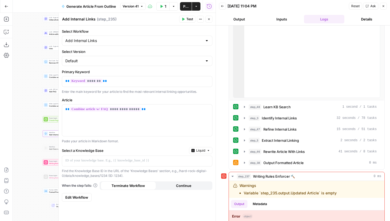
click at [186, 162] on span "“/” to reference" at bounding box center [191, 160] width 27 height 4
click at [208, 160] on icon "button" at bounding box center [207, 160] width 3 height 2
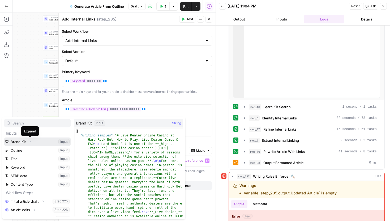
click at [19, 141] on button "Select variable Brand Kit" at bounding box center [37, 141] width 66 height 8
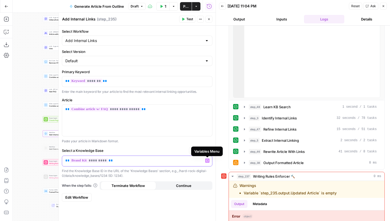
click at [206, 160] on icon "button" at bounding box center [207, 160] width 3 height 2
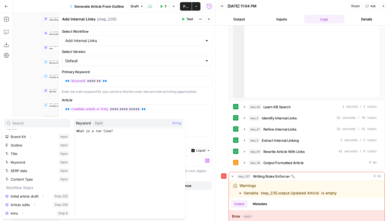
scroll to position [0, 0]
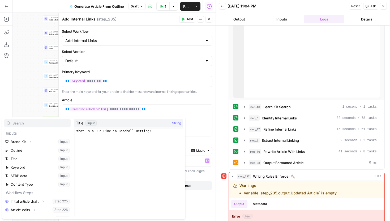
click at [197, 143] on p "Paste your article in Markdown format." at bounding box center [137, 140] width 150 height 5
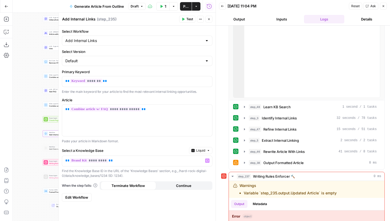
click at [157, 150] on label "Select a Knowledge Base" at bounding box center [124, 150] width 125 height 5
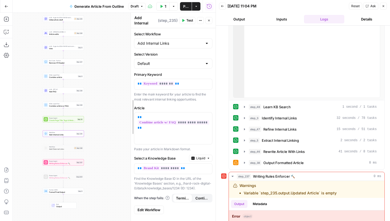
drag, startPoint x: 58, startPoint y: 85, endPoint x: 151, endPoint y: 83, distance: 92.6
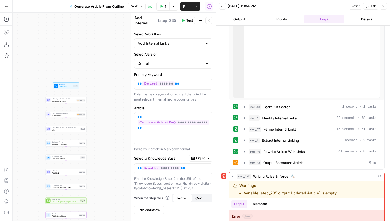
drag, startPoint x: 109, startPoint y: 51, endPoint x: 112, endPoint y: 144, distance: 92.6
click at [112, 143] on div "Workflow Set Inputs Inputs LLM · ft:gpt-4o-2024-08-06:hard-rock-digital:nick-vo…" at bounding box center [114, 117] width 203 height 208
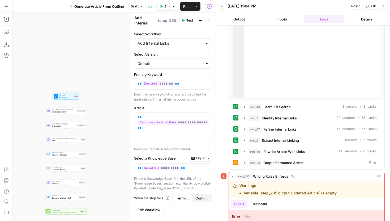
click at [65, 95] on span "Workflow" at bounding box center [65, 95] width 13 height 2
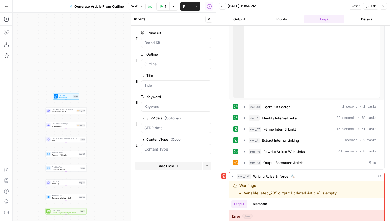
click at [162, 164] on span "Add Field" at bounding box center [166, 165] width 15 height 5
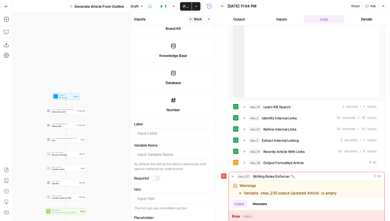
scroll to position [252, 0]
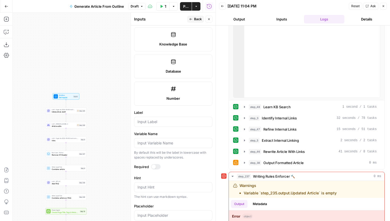
click at [180, 48] on label "Knowledge Base" at bounding box center [173, 39] width 78 height 24
click at [172, 126] on div at bounding box center [173, 121] width 78 height 10
type input "Knowledge Base"
drag, startPoint x: 184, startPoint y: 125, endPoint x: 133, endPoint y: 121, distance: 51.6
click at [132, 122] on div "Inputs Back Close Input type Short Text Long Text Single Select Multi Select JS…" at bounding box center [173, 117] width 85 height 208
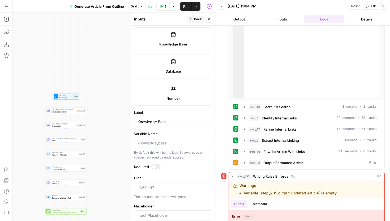
click at [202, 20] on button "Back" at bounding box center [195, 19] width 17 height 7
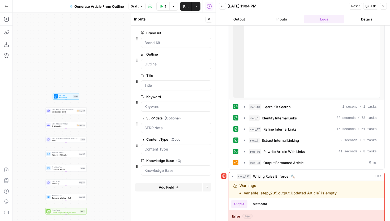
click at [207, 159] on icon "button" at bounding box center [208, 160] width 3 height 3
click at [210, 18] on icon "button" at bounding box center [208, 19] width 3 height 3
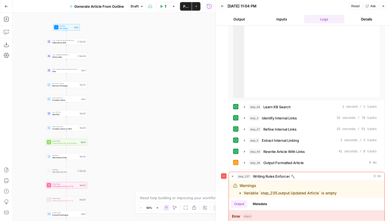
drag, startPoint x: 137, startPoint y: 113, endPoint x: 139, endPoint y: 81, distance: 31.9
click at [139, 81] on div "Workflow Set Inputs Inputs LLM · ft:gpt-4o-2024-08-06:hard-rock-digital:nick-vo…" at bounding box center [114, 117] width 203 height 208
click at [74, 157] on span "Add Internal Links" at bounding box center [66, 156] width 26 height 3
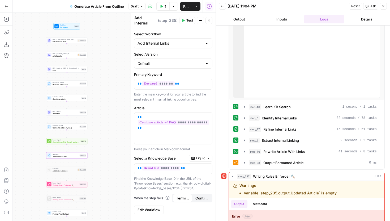
click at [197, 158] on span "Liquid" at bounding box center [200, 157] width 9 height 5
click at [206, 184] on div "Set value with Liquid" at bounding box center [214, 186] width 42 height 5
click at [204, 160] on span "Liquid" at bounding box center [200, 157] width 9 height 5
click at [205, 168] on span "Static" at bounding box center [216, 169] width 34 height 5
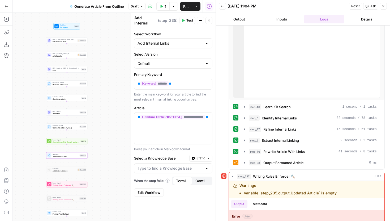
click at [205, 159] on span "Static" at bounding box center [200, 157] width 9 height 5
click at [206, 187] on div "Set value with Liquid" at bounding box center [213, 186] width 38 height 5
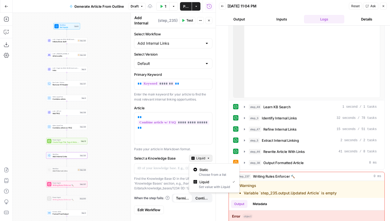
click at [201, 157] on span "Liquid" at bounding box center [200, 157] width 9 height 5
click at [201, 168] on span "Static" at bounding box center [216, 169] width 34 height 5
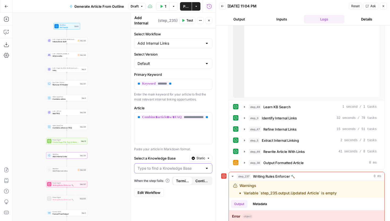
click at [198, 168] on input "Select a Knowledge Base" at bounding box center [169, 167] width 65 height 5
click at [173, 184] on span "HardRock Bet" at bounding box center [172, 181] width 67 height 5
type input "HardRock Bet"
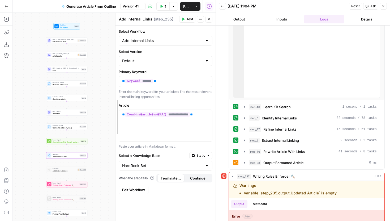
drag, startPoint x: 131, startPoint y: 129, endPoint x: 80, endPoint y: 126, distance: 51.5
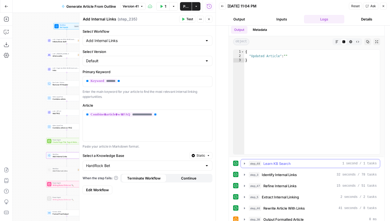
scroll to position [77, 0]
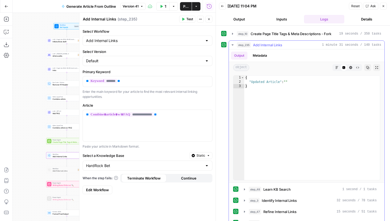
click at [263, 54] on button "Metadata" at bounding box center [259, 55] width 21 height 8
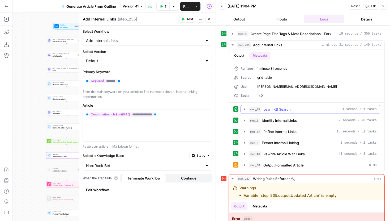
click at [243, 107] on icon "button" at bounding box center [244, 109] width 4 height 4
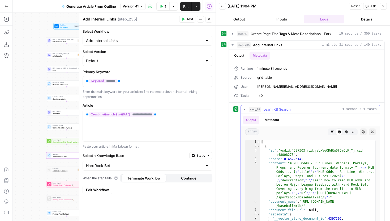
click at [244, 108] on icon "button" at bounding box center [244, 109] width 4 height 4
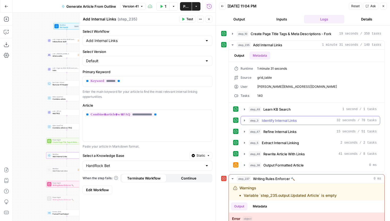
click at [246, 117] on button "step_3 Identify Internal Links 32 seconds / 78 tasks" at bounding box center [310, 120] width 139 height 8
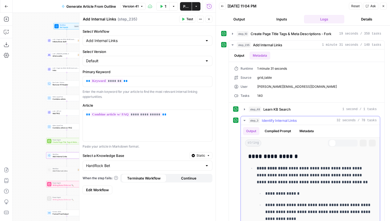
click at [246, 117] on button "step_3 Identify Internal Links 32 seconds / 78 tasks" at bounding box center [310, 120] width 139 height 8
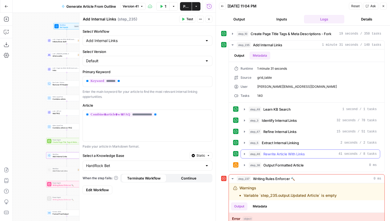
click at [245, 152] on icon "button" at bounding box center [244, 154] width 4 height 4
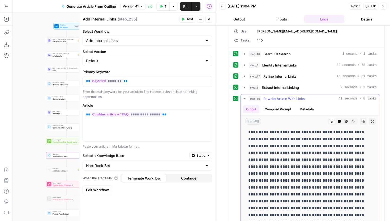
scroll to position [0, 0]
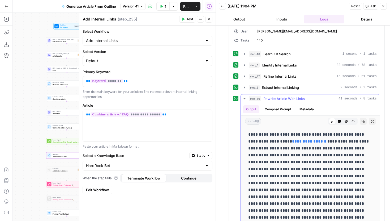
click at [245, 98] on icon "button" at bounding box center [244, 98] width 2 height 1
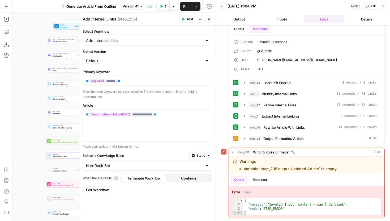
click at [100, 189] on span "Edit Workflow" at bounding box center [97, 189] width 23 height 5
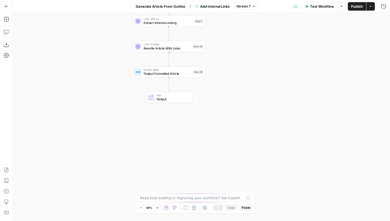
drag, startPoint x: 143, startPoint y: 169, endPoint x: 111, endPoint y: 61, distance: 112.9
click at [111, 61] on div "Workflow Set Inputs Inputs Search Knowledge Base Learn KB Search Step 48 LLM · …" at bounding box center [201, 117] width 377 height 208
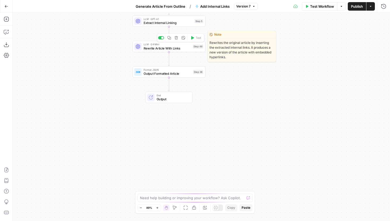
click at [155, 46] on span "Rewrite Article With Links" at bounding box center [167, 48] width 47 height 5
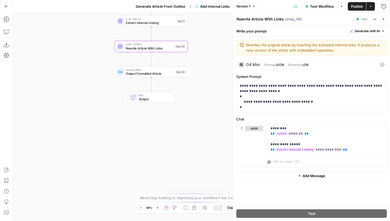
drag, startPoint x: 111, startPoint y: 63, endPoint x: 81, endPoint y: 63, distance: 30.5
click at [81, 63] on div "Workflow Set Inputs Inputs Search Knowledge Base Learn KB Search Step 48 LLM · …" at bounding box center [201, 117] width 377 height 208
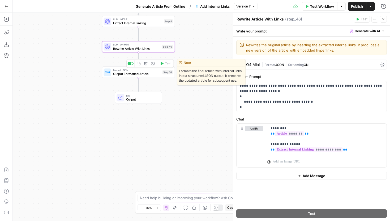
click at [122, 73] on span "Output Formatted Article" at bounding box center [136, 73] width 47 height 5
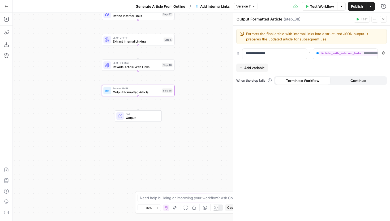
drag, startPoint x: 81, startPoint y: 83, endPoint x: 81, endPoint y: 102, distance: 18.6
click at [81, 102] on div "Workflow Set Inputs Inputs Search Knowledge Base Learn KB Search Step 48 LLM · …" at bounding box center [201, 117] width 377 height 208
click at [382, 5] on icon "button" at bounding box center [383, 6] width 5 height 5
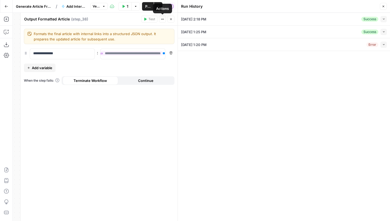
click at [173, 20] on button "Close" at bounding box center [170, 19] width 7 height 7
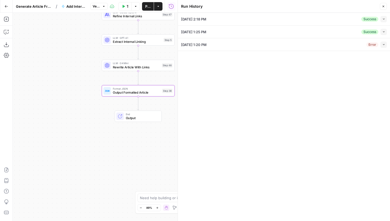
click at [8, 6] on span "Go Back" at bounding box center [8, 6] width 0 height 0
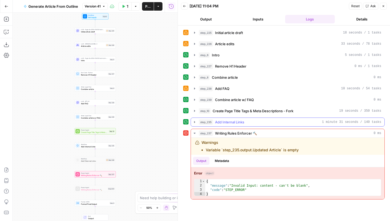
click at [196, 122] on icon "button" at bounding box center [194, 122] width 4 height 4
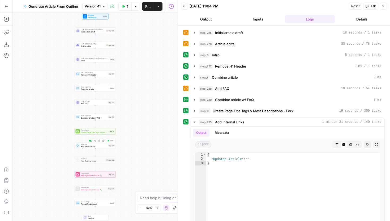
click at [110, 141] on button "Test" at bounding box center [110, 140] width 8 height 3
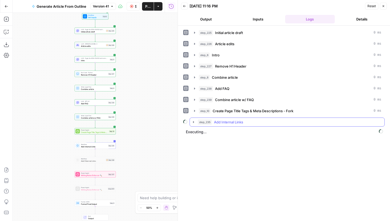
click at [192, 120] on icon "button" at bounding box center [193, 122] width 4 height 4
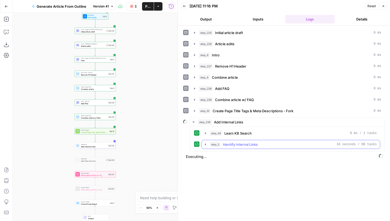
click at [206, 145] on icon "button" at bounding box center [205, 144] width 4 height 4
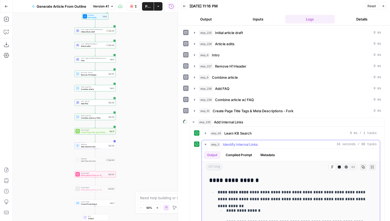
click at [206, 145] on icon "button" at bounding box center [205, 144] width 4 height 4
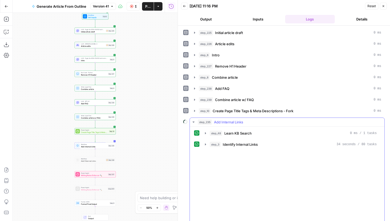
click at [206, 130] on button "step_48 Learn KB Search 0 ms / 1 tasks" at bounding box center [291, 133] width 178 height 8
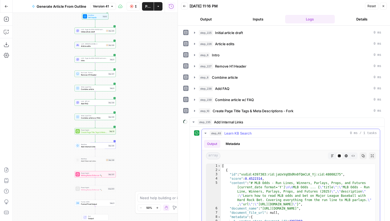
click at [205, 132] on icon "button" at bounding box center [205, 133] width 4 height 4
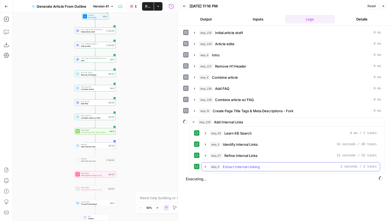
click at [206, 165] on icon "button" at bounding box center [205, 166] width 4 height 4
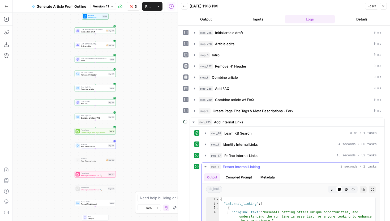
click at [205, 167] on icon "button" at bounding box center [205, 166] width 4 height 4
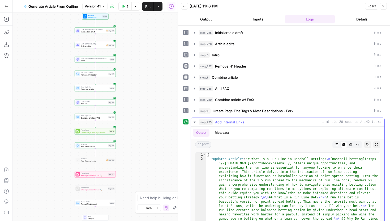
click at [196, 122] on button "step_235 Add Internal Links 1 minute 20 seconds / 142 tasks" at bounding box center [287, 122] width 193 height 8
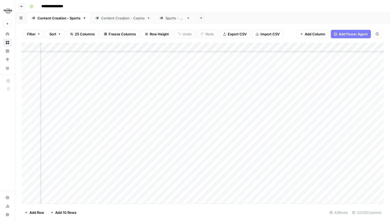
scroll to position [32, 611]
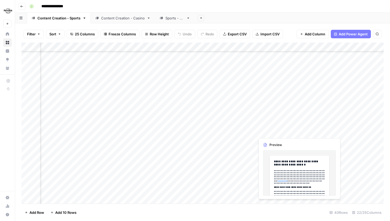
click at [297, 130] on div "Add Column" at bounding box center [202, 122] width 362 height 161
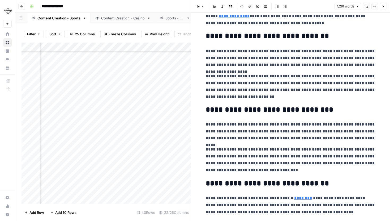
scroll to position [79, 0]
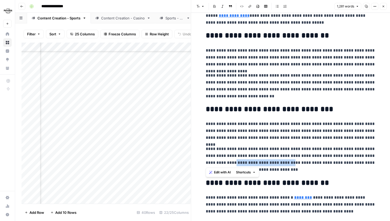
drag, startPoint x: 206, startPoint y: 163, endPoint x: 259, endPoint y: 163, distance: 53.6
click at [259, 163] on p "**********" at bounding box center [291, 159] width 170 height 28
copy p "**********"
click at [383, 4] on button "Close" at bounding box center [383, 6] width 7 height 7
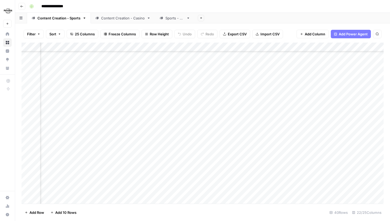
click at [202, 133] on div "Add Column" at bounding box center [202, 122] width 362 height 161
click at [297, 122] on div "Add Column" at bounding box center [202, 122] width 362 height 161
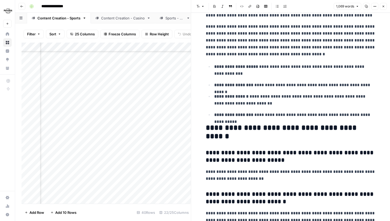
scroll to position [730, 0]
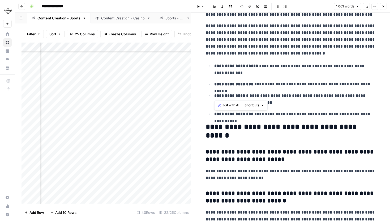
drag, startPoint x: 214, startPoint y: 84, endPoint x: 350, endPoint y: 89, distance: 136.2
click at [350, 89] on ul "**********" at bounding box center [291, 89] width 170 height 55
drag, startPoint x: 295, startPoint y: 101, endPoint x: 222, endPoint y: 96, distance: 72.6
click at [222, 96] on p "**********" at bounding box center [294, 99] width 161 height 14
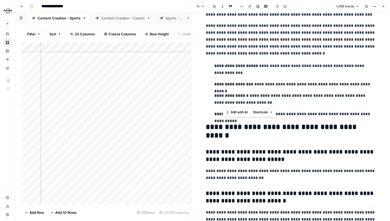
click at [267, 100] on p "**********" at bounding box center [294, 99] width 161 height 14
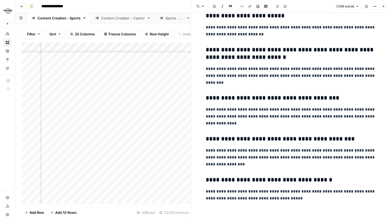
scroll to position [874, 0]
click at [383, 6] on icon "button" at bounding box center [383, 6] width 3 height 3
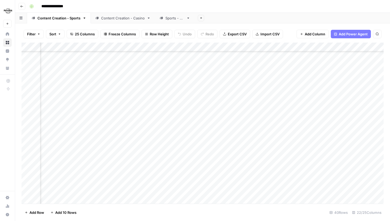
click at [299, 131] on div "Add Column" at bounding box center [202, 122] width 362 height 161
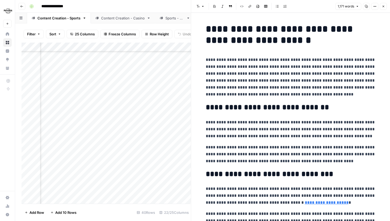
click at [381, 5] on button "Close" at bounding box center [383, 6] width 7 height 7
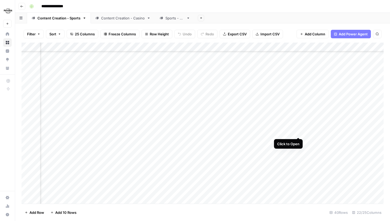
click at [298, 131] on div "Add Column" at bounding box center [202, 122] width 362 height 161
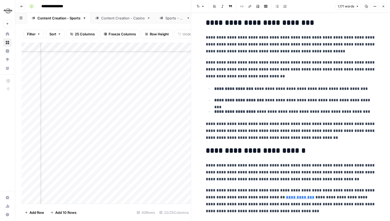
scroll to position [459, 0]
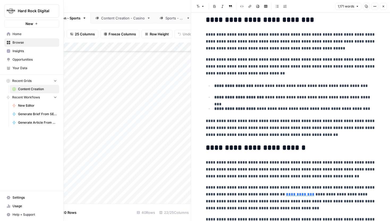
click at [24, 66] on span "Your Data" at bounding box center [34, 68] width 44 height 5
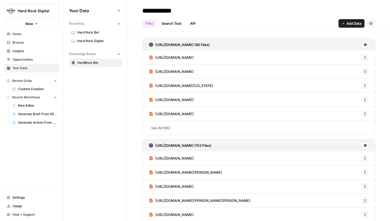
click at [98, 42] on span "Hard Rock Digital" at bounding box center [98, 40] width 42 height 5
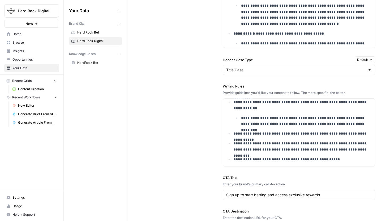
scroll to position [572, 0]
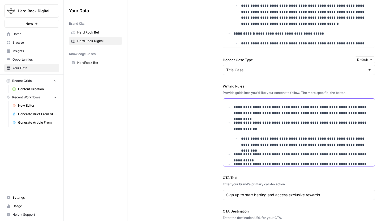
click at [251, 125] on p "**********" at bounding box center [303, 125] width 138 height 12
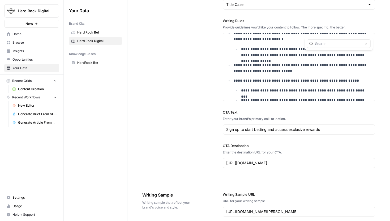
scroll to position [87, 0]
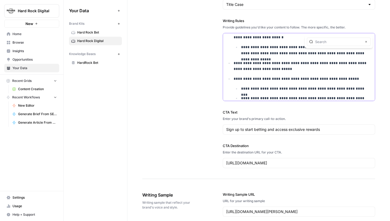
click at [276, 68] on p "**********" at bounding box center [303, 66] width 138 height 12
click at [327, 80] on p "**********" at bounding box center [303, 79] width 138 height 6
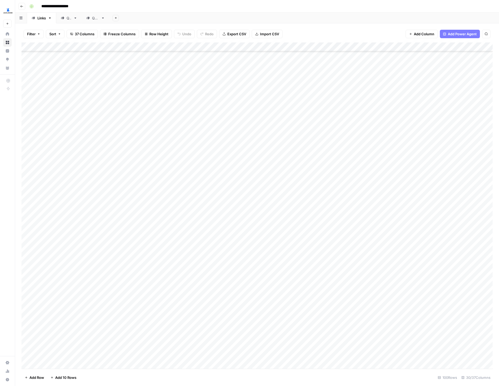
scroll to position [89, 0]
click at [202, 270] on div "Add Column" at bounding box center [256, 205] width 471 height 326
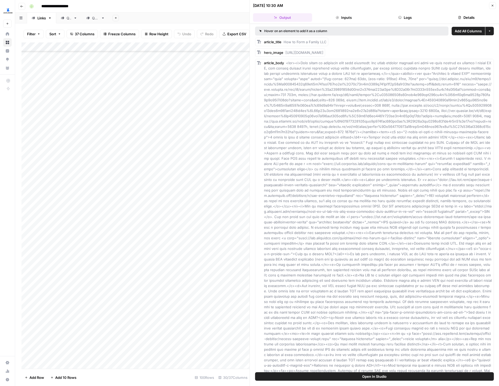
click at [460, 15] on button "Details" at bounding box center [466, 17] width 59 height 8
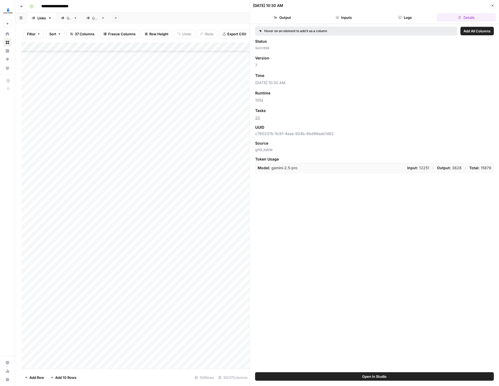
click at [492, 6] on icon "button" at bounding box center [492, 5] width 3 height 3
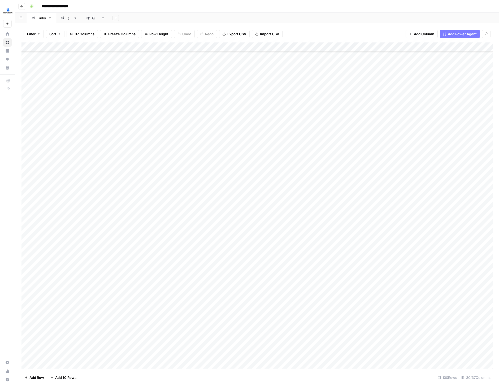
click at [417, 271] on div "Add Column" at bounding box center [256, 205] width 471 height 326
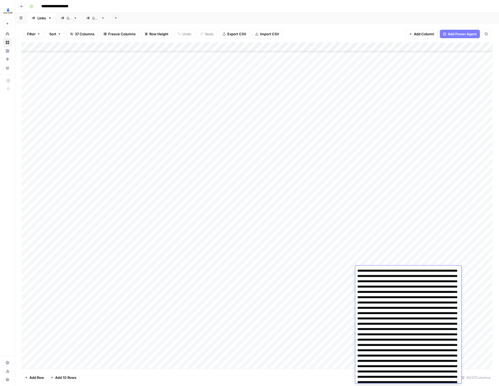
click at [278, 297] on div "Add Column" at bounding box center [256, 205] width 471 height 326
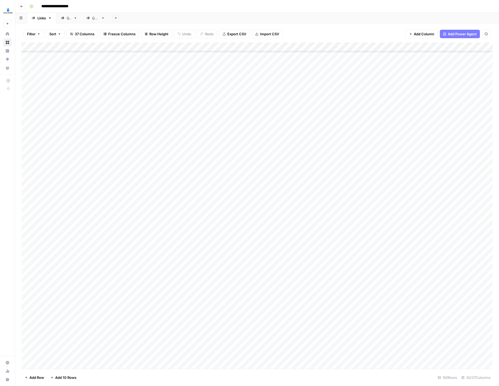
scroll to position [93, 0]
click at [209, 265] on div "Add Column" at bounding box center [256, 205] width 471 height 326
click at [336, 217] on div "Add Column" at bounding box center [256, 205] width 471 height 326
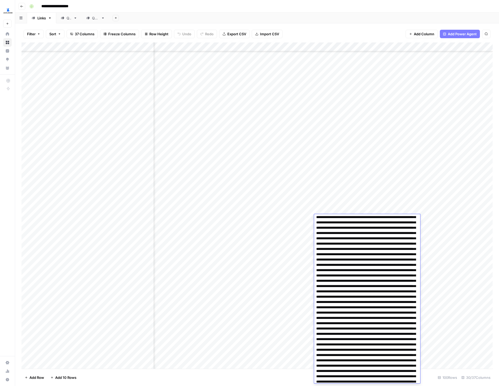
scroll to position [697, 0]
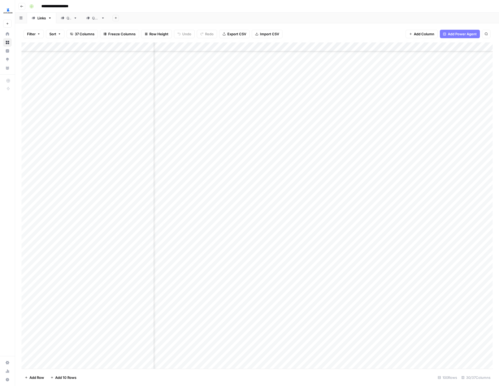
click at [387, 37] on div "Filter Sort 37 Columns Freeze Columns Row Height Undo Redo Export CSV Import CS…" at bounding box center [256, 33] width 471 height 17
click at [202, 95] on div "Add Column" at bounding box center [256, 205] width 471 height 326
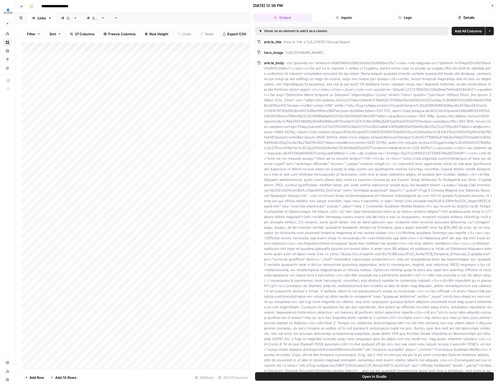
click at [476, 18] on button "Details" at bounding box center [466, 17] width 59 height 8
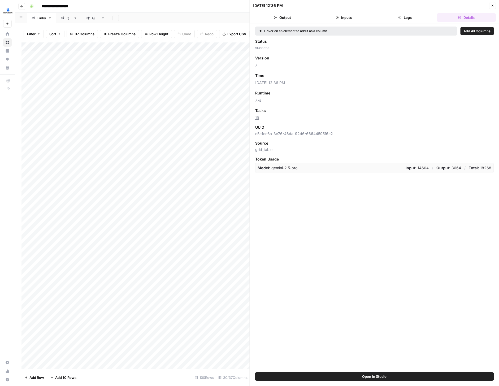
click at [490, 5] on button "Close" at bounding box center [492, 5] width 7 height 7
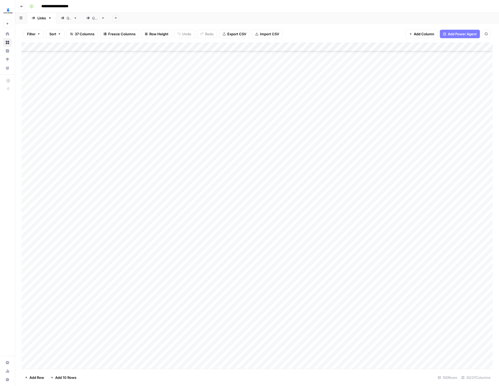
scroll to position [80, 0]
click at [203, 293] on div "Add Column" at bounding box center [256, 205] width 471 height 326
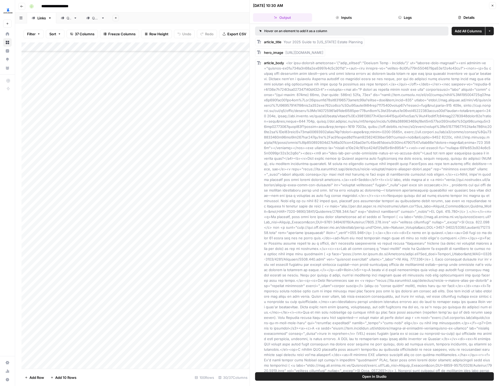
click at [456, 17] on button "Details" at bounding box center [466, 17] width 59 height 8
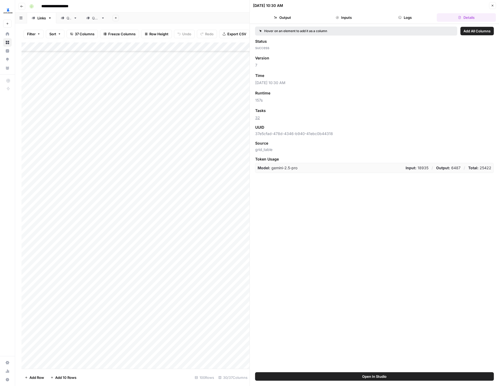
click at [493, 6] on icon "button" at bounding box center [493, 6] width 2 height 2
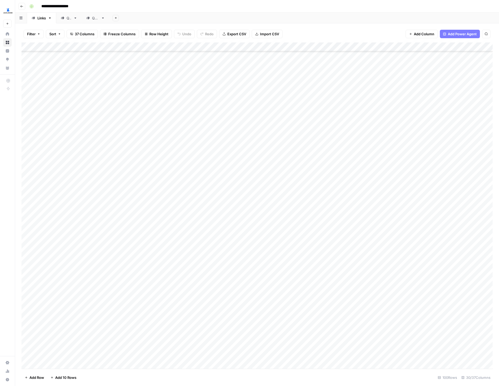
scroll to position [153, 0]
click at [202, 289] on div "Add Column" at bounding box center [256, 205] width 471 height 326
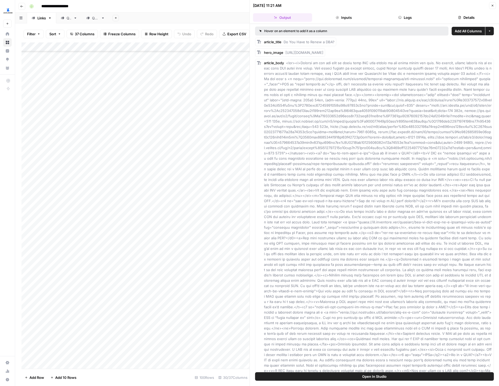
click at [458, 22] on header "[DATE] 11:21 AM Close Output Inputs Logs Details" at bounding box center [374, 12] width 249 height 24
click at [460, 19] on button "Details" at bounding box center [466, 17] width 59 height 8
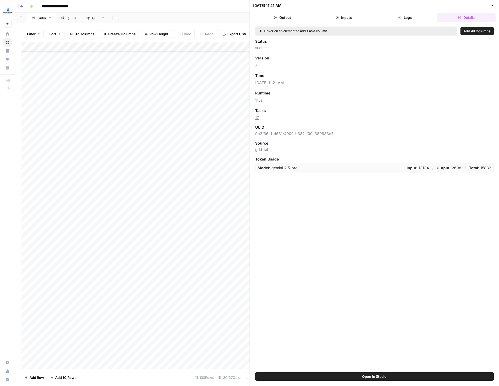
click at [491, 3] on button "Close" at bounding box center [492, 5] width 7 height 7
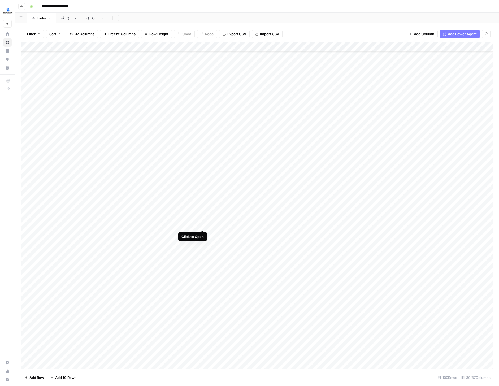
click at [201, 220] on div "Add Column" at bounding box center [256, 205] width 471 height 326
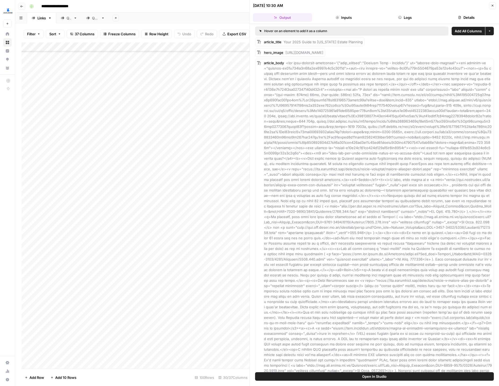
click at [449, 14] on button "Details" at bounding box center [466, 17] width 59 height 8
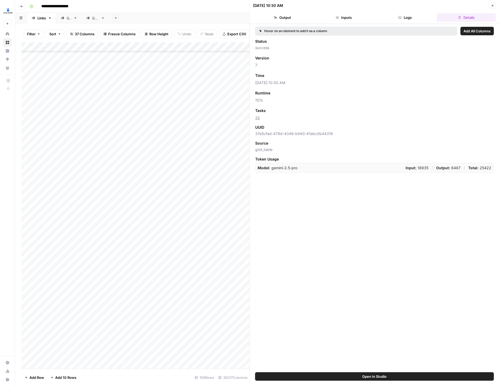
click at [490, 5] on button "Close" at bounding box center [492, 5] width 7 height 7
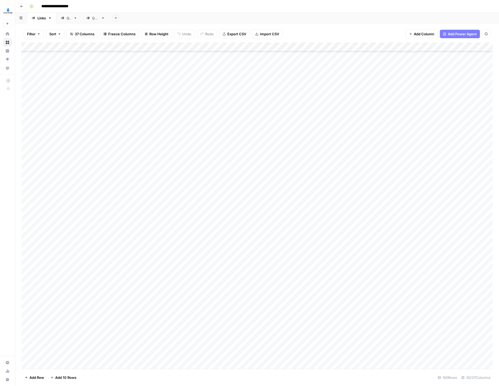
scroll to position [177, 0]
click at [202, 195] on div "Add Column" at bounding box center [256, 205] width 471 height 326
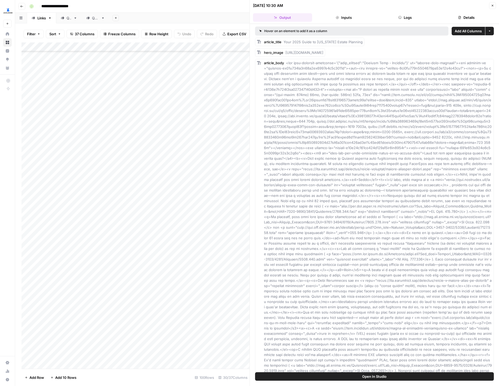
click at [494, 6] on icon "button" at bounding box center [492, 5] width 3 height 3
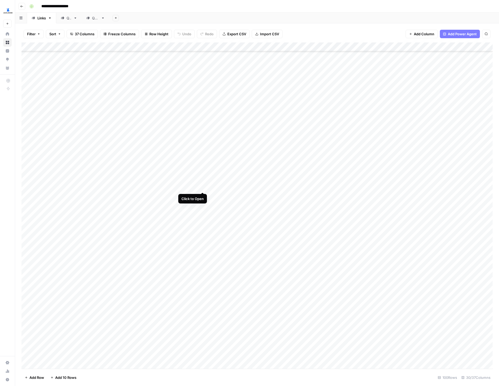
click at [202, 182] on div "Add Column" at bounding box center [256, 205] width 471 height 326
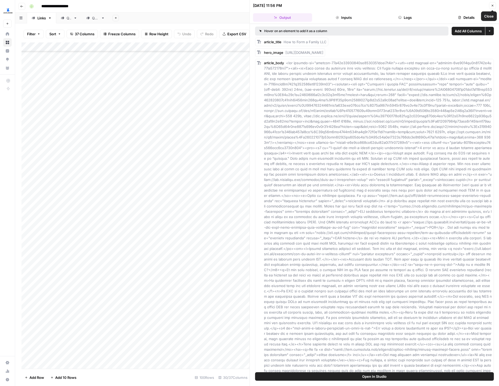
click at [491, 7] on icon "button" at bounding box center [492, 5] width 3 height 3
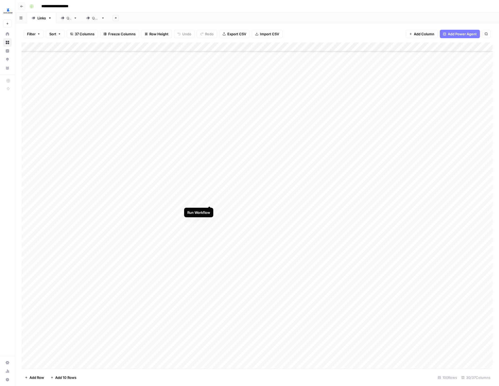
click at [209, 196] on div "Add Column" at bounding box center [256, 205] width 471 height 326
click at [201, 77] on div "Add Column" at bounding box center [256, 205] width 471 height 326
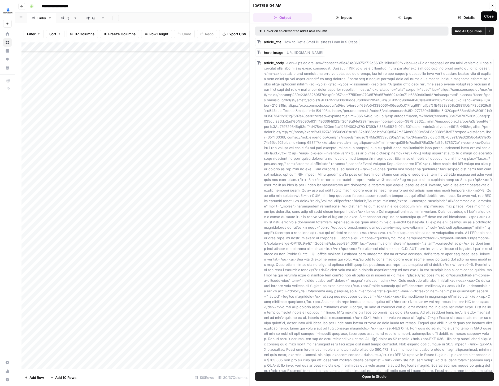
click at [493, 5] on icon "button" at bounding box center [493, 6] width 2 height 2
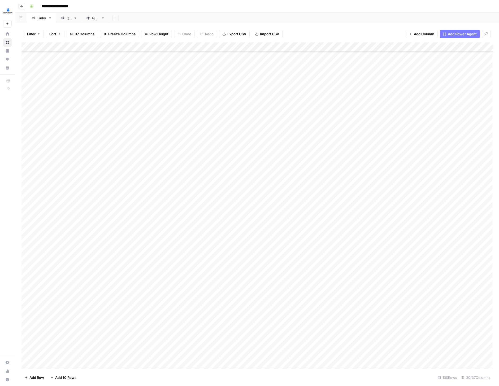
scroll to position [61, 0]
click at [202, 145] on div "Add Column" at bounding box center [256, 205] width 471 height 326
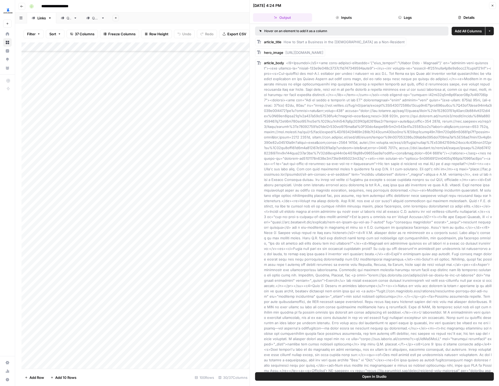
click at [467, 16] on button "Details" at bounding box center [466, 17] width 59 height 8
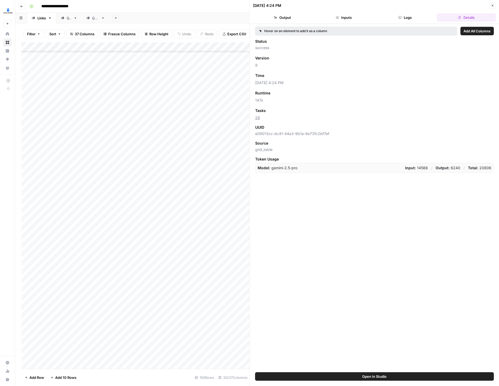
click at [492, 6] on icon "button" at bounding box center [492, 5] width 3 height 3
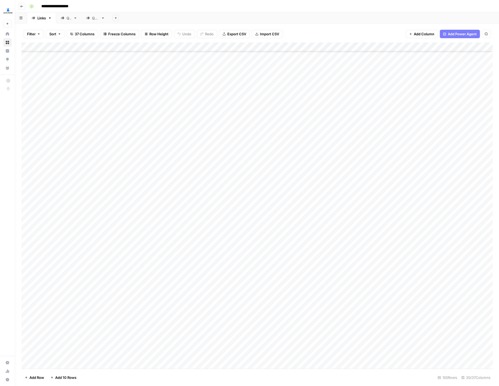
scroll to position [48, 0]
click at [399, 158] on div "Add Column" at bounding box center [256, 205] width 471 height 326
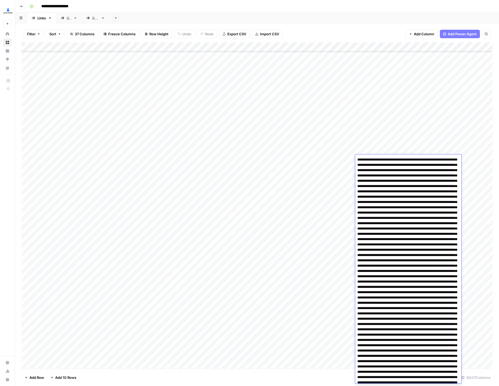
click at [382, 142] on div "Add Column" at bounding box center [256, 205] width 471 height 326
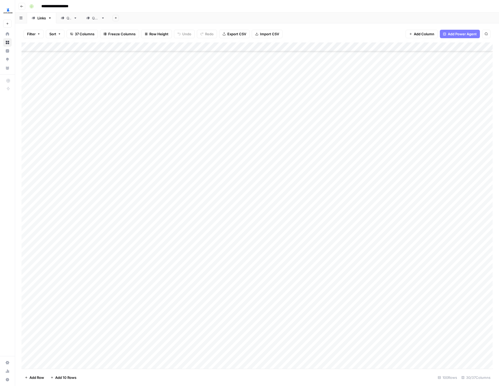
scroll to position [61, 0]
click at [179, 48] on div "Add Column" at bounding box center [256, 205] width 471 height 326
click at [181, 100] on span "Edit Workflow" at bounding box center [187, 98] width 46 height 5
click at [209, 246] on div "Add Column" at bounding box center [256, 205] width 471 height 326
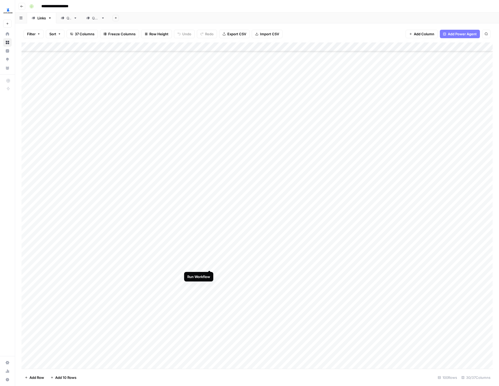
click at [209, 262] on div "Add Column" at bounding box center [256, 205] width 471 height 326
click at [210, 271] on div "Add Column" at bounding box center [256, 205] width 471 height 326
click at [209, 295] on div "Add Column" at bounding box center [256, 205] width 471 height 326
click at [210, 309] on div "Add Column" at bounding box center [256, 205] width 471 height 326
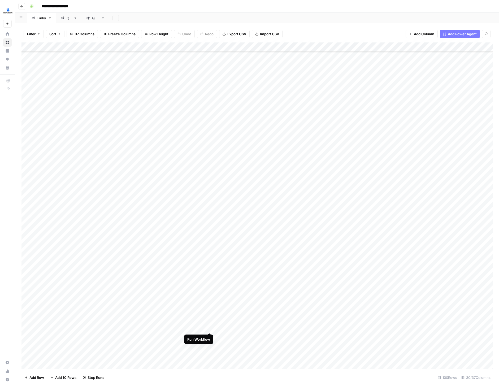
click at [210, 322] on div "Add Column" at bounding box center [256, 205] width 471 height 326
click at [210, 285] on div "Add Column" at bounding box center [256, 205] width 471 height 326
click at [210, 300] on div "Add Column" at bounding box center [256, 205] width 471 height 326
click at [211, 313] on div "Add Column" at bounding box center [256, 205] width 471 height 326
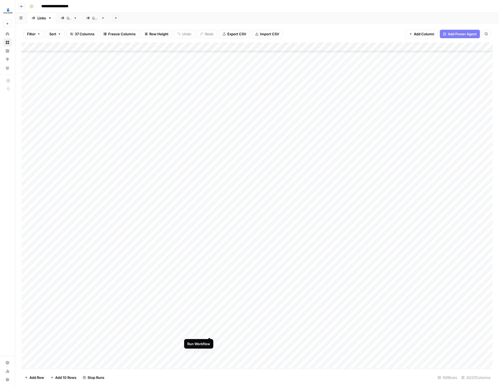
click at [211, 329] on div "Add Column" at bounding box center [256, 205] width 471 height 326
click at [209, 249] on div "Add Column" at bounding box center [256, 205] width 471 height 326
click at [209, 176] on div "Add Column" at bounding box center [256, 205] width 471 height 326
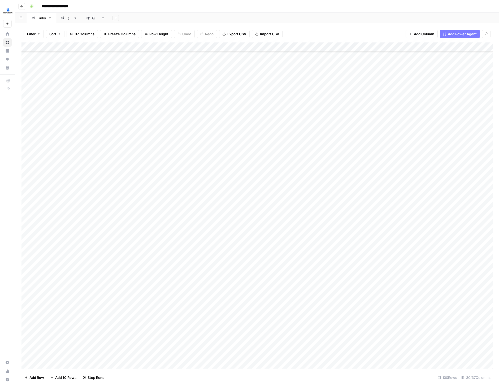
click at [209, 189] on div "Add Column" at bounding box center [256, 205] width 471 height 326
click at [211, 202] on div "Add Column" at bounding box center [256, 205] width 471 height 326
click at [211, 215] on div "Add Column" at bounding box center [256, 205] width 471 height 326
click at [203, 257] on div "Add Column" at bounding box center [256, 205] width 471 height 326
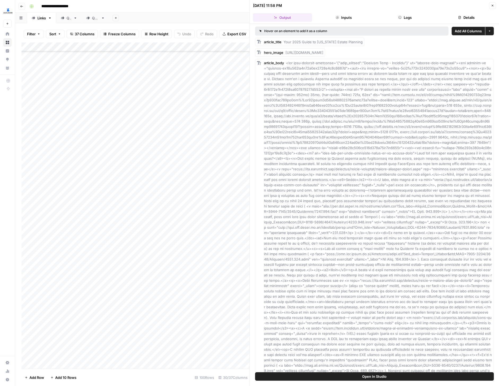
click at [490, 5] on button "Close" at bounding box center [492, 5] width 7 height 7
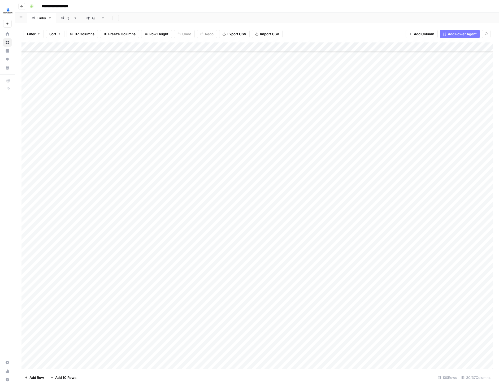
click at [403, 255] on div "Add Column" at bounding box center [256, 205] width 471 height 326
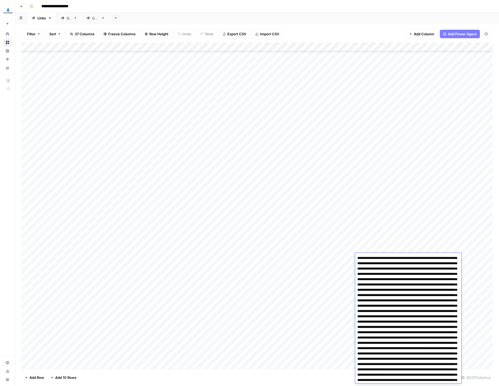
click at [358, 20] on div "Add Sheet" at bounding box center [304, 18] width 390 height 11
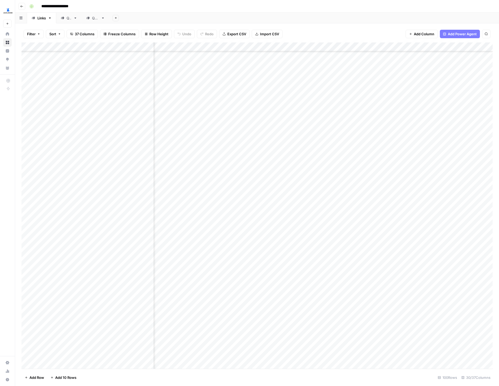
scroll to position [0, 920]
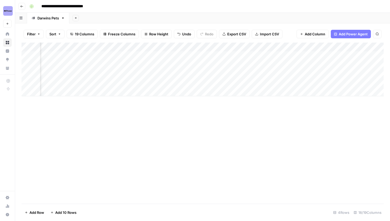
scroll to position [0, 152]
click at [310, 55] on div "Add Column" at bounding box center [202, 69] width 362 height 54
click at [309, 62] on div "Add Column" at bounding box center [202, 69] width 362 height 54
click at [309, 71] on div "Add Column" at bounding box center [202, 69] width 362 height 54
click at [310, 82] on div "Add Column" at bounding box center [202, 69] width 362 height 54
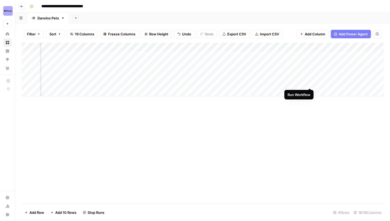
click at [309, 74] on div "Add Column" at bounding box center [202, 69] width 362 height 54
click at [311, 57] on div "Add Column" at bounding box center [202, 69] width 362 height 54
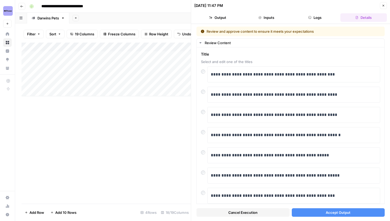
click at [314, 209] on button "Accept Output" at bounding box center [338, 212] width 93 height 8
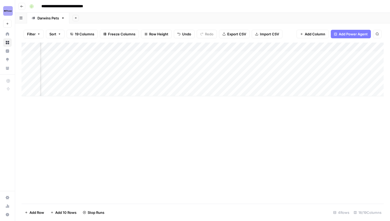
scroll to position [0, 243]
click at [219, 64] on div "Add Column" at bounding box center [202, 69] width 362 height 54
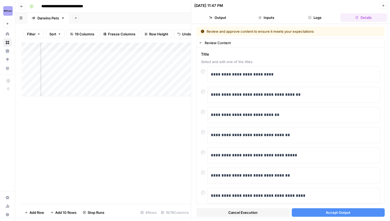
scroll to position [0, 310]
click at [327, 216] on button "Accept Output" at bounding box center [338, 212] width 93 height 8
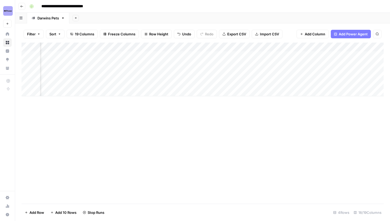
click at [152, 73] on div "Add Column" at bounding box center [202, 69] width 362 height 54
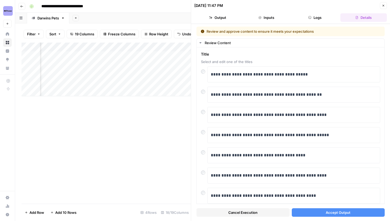
scroll to position [0, 469]
click at [315, 212] on button "Accept Output" at bounding box center [338, 212] width 93 height 8
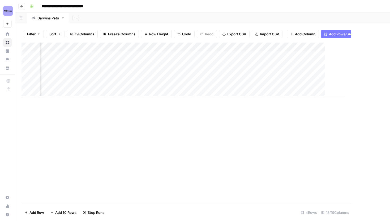
scroll to position [0, 315]
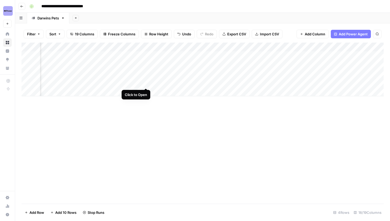
click at [145, 83] on div "Add Column" at bounding box center [202, 69] width 362 height 54
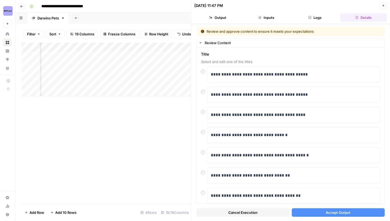
click at [318, 210] on button "Accept Output" at bounding box center [338, 212] width 93 height 8
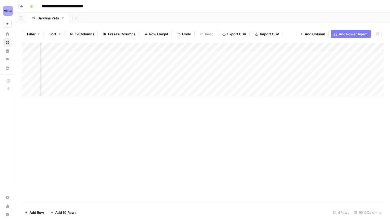
scroll to position [0, 577]
click at [217, 55] on div "Add Column" at bounding box center [202, 69] width 362 height 54
click at [217, 65] on div "Add Column" at bounding box center [202, 69] width 362 height 54
click at [218, 55] on div "Add Column" at bounding box center [202, 69] width 362 height 54
click at [218, 73] on div "Add Column" at bounding box center [202, 69] width 362 height 54
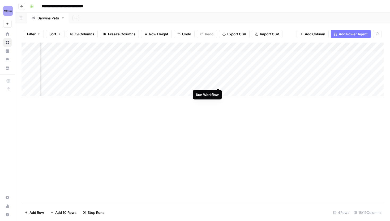
click at [218, 81] on div "Add Column" at bounding box center [202, 69] width 362 height 54
click at [211, 56] on div "Add Column" at bounding box center [202, 69] width 362 height 54
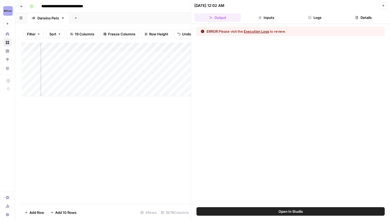
click at [313, 20] on button "Logs" at bounding box center [315, 17] width 46 height 8
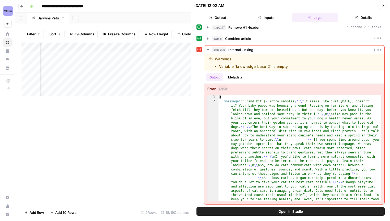
click at [240, 213] on button "Open In Studio" at bounding box center [290, 211] width 188 height 8
click at [207, 47] on icon "button" at bounding box center [208, 49] width 4 height 4
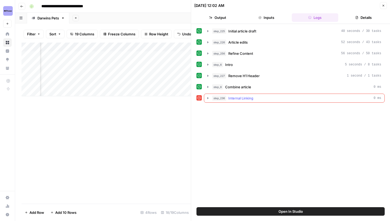
click at [207, 97] on icon "button" at bounding box center [208, 98] width 4 height 4
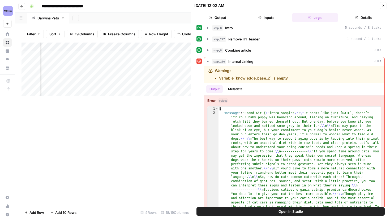
click at [282, 209] on span "Open In Studio" at bounding box center [290, 210] width 24 height 5
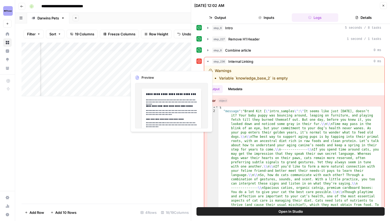
scroll to position [0, 591]
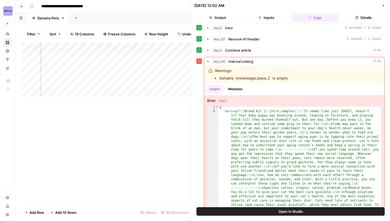
click at [233, 213] on button "Open In Studio" at bounding box center [290, 211] width 188 height 8
click at [208, 61] on icon "button" at bounding box center [208, 61] width 2 height 1
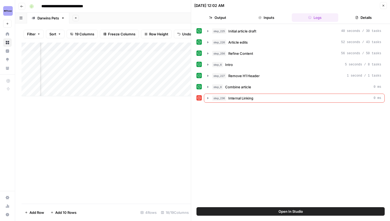
scroll to position [0, 672]
click at [123, 56] on div "Add Column" at bounding box center [105, 69] width 169 height 54
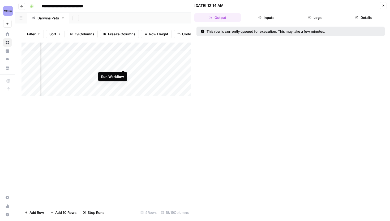
click at [124, 64] on div "Add Column" at bounding box center [105, 69] width 169 height 54
click at [384, 6] on icon "button" at bounding box center [383, 5] width 3 height 3
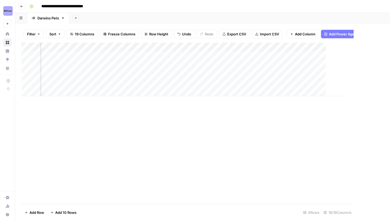
scroll to position [0, 631]
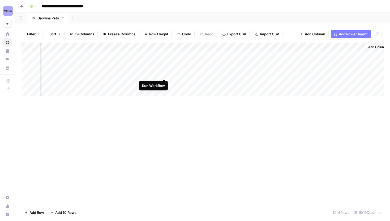
click at [165, 74] on div "Add Column" at bounding box center [202, 69] width 362 height 54
click at [163, 83] on div "Add Column" at bounding box center [202, 69] width 362 height 54
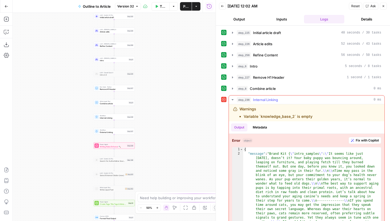
scroll to position [36, 0]
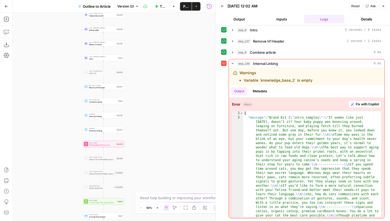
drag, startPoint x: 62, startPoint y: 112, endPoint x: 51, endPoint y: 110, distance: 10.7
click at [51, 110] on div "Workflow Set Inputs Inputs LLM · Gemini 2.5 Pro Initial article draft Step 225 …" at bounding box center [114, 117] width 203 height 208
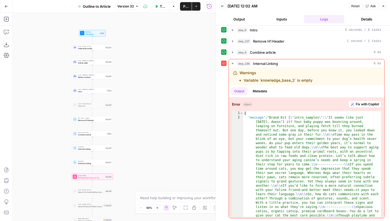
drag, startPoint x: 144, startPoint y: 78, endPoint x: 132, endPoint y: 111, distance: 34.5
click at [132, 111] on div "Workflow Set Inputs Inputs LLM · Gemini 2.5 Pro Initial article draft Step 225 …" at bounding box center [114, 117] width 203 height 208
click at [105, 149] on div "Workflow Internal Linking Step 236 Copy step Delete step Add Note Test" at bounding box center [92, 147] width 39 height 5
type input "Internal Linking"
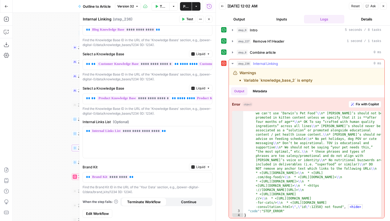
scroll to position [2, 0]
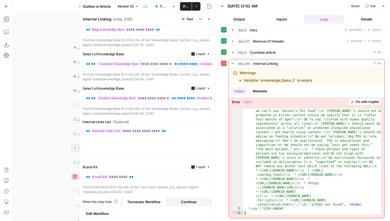
click at [104, 214] on span "Edit Workflow" at bounding box center [97, 212] width 23 height 5
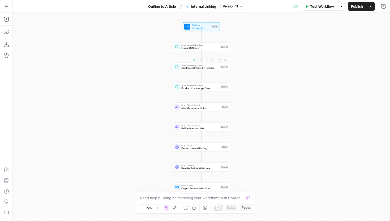
drag, startPoint x: 169, startPoint y: 103, endPoint x: 146, endPoint y: 96, distance: 23.7
click at [146, 96] on div "Workflow Set Inputs Inputs Search Knowledge Base Learn KB Search Step 48 Search…" at bounding box center [201, 117] width 377 height 208
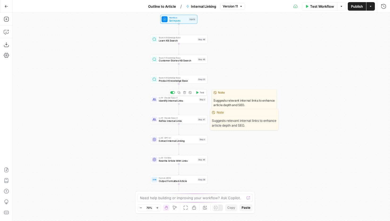
click at [163, 102] on span "Identify Internal Links" at bounding box center [178, 101] width 38 height 4
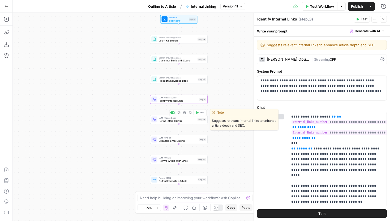
click at [159, 120] on span "Refine Internal Links" at bounding box center [177, 121] width 37 height 4
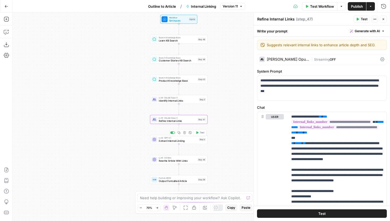
click at [194, 139] on span "Extract Internal Linking" at bounding box center [178, 141] width 38 height 4
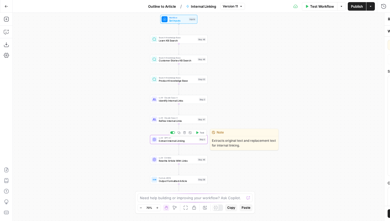
type textarea "Extract Internal Linking"
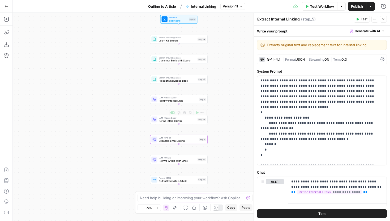
click at [191, 101] on span "Identify Internal Links" at bounding box center [178, 101] width 38 height 4
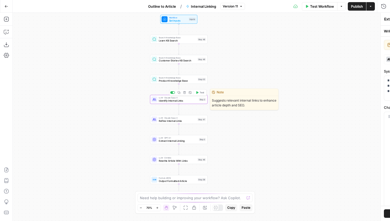
type textarea "Identify Internal Links"
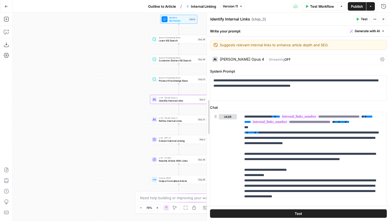
drag, startPoint x: 254, startPoint y: 134, endPoint x: 202, endPoint y: 134, distance: 52.0
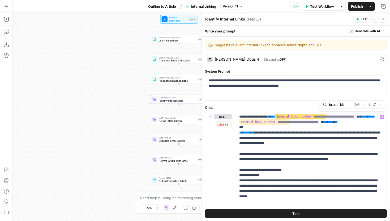
type input "brand_kit"
click at [369, 104] on icon "button" at bounding box center [369, 104] width 3 height 3
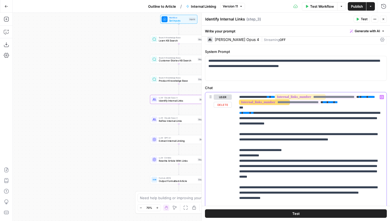
scroll to position [10, 0]
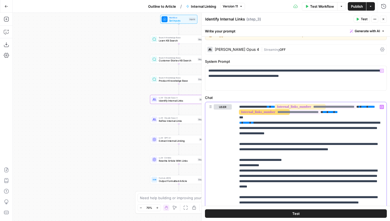
click at [369, 96] on button "Next Match" at bounding box center [369, 94] width 4 height 4
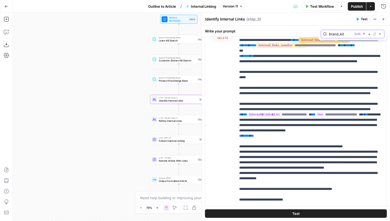
scroll to position [282, 0]
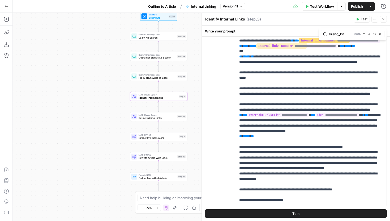
drag, startPoint x: 120, startPoint y: 112, endPoint x: 85, endPoint y: 105, distance: 35.8
click at [85, 105] on div "Workflow Set Inputs Inputs Search Knowledge Base Learn KB Search Step 48 Search…" at bounding box center [201, 117] width 377 height 208
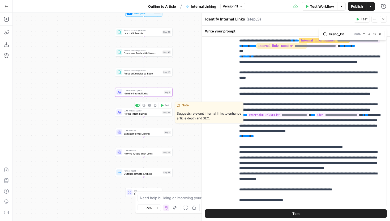
click at [152, 114] on span "Refine Internal Links" at bounding box center [142, 113] width 37 height 4
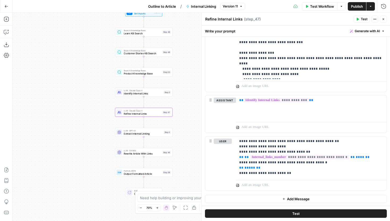
scroll to position [249, 0]
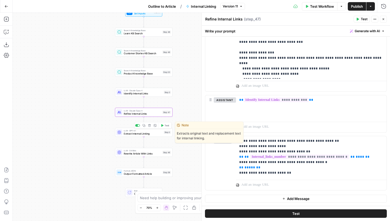
click at [146, 135] on span "Extract Internal Linking" at bounding box center [143, 133] width 38 height 4
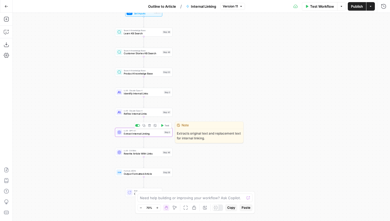
type textarea "Extract Internal Linking"
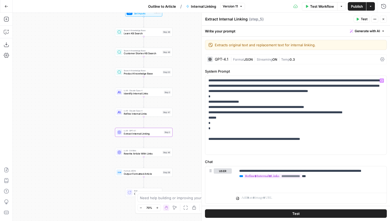
scroll to position [13, 0]
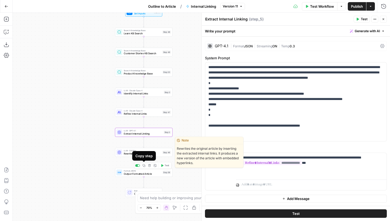
click at [164, 154] on div "LLM · O4 Mini Rewrite Article With Links Step 46 Copy step Delete step Edit Not…" at bounding box center [143, 152] width 54 height 6
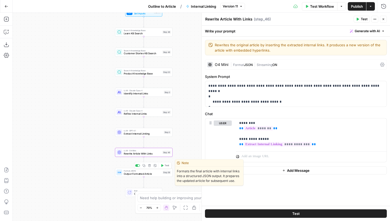
click at [153, 174] on span "Output Formatted Article" at bounding box center [142, 173] width 37 height 4
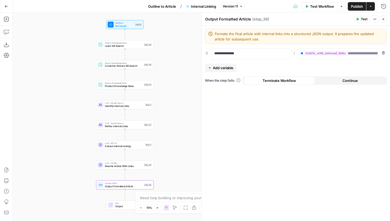
drag, startPoint x: 100, startPoint y: 133, endPoint x: 81, endPoint y: 146, distance: 22.5
click at [81, 146] on div "Workflow Set Inputs Inputs Search Knowledge Base Learn KB Search Step 48 Search…" at bounding box center [201, 117] width 377 height 208
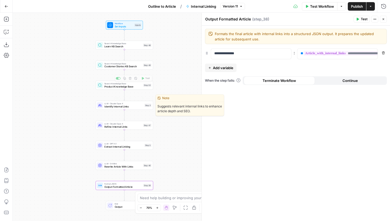
click at [111, 105] on span "Identify Internal Links" at bounding box center [123, 107] width 38 height 4
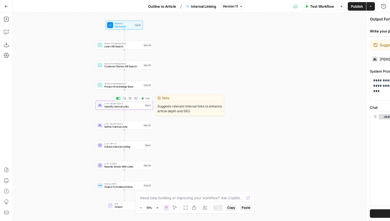
type textarea "Identify Internal Links"
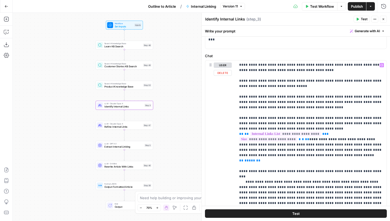
scroll to position [56, 0]
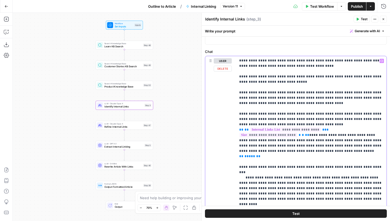
drag, startPoint x: 375, startPoint y: 103, endPoint x: 313, endPoint y: 103, distance: 62.6
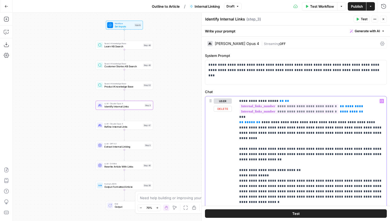
scroll to position [15, 0]
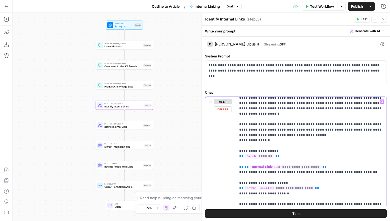
scroll to position [89, 0]
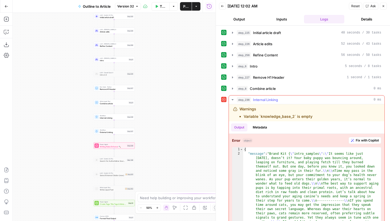
scroll to position [2, 0]
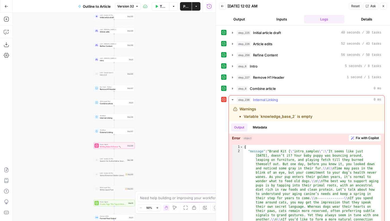
click at [356, 136] on span "Fix with Copilot" at bounding box center [367, 137] width 23 height 5
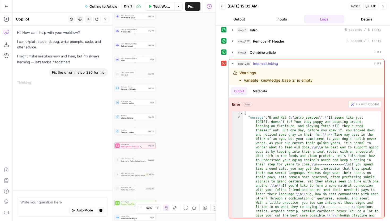
scroll to position [0, 0]
drag, startPoint x: 201, startPoint y: 115, endPoint x: 206, endPoint y: 115, distance: 4.2
click at [206, 115] on div "Workflow Set Inputs Inputs LLM · Gemini 2.5 Pro Initial article draft Step 225 …" at bounding box center [114, 117] width 203 height 208
click at [158, 205] on button "Zoom In" at bounding box center [157, 207] width 6 height 6
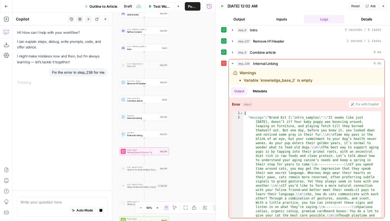
click at [158, 205] on button "Zoom In" at bounding box center [157, 207] width 6 height 6
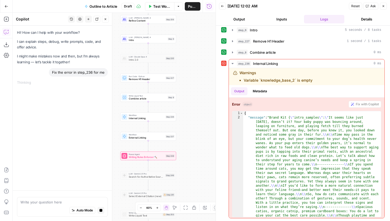
click at [158, 205] on button "Zoom In" at bounding box center [157, 207] width 6 height 6
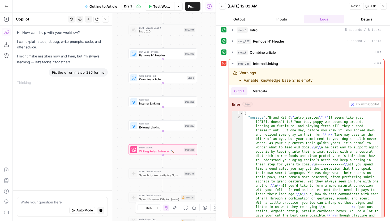
drag, startPoint x: 205, startPoint y: 119, endPoint x: 212, endPoint y: 104, distance: 16.6
click at [212, 104] on div "Workflow Set Inputs Inputs LLM · Gemini 2.5 Pro Initial article draft Step 225 …" at bounding box center [114, 117] width 203 height 208
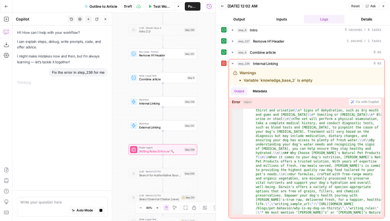
scroll to position [4484, 0]
click at [169, 101] on span "Internal Linking" at bounding box center [160, 103] width 43 height 5
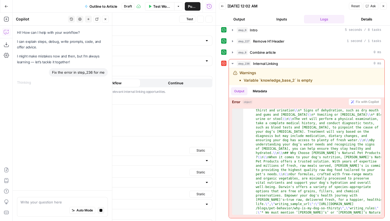
type input "Internal Linking"
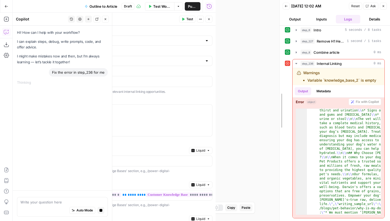
drag, startPoint x: 216, startPoint y: 95, endPoint x: 287, endPoint y: 97, distance: 70.6
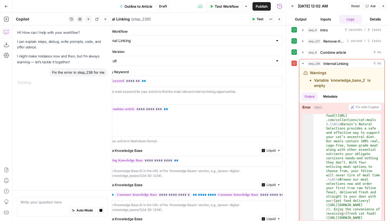
scroll to position [3467, 0]
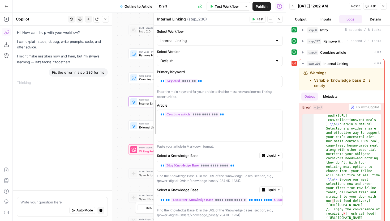
drag, startPoint x: 98, startPoint y: 82, endPoint x: 154, endPoint y: 83, distance: 56.0
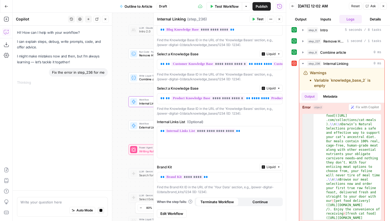
click at [175, 211] on span "Edit Workflow" at bounding box center [171, 212] width 23 height 5
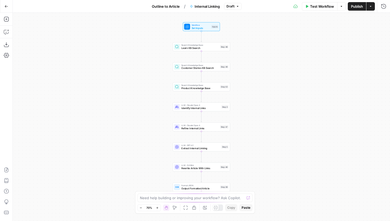
click at [191, 49] on span "Learn KB Search" at bounding box center [199, 48] width 37 height 4
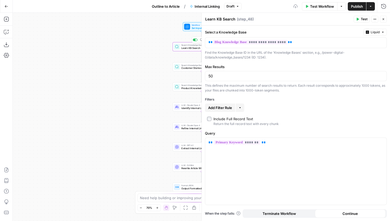
click at [192, 27] on span "Set Inputs" at bounding box center [201, 28] width 18 height 4
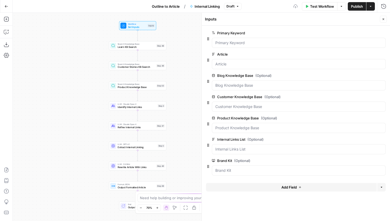
drag, startPoint x: 142, startPoint y: 57, endPoint x: 78, endPoint y: 55, distance: 64.0
click at [78, 55] on div "Workflow Set Inputs Inputs Search Knowledge Base Learn KB Search Step 48 Search…" at bounding box center [201, 117] width 377 height 208
click at [121, 47] on span "Learn KB Search" at bounding box center [135, 47] width 37 height 4
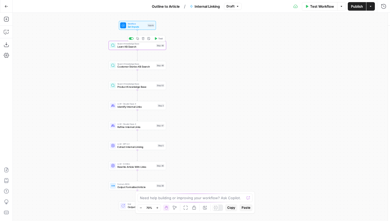
type textarea "Learn KB Search"
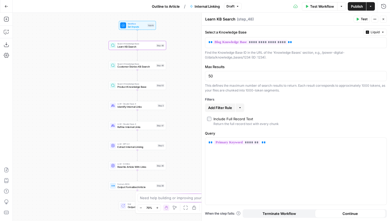
click at [127, 68] on span "Customer Stories KB Search" at bounding box center [135, 67] width 37 height 4
click at [2, 28] on button "Copilot" at bounding box center [6, 32] width 8 height 8
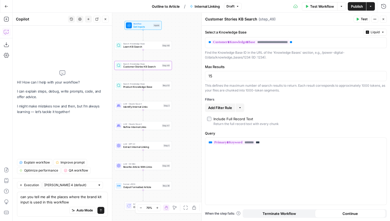
type textarea "can you tell me all the places where the brand kit input is used in this workfl…"
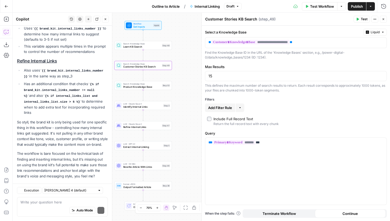
scroll to position [113, 0]
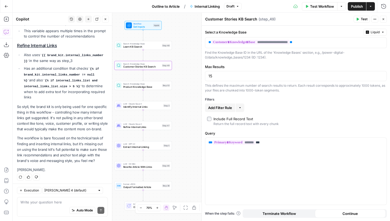
click at [107, 18] on button "Close" at bounding box center [105, 19] width 7 height 7
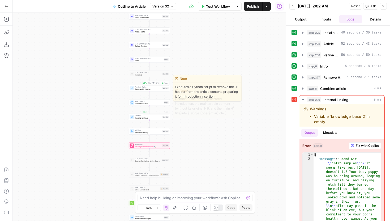
click at [164, 111] on span "Test" at bounding box center [165, 112] width 3 height 2
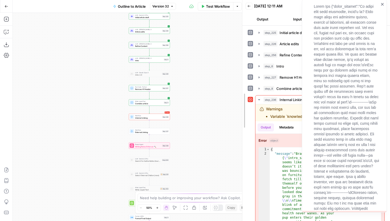
drag, startPoint x: 285, startPoint y: 105, endPoint x: 319, endPoint y: 131, distance: 42.6
click at [240, 106] on div at bounding box center [242, 110] width 5 height 221
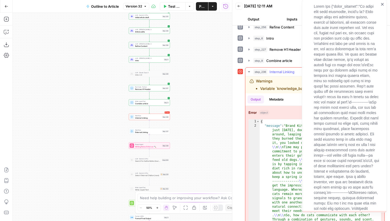
scroll to position [36, 0]
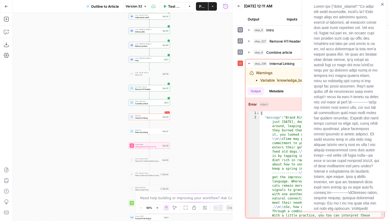
click at [383, 3] on icon "close" at bounding box center [383, 4] width 4 height 4
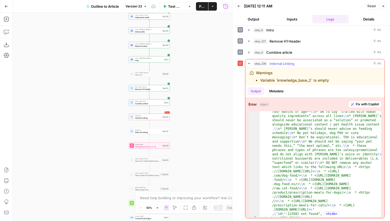
scroll to position [2, 0]
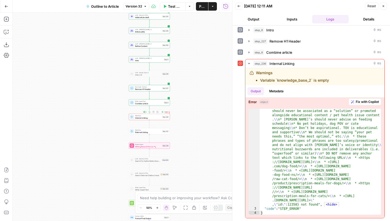
click at [150, 118] on span "Internal Linking" at bounding box center [148, 117] width 26 height 3
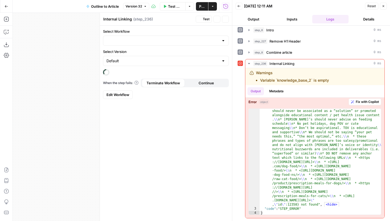
type input "Internal Linking"
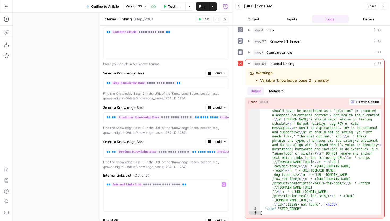
scroll to position [136, 0]
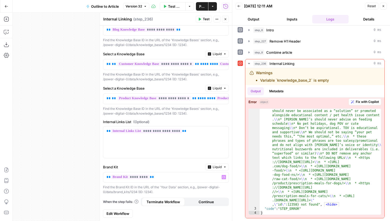
click at [213, 169] on button "Liquid" at bounding box center [216, 166] width 23 height 7
click at [220, 191] on span "Liquid" at bounding box center [230, 189] width 29 height 5
click at [209, 169] on button "Liquid" at bounding box center [216, 166] width 23 height 7
click at [216, 178] on span "Static" at bounding box center [233, 177] width 34 height 5
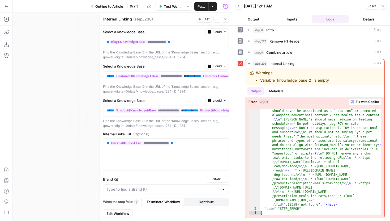
scroll to position [123, 0]
click at [175, 187] on input "Brand Kit" at bounding box center [162, 188] width 113 height 5
click at [208, 18] on span "Test" at bounding box center [206, 19] width 7 height 5
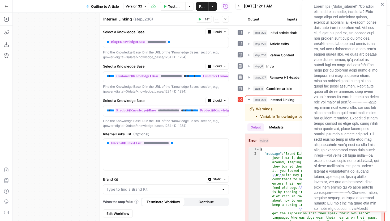
click at [175, 192] on div at bounding box center [166, 189] width 126 height 10
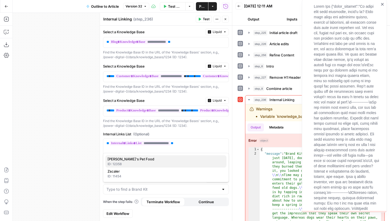
click at [128, 162] on div "ID: 12358" at bounding box center [165, 163] width 117 height 5
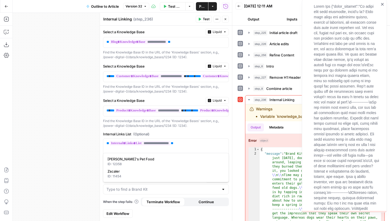
type input "[PERSON_NAME]'s Pet Food"
click at [204, 14] on header "Internal Linking Internal Linking ( step_236 ) Test Actions Close" at bounding box center [166, 19] width 132 height 13
click at [204, 16] on button "Test" at bounding box center [204, 19] width 16 height 7
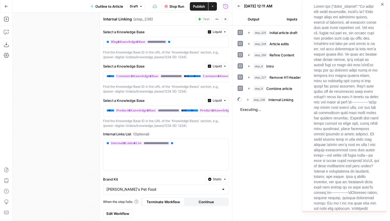
click at [381, 5] on icon "close" at bounding box center [383, 4] width 4 height 4
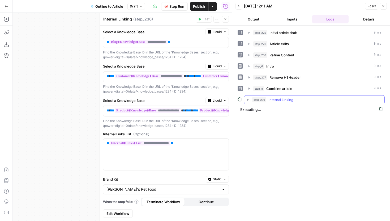
click at [246, 100] on icon "button" at bounding box center [248, 99] width 4 height 4
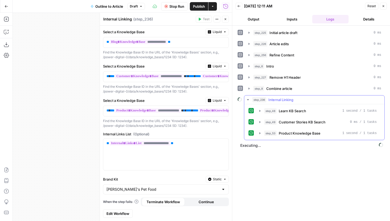
click at [248, 99] on icon "button" at bounding box center [248, 99] width 2 height 1
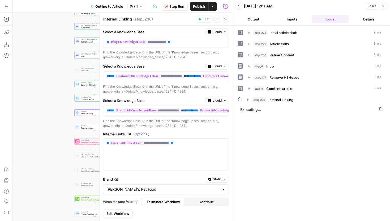
drag, startPoint x: 74, startPoint y: 172, endPoint x: 17, endPoint y: 167, distance: 57.2
click at [17, 167] on div "Workflow Set Inputs Inputs LLM · Gemini 2.5 Pro Initial article draft Step 225 …" at bounding box center [122, 117] width 219 height 208
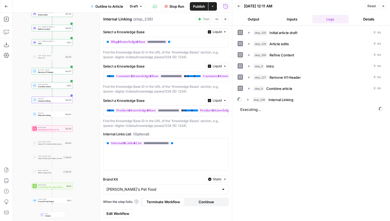
drag, startPoint x: 51, startPoint y: 172, endPoint x: 11, endPoint y: 159, distance: 42.0
click at [11, 159] on div "Add Steps Copilot Download as JSON Settings Import JSON AirOps Academy Help Giv…" at bounding box center [116, 117] width 232 height 208
click at [248, 98] on icon "button" at bounding box center [248, 99] width 4 height 4
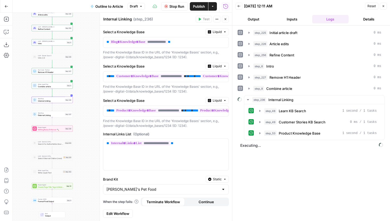
click at [172, 7] on span "Stop Run" at bounding box center [176, 6] width 15 height 5
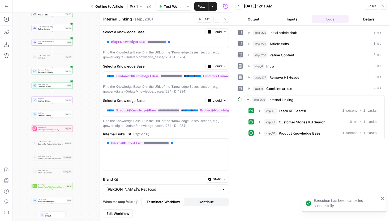
click at [211, 178] on icon "button" at bounding box center [209, 178] width 3 height 3
click at [221, 204] on span "Liquid" at bounding box center [231, 202] width 30 height 5
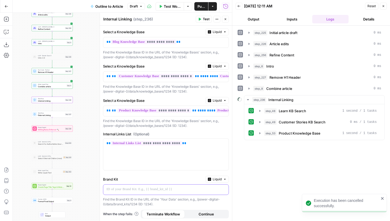
click at [188, 186] on p at bounding box center [161, 188] width 110 height 5
click at [221, 189] on span "“/” to reference" at bounding box center [208, 189] width 27 height 4
click at [223, 189] on icon "button" at bounding box center [223, 189] width 3 height 2
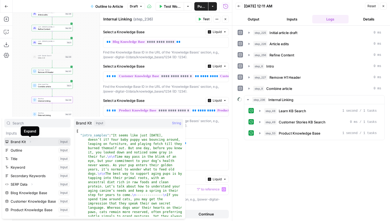
click at [31, 141] on icon "button" at bounding box center [30, 141] width 3 height 3
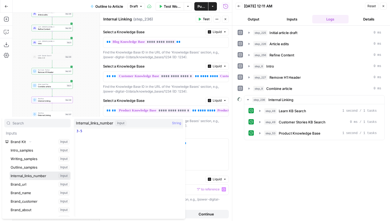
click at [47, 176] on button "Select variable Internal_links_number" at bounding box center [40, 175] width 61 height 8
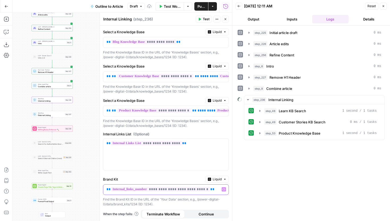
scroll to position [136, 0]
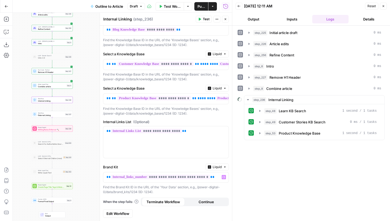
click at [118, 211] on span "Edit Workflow" at bounding box center [117, 212] width 23 height 5
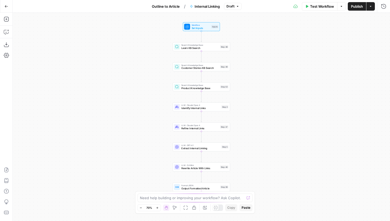
click at [197, 28] on span "Set Inputs" at bounding box center [201, 28] width 18 height 4
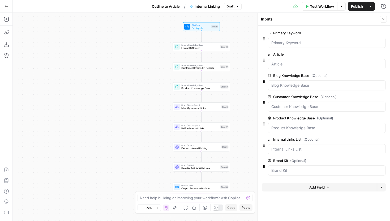
click at [373, 160] on icon "button" at bounding box center [374, 160] width 3 height 3
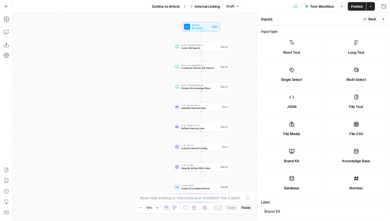
scroll to position [66, 0]
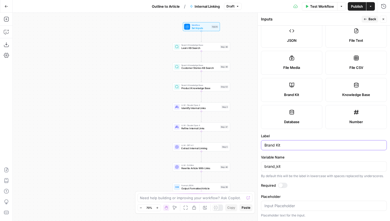
click at [292, 145] on input "Brand Kit" at bounding box center [323, 144] width 119 height 5
type input "Brand Kit Link Number"
click at [298, 157] on label "Variable Name" at bounding box center [324, 156] width 126 height 5
click at [298, 163] on input "brand_kit" at bounding box center [323, 165] width 119 height 5
click at [297, 160] on div "Variable Name brand_kit By default this will be the label in lowercase with spa…" at bounding box center [324, 166] width 126 height 24
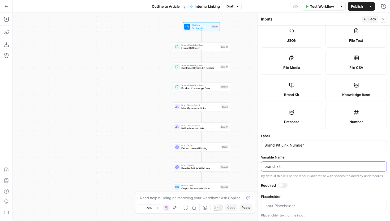
click at [296, 167] on input "brand_kit" at bounding box center [323, 165] width 119 height 5
type input "brand_kit_link_number"
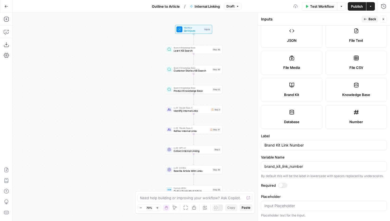
drag, startPoint x: 239, startPoint y: 134, endPoint x: 233, endPoint y: 135, distance: 5.9
click at [233, 135] on div "Workflow Set Inputs Inputs Search Knowledge Base Learn KB Search Step 48 Search…" at bounding box center [201, 117] width 377 height 208
click at [211, 110] on div "Step 3" at bounding box center [215, 109] width 10 height 4
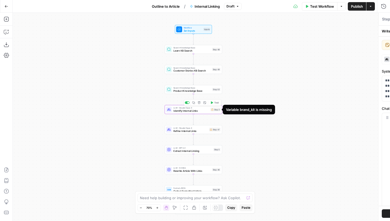
type textarea "Identify Internal Links"
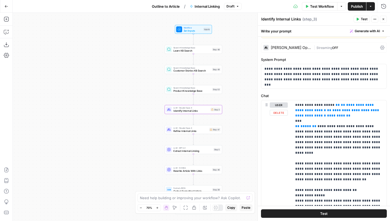
scroll to position [14, 0]
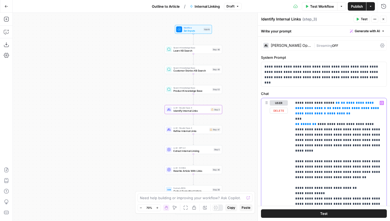
click at [310, 108] on span "**********" at bounding box center [335, 105] width 80 height 9
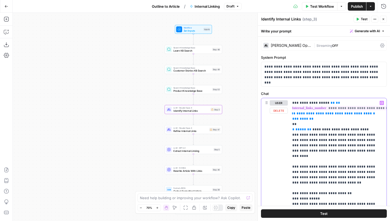
scroll to position [0, 26]
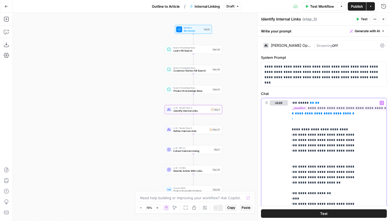
drag, startPoint x: 349, startPoint y: 109, endPoint x: 387, endPoint y: 108, distance: 38.7
click at [387, 108] on div "**********" at bounding box center [324, 183] width 132 height 320
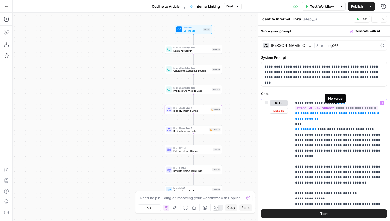
drag, startPoint x: 374, startPoint y: 108, endPoint x: 297, endPoint y: 108, distance: 77.2
click at [297, 108] on span "**********" at bounding box center [336, 108] width 82 height 5
copy span "**********"
drag, startPoint x: 311, startPoint y: 113, endPoint x: 362, endPoint y: 112, distance: 51.2
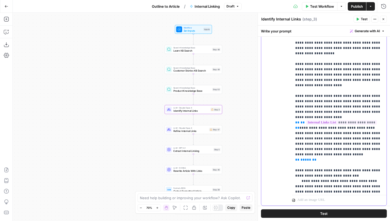
scroll to position [381, 0]
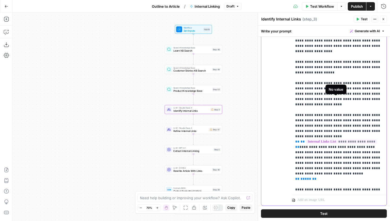
drag, startPoint x: 366, startPoint y: 99, endPoint x: 334, endPoint y: 100, distance: 32.1
click at [334, 139] on span "**********" at bounding box center [341, 141] width 71 height 5
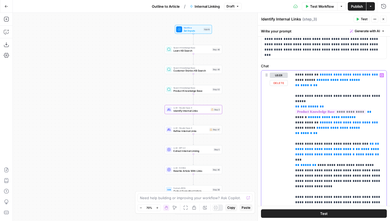
scroll to position [334, 0]
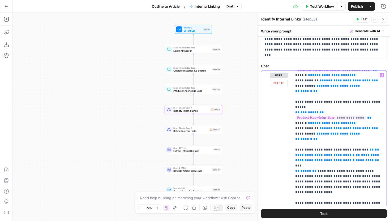
drag, startPoint x: 346, startPoint y: 128, endPoint x: 292, endPoint y: 130, distance: 54.2
click at [292, 130] on div "**********" at bounding box center [339, 178] width 94 height 216
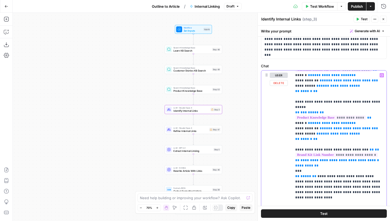
drag, startPoint x: 311, startPoint y: 134, endPoint x: 362, endPoint y: 135, distance: 51.0
click at [362, 135] on p "**********" at bounding box center [339, 115] width 88 height 754
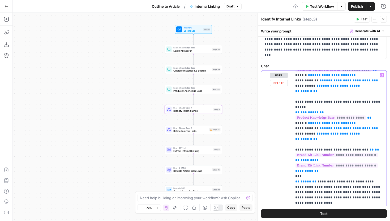
click at [339, 143] on p "**********" at bounding box center [339, 117] width 88 height 759
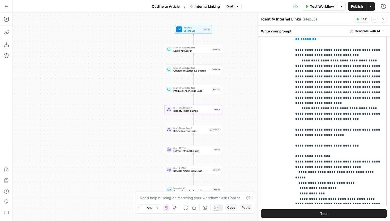
scroll to position [151, 0]
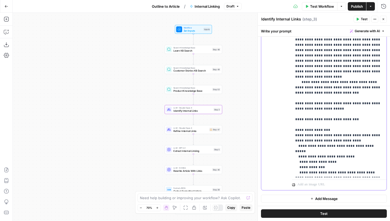
click at [196, 131] on span "Refine Internal Links" at bounding box center [190, 131] width 34 height 4
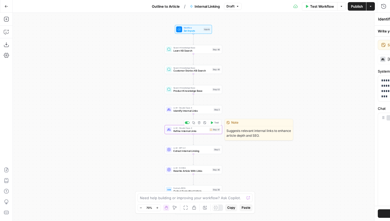
type textarea "Refine Internal Links"
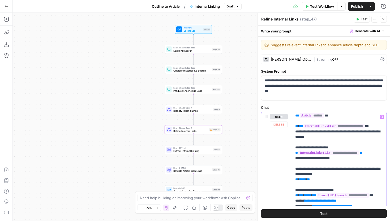
scroll to position [0, 0]
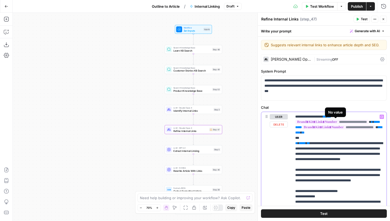
drag, startPoint x: 337, startPoint y: 121, endPoint x: 373, endPoint y: 120, distance: 36.6
click at [368, 120] on span "**********" at bounding box center [331, 121] width 73 height 5
copy span "**********"
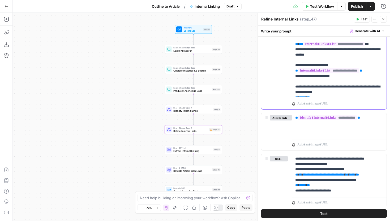
scroll to position [249, 0]
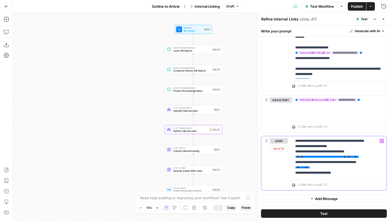
drag, startPoint x: 304, startPoint y: 158, endPoint x: 355, endPoint y: 155, distance: 51.0
click at [344, 155] on span "**********" at bounding box center [323, 156] width 41 height 3
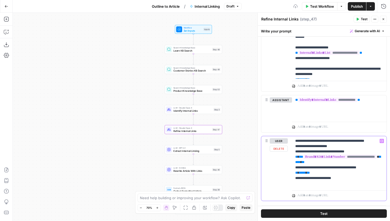
click at [331, 174] on p "**********" at bounding box center [339, 162] width 88 height 48
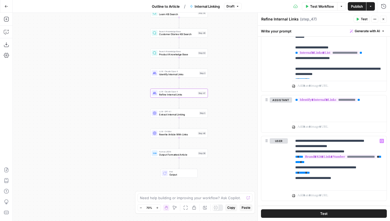
drag, startPoint x: 236, startPoint y: 139, endPoint x: 218, endPoint y: 101, distance: 42.0
click at [218, 101] on div "Workflow Set Inputs Inputs Search Knowledge Base Learn KB Search Step 48 Search…" at bounding box center [201, 117] width 377 height 208
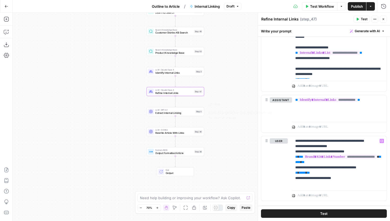
click at [190, 113] on span "Extract Internal Linking" at bounding box center [174, 113] width 38 height 4
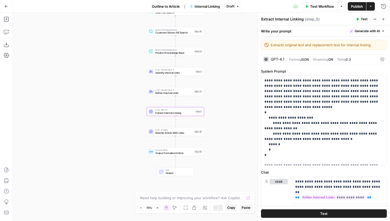
click at [186, 137] on div "Workflow Set Inputs Inputs Search Knowledge Base Learn KB Search Step 48 Search…" at bounding box center [201, 117] width 377 height 208
click at [234, 8] on span "Draft" at bounding box center [230, 6] width 8 height 5
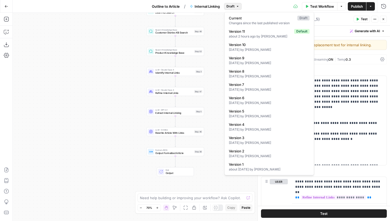
click at [234, 5] on span "Draft" at bounding box center [230, 6] width 8 height 5
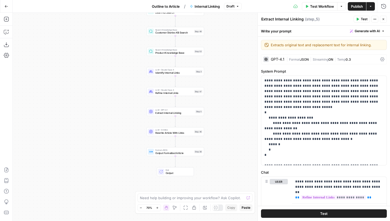
click at [354, 7] on span "Publish" at bounding box center [357, 6] width 12 height 5
